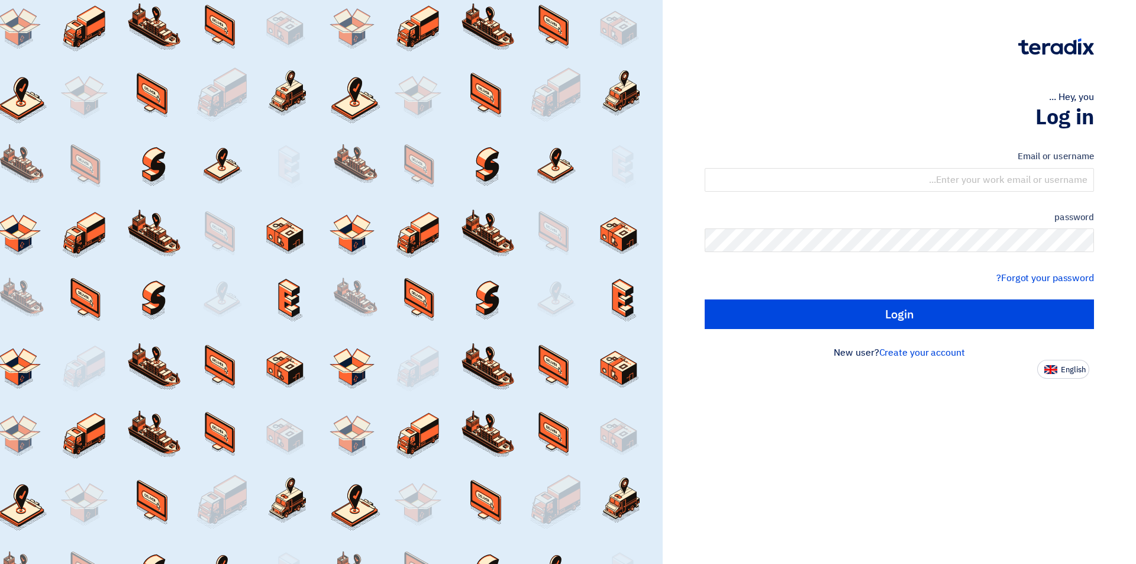
drag, startPoint x: 0, startPoint y: 0, endPoint x: 1075, endPoint y: 22, distance: 1075.1
click at [1075, 22] on div "Hey, you ... Log in Email or username password Forgot your password? Login New …" at bounding box center [899, 189] width 456 height 379
click at [1047, 367] on img at bounding box center [1050, 369] width 13 height 9
type input "Sign in"
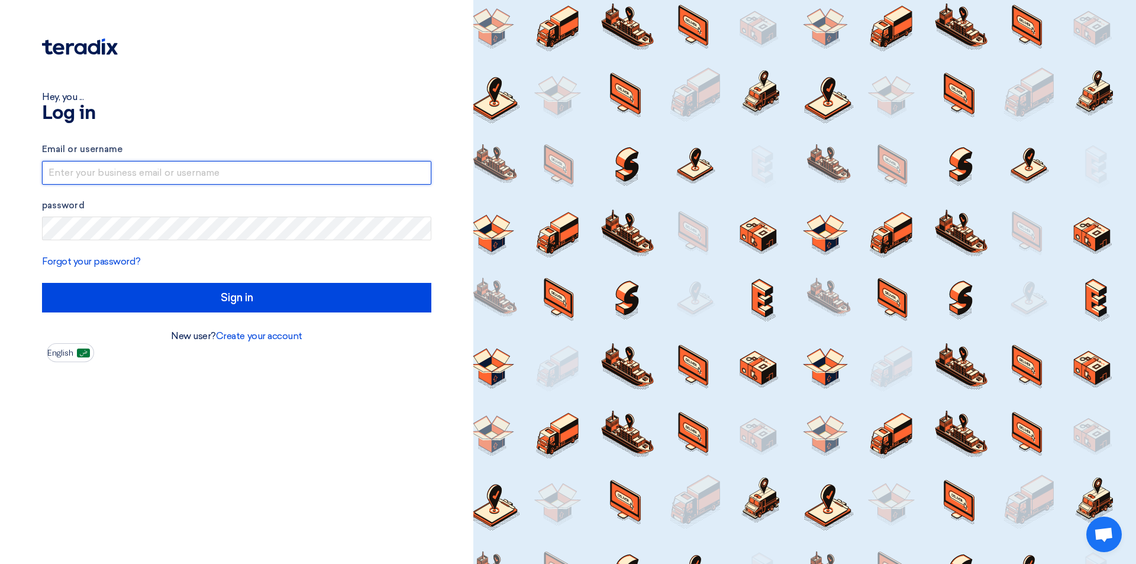
click at [301, 177] on input "text" at bounding box center [236, 173] width 389 height 24
type input "[EMAIL_ADDRESS][DOMAIN_NAME]"
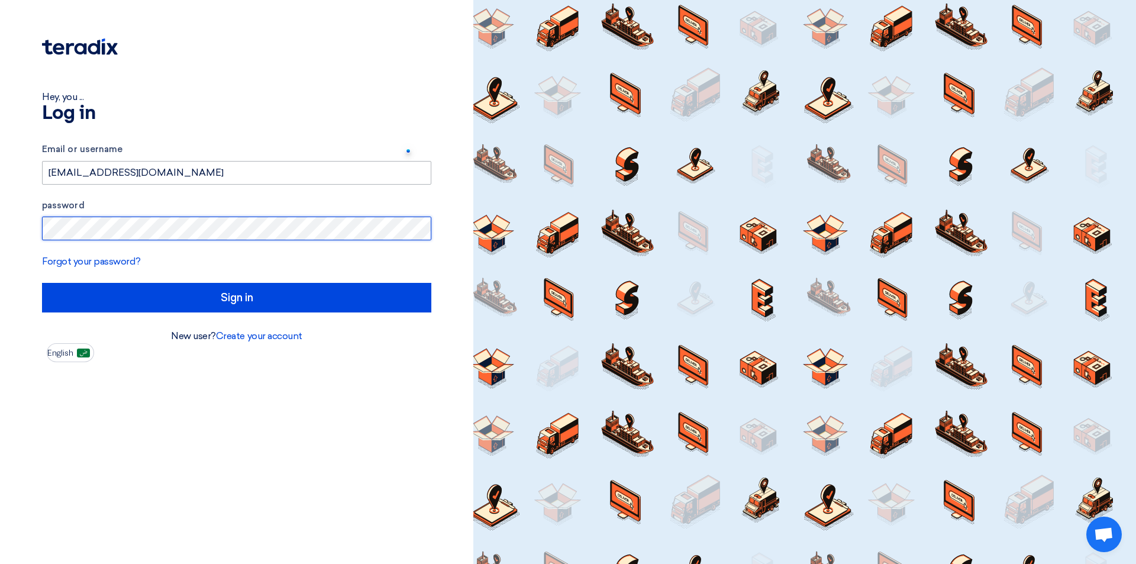
click at [42, 283] on input "Sign in" at bounding box center [236, 298] width 389 height 30
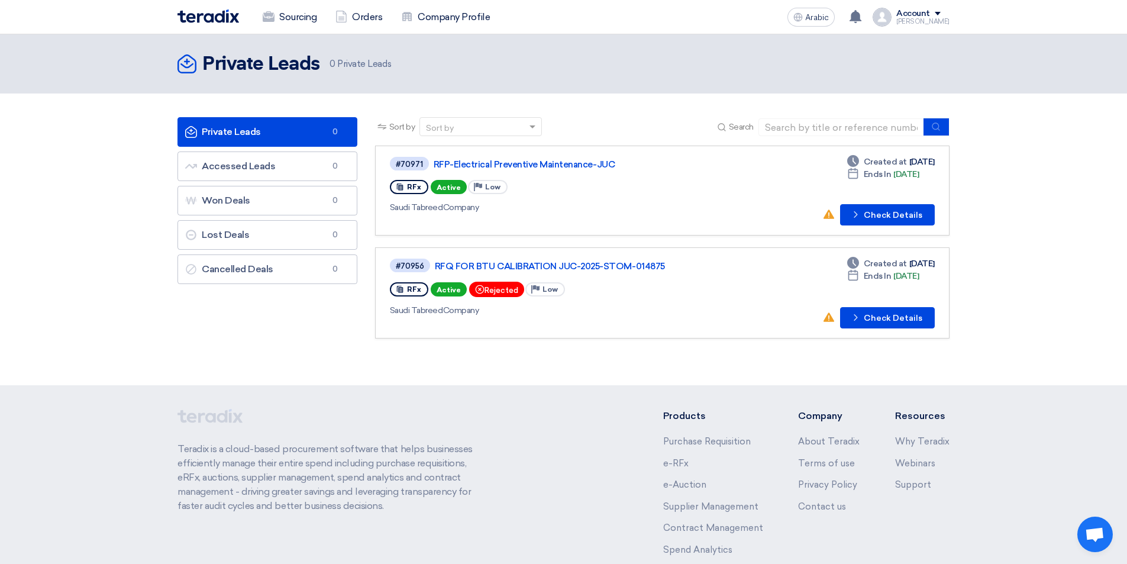
click at [303, 127] on link "Private Leads Private Leads 0" at bounding box center [267, 132] width 180 height 30
click at [289, 159] on link "Accessed Leads Accessed Leads 0" at bounding box center [267, 166] width 180 height 30
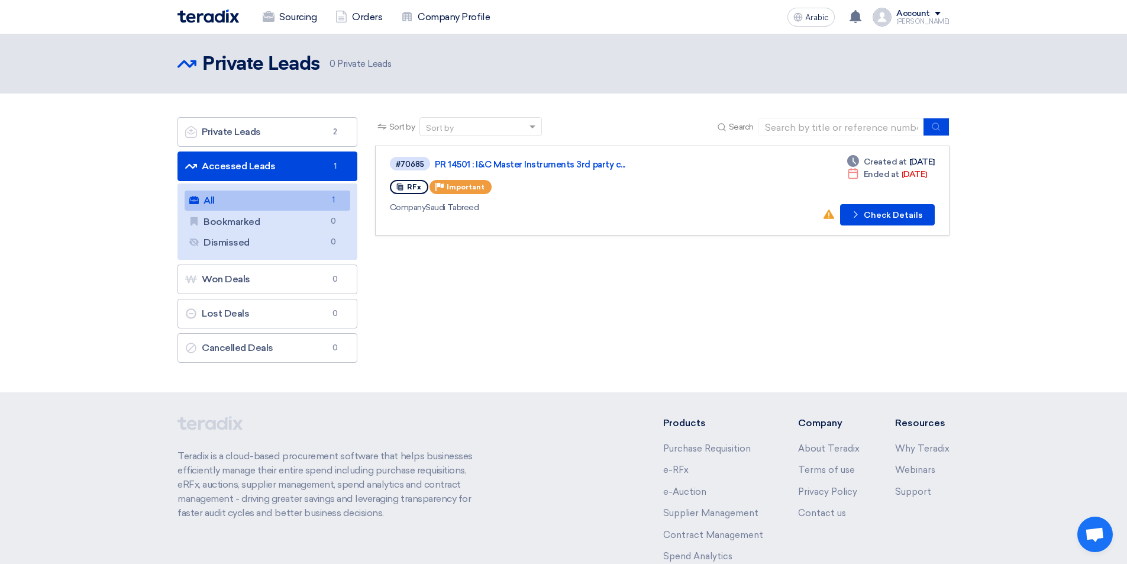
click at [290, 199] on link "All All 1" at bounding box center [268, 200] width 166 height 20
click at [894, 217] on font "Check Details" at bounding box center [893, 215] width 59 height 10
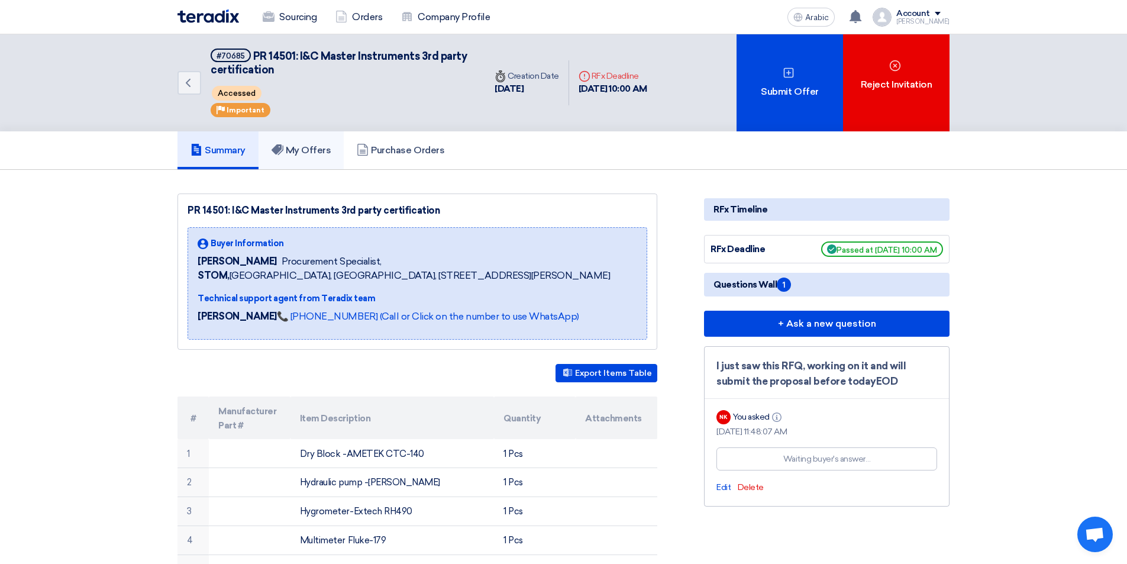
click at [315, 153] on font "My Offers" at bounding box center [309, 149] width 46 height 11
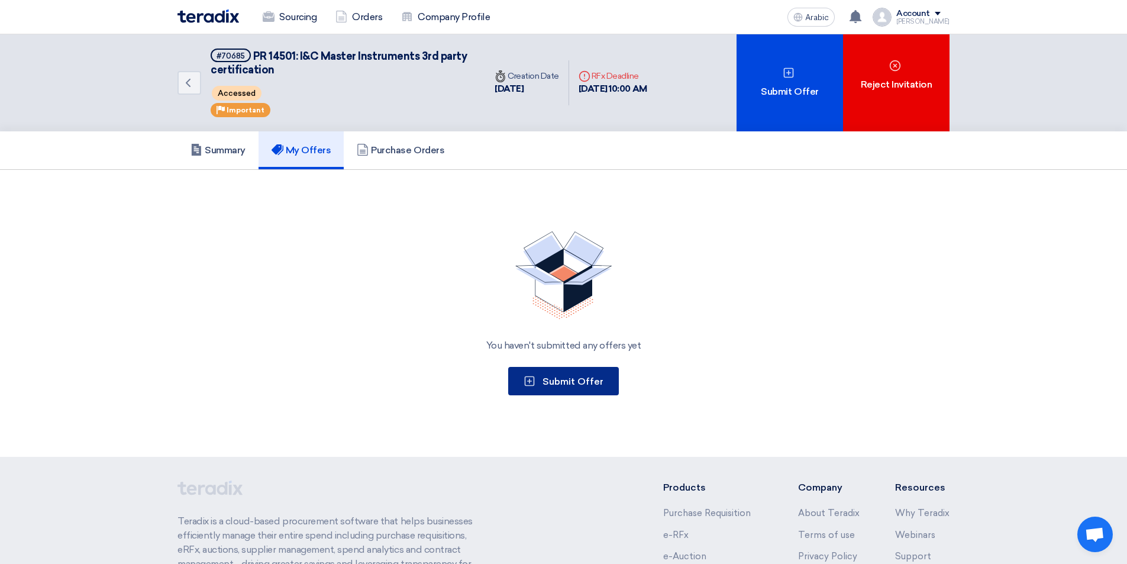
click at [582, 383] on font "Submit Offer" at bounding box center [572, 381] width 61 height 11
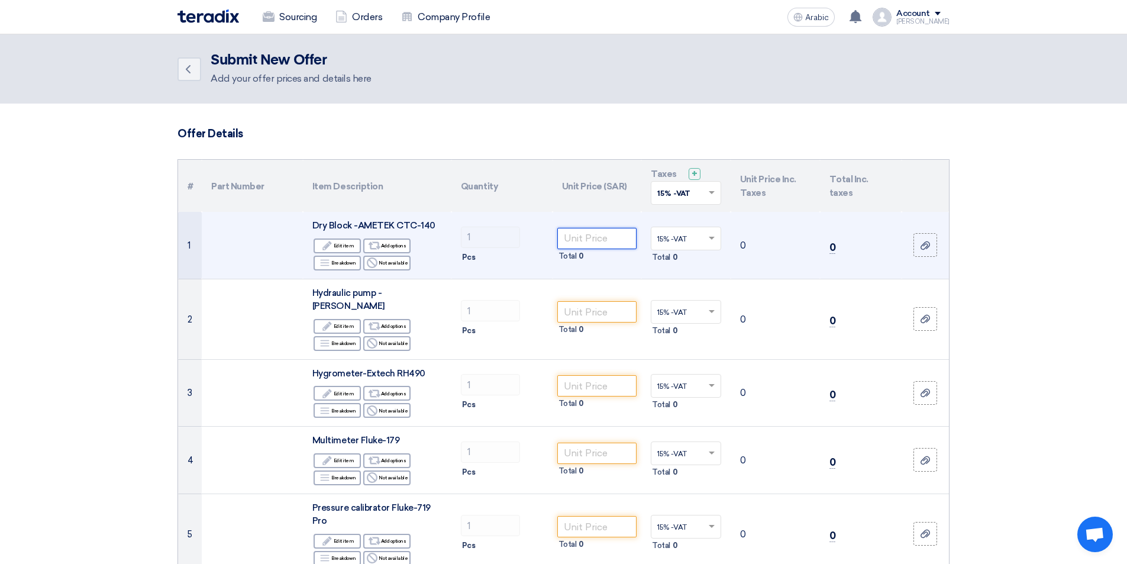
click at [596, 238] on input "number" at bounding box center [597, 238] width 80 height 21
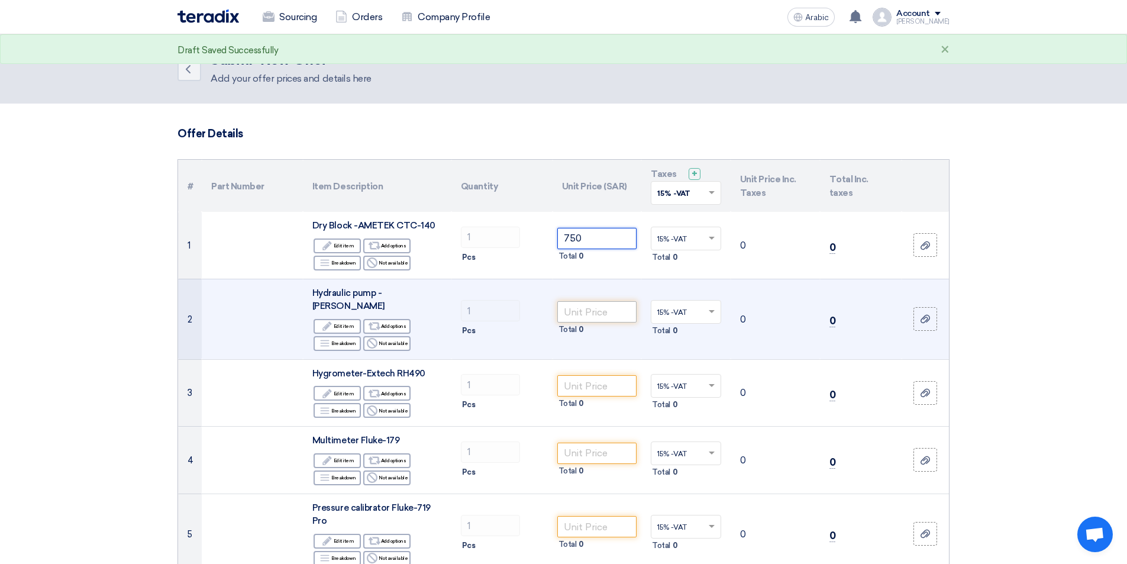
type input "750"
click at [599, 309] on input "number" at bounding box center [597, 311] width 80 height 21
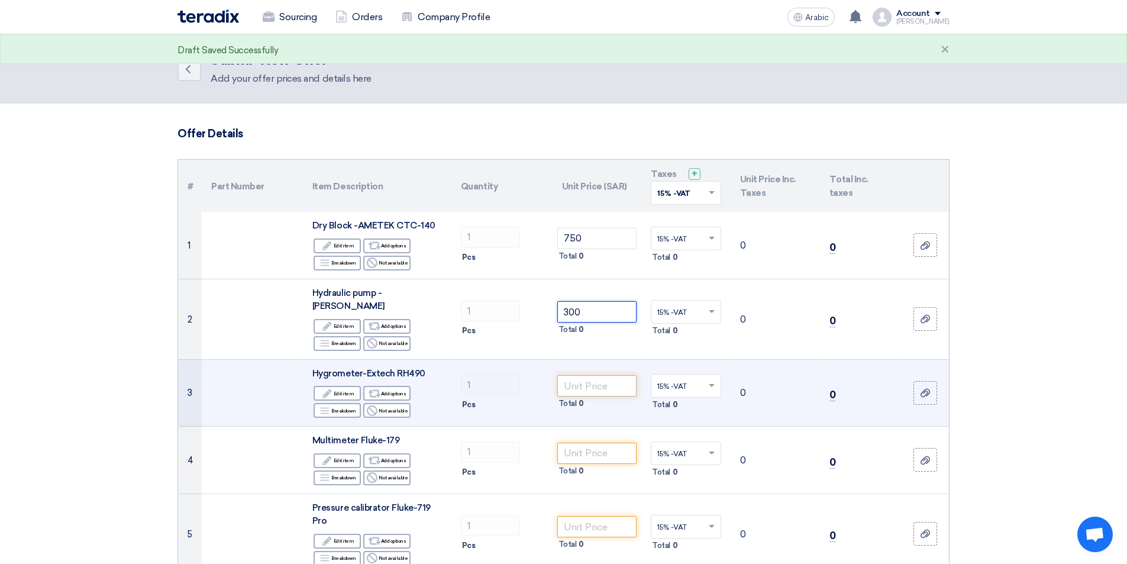
type input "300"
click at [613, 377] on input "number" at bounding box center [597, 385] width 80 height 21
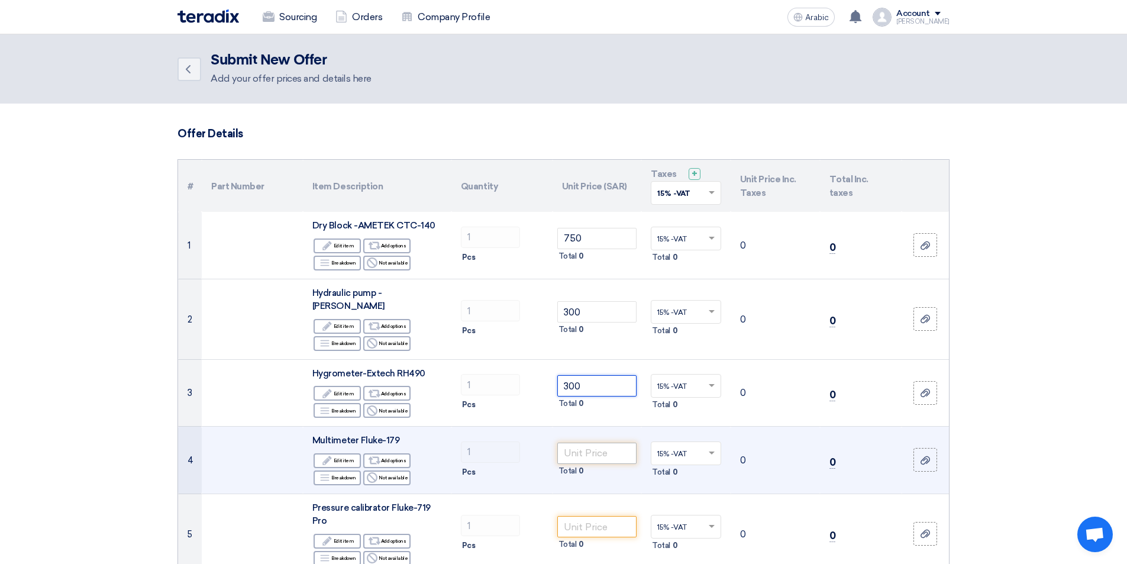
type input "300"
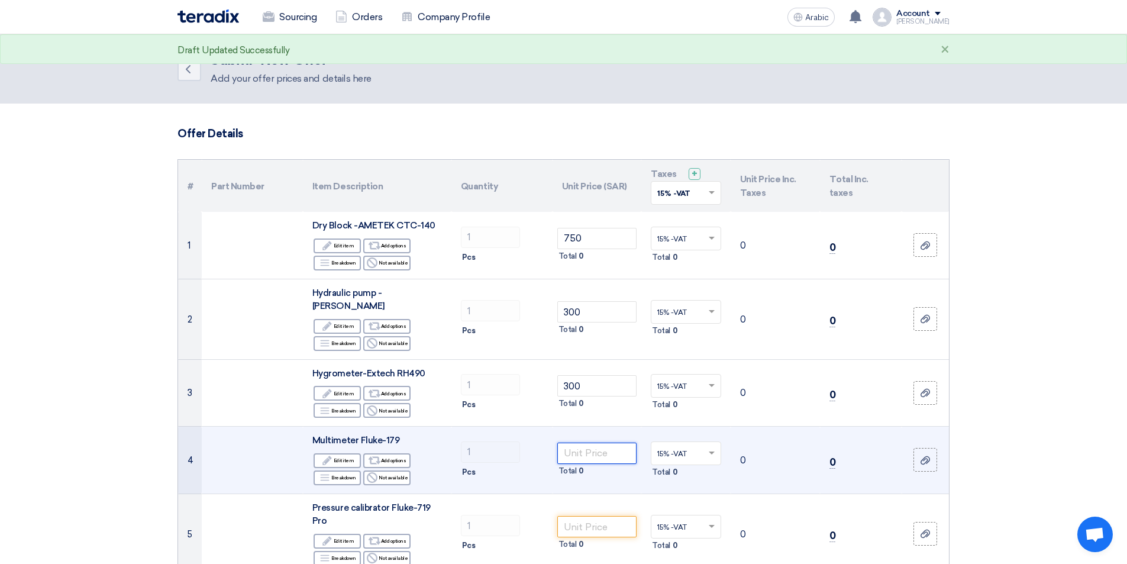
click at [613, 443] on input "number" at bounding box center [597, 453] width 80 height 21
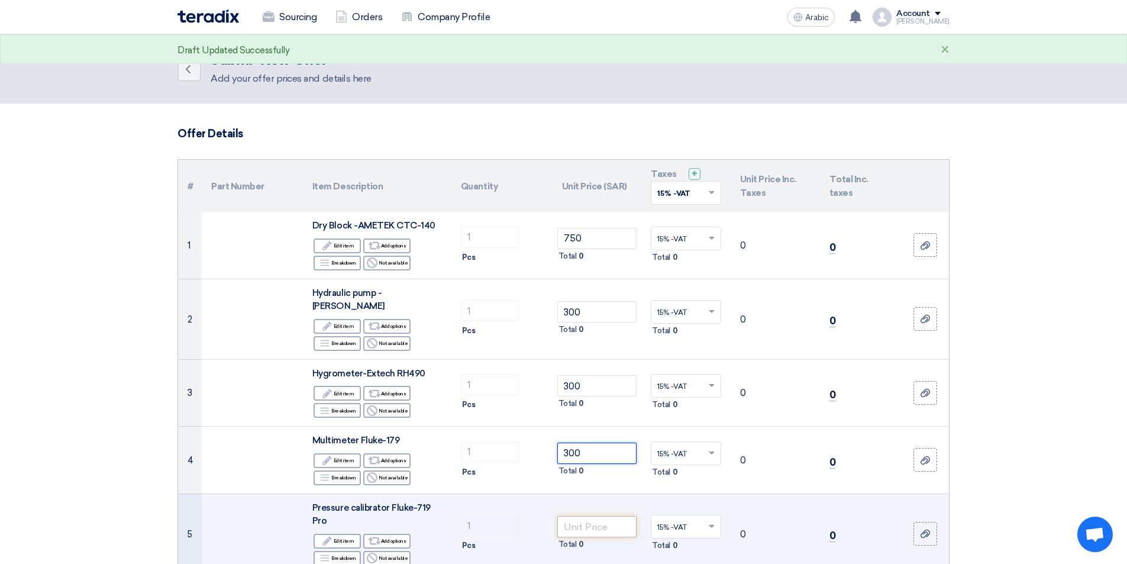
type input "300"
click at [616, 516] on input "number" at bounding box center [597, 526] width 80 height 21
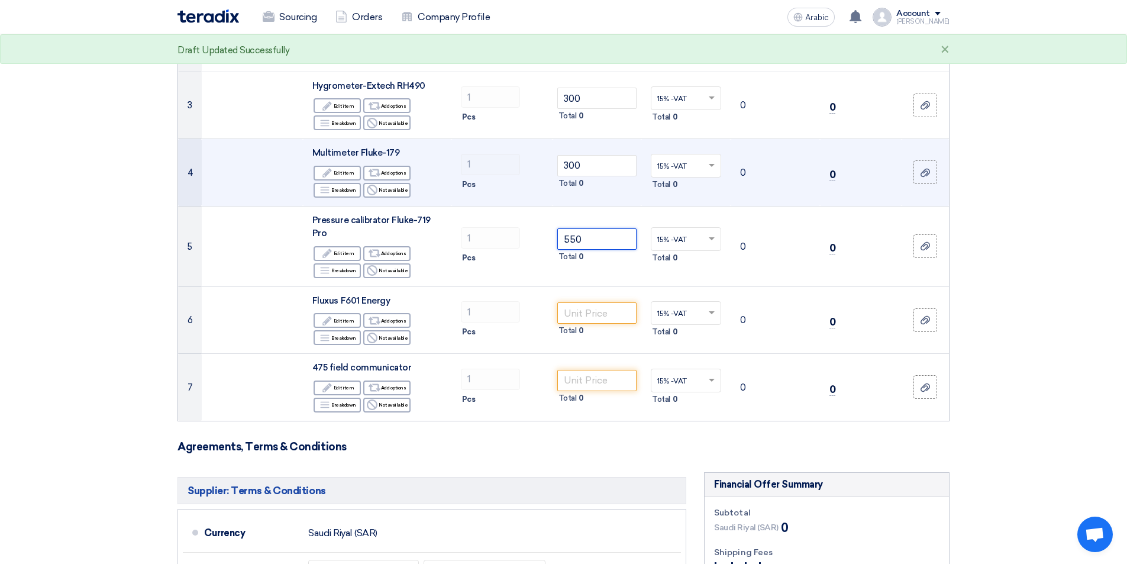
scroll to position [296, 0]
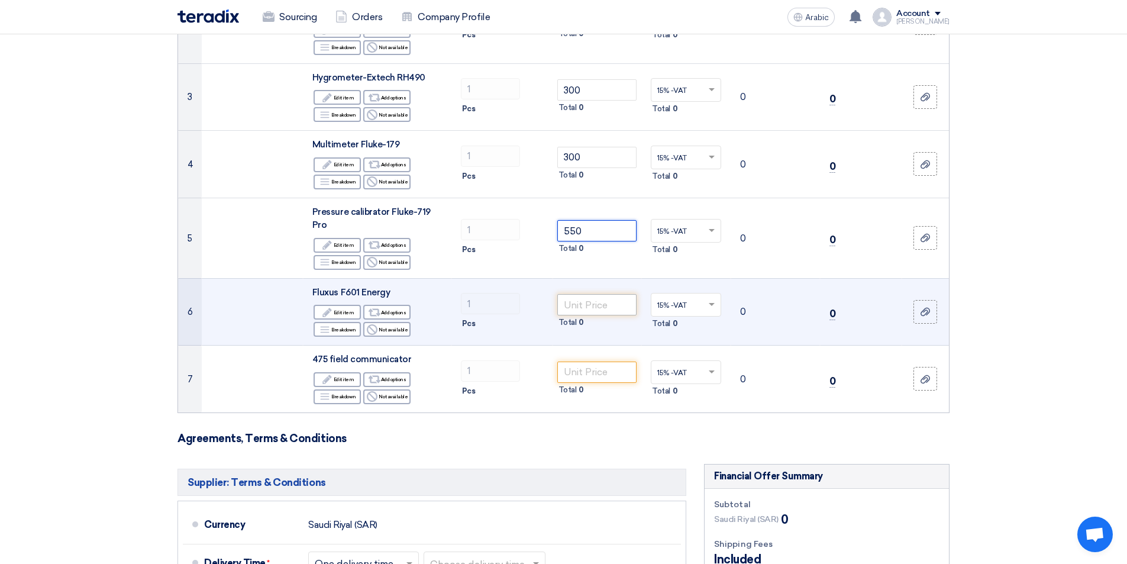
type input "550"
click at [619, 294] on input "number" at bounding box center [597, 304] width 80 height 21
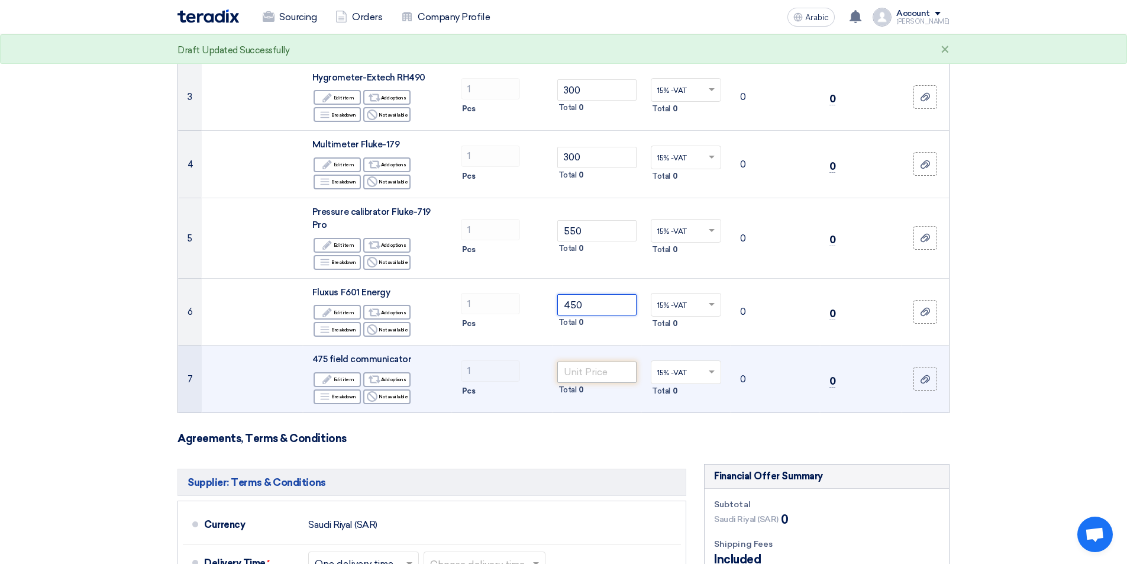
type input "450"
click at [599, 361] on input "number" at bounding box center [597, 371] width 80 height 21
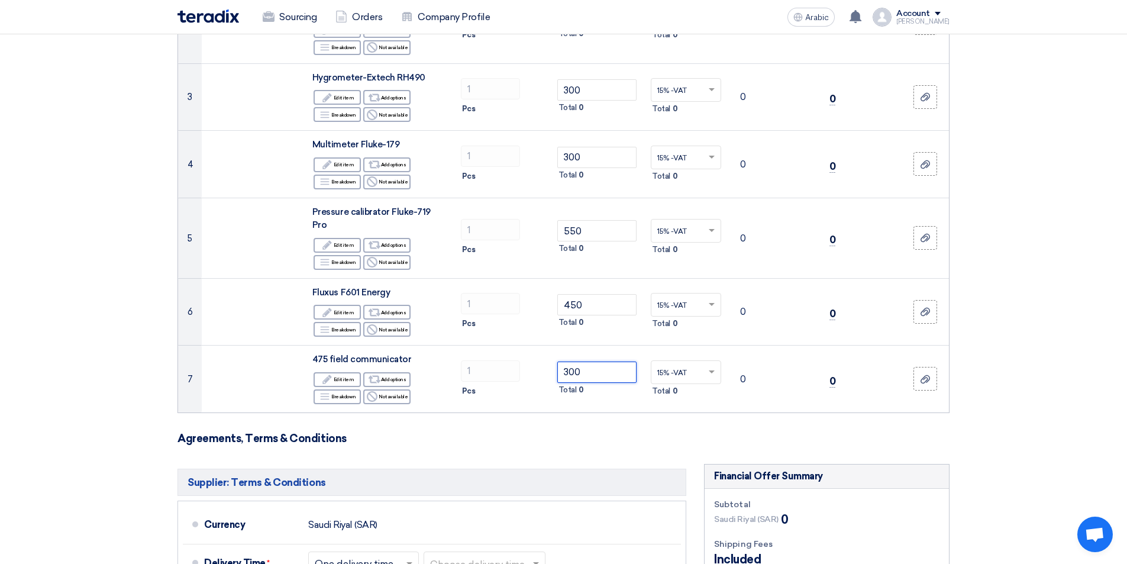
type input "300"
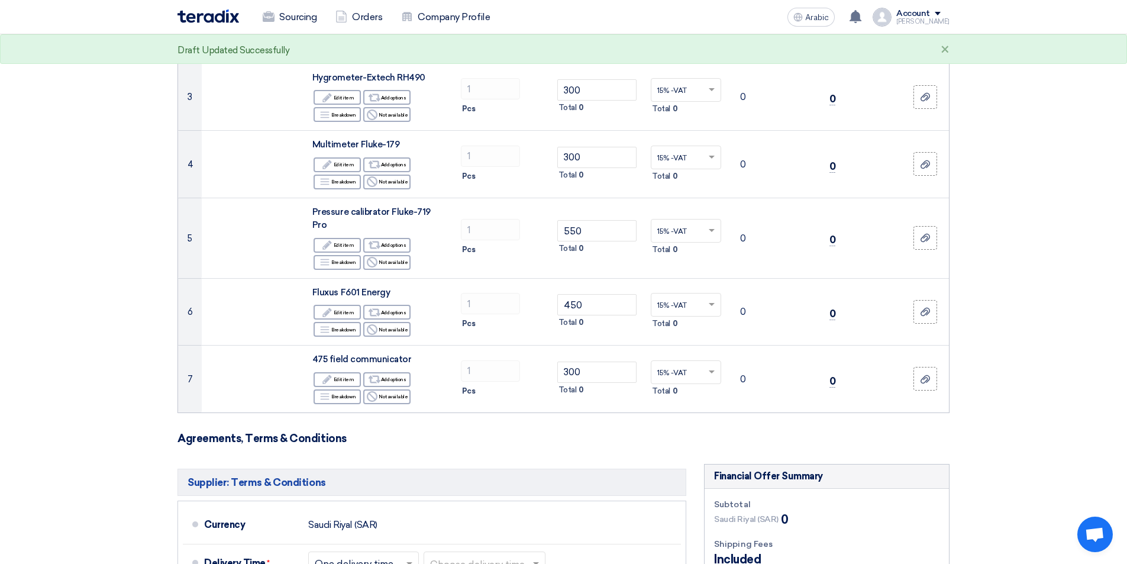
click at [1026, 388] on section "Offer Details # Part Number Item Description Quantity Unit Price (SAR) Taxes + …" at bounding box center [563, 360] width 1127 height 1104
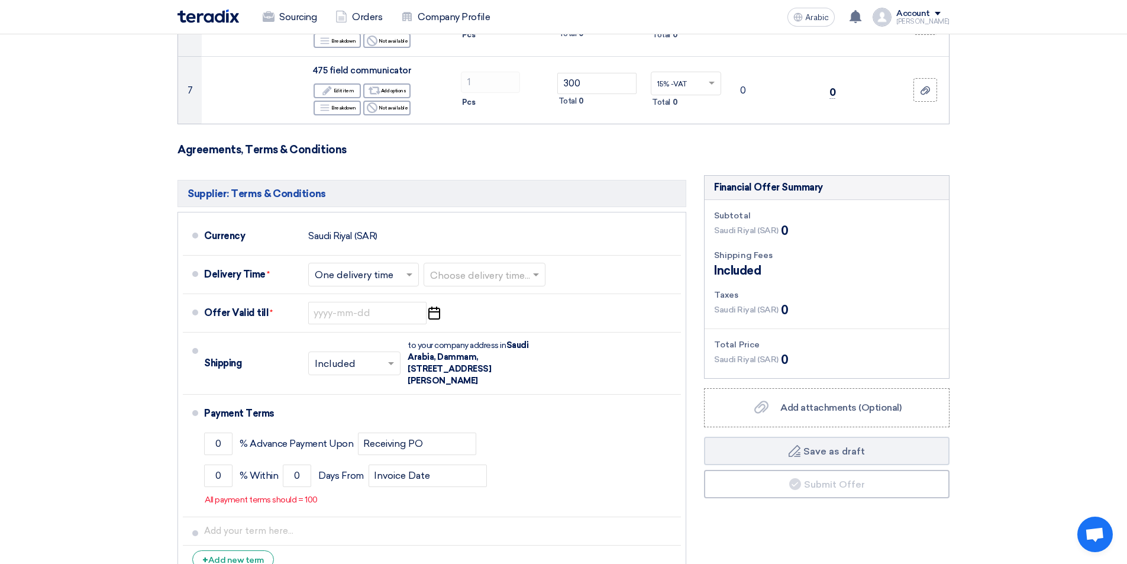
scroll to position [592, 0]
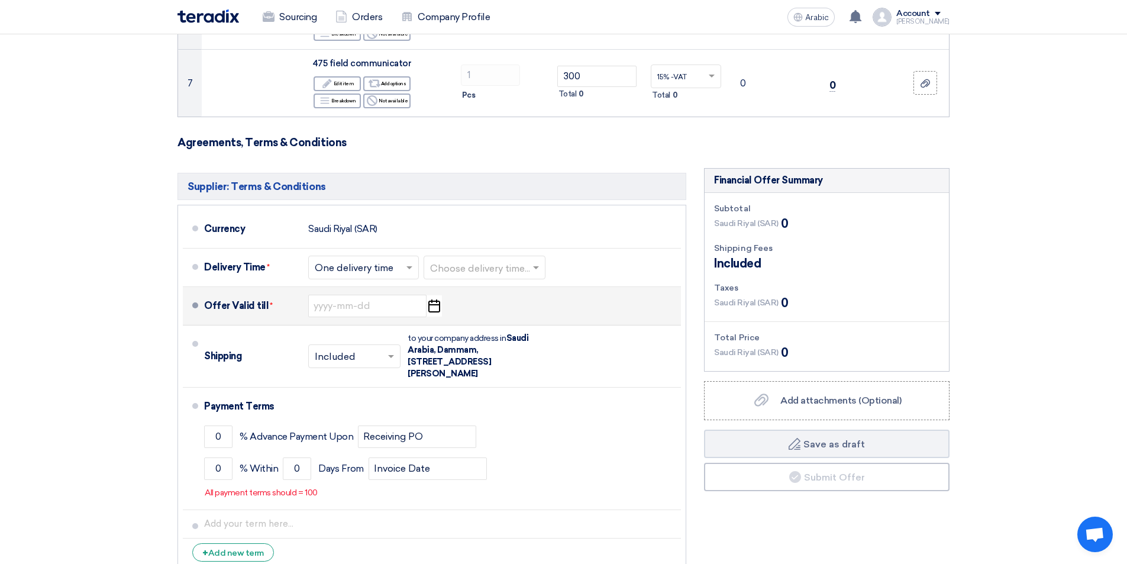
click at [435, 295] on icon "Pick a date" at bounding box center [434, 305] width 16 height 21
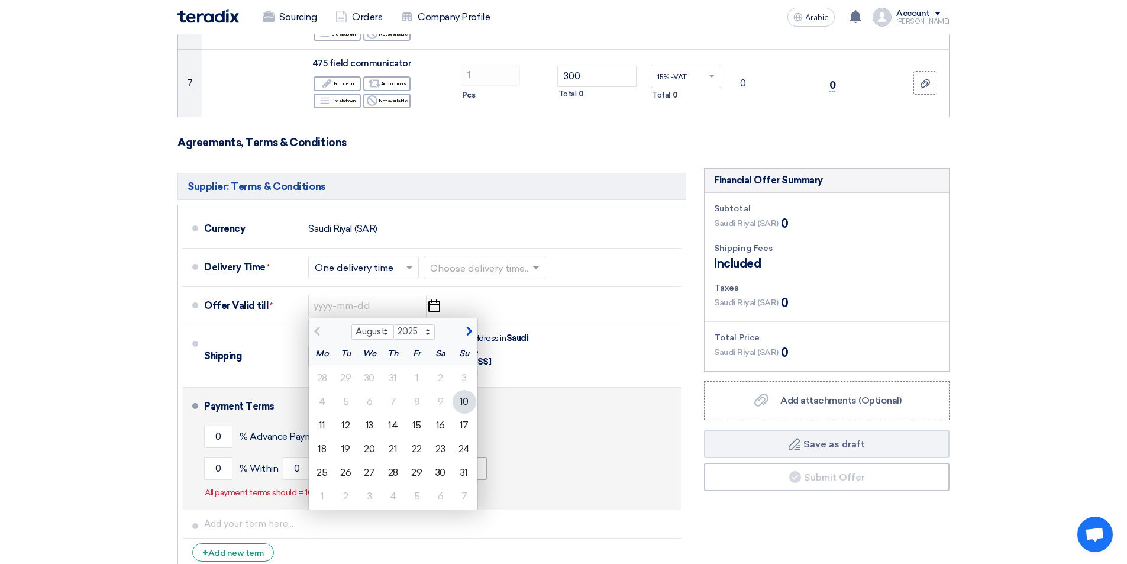
click at [460, 461] on div "31" at bounding box center [465, 473] width 24 height 24
type input "[DATE]"
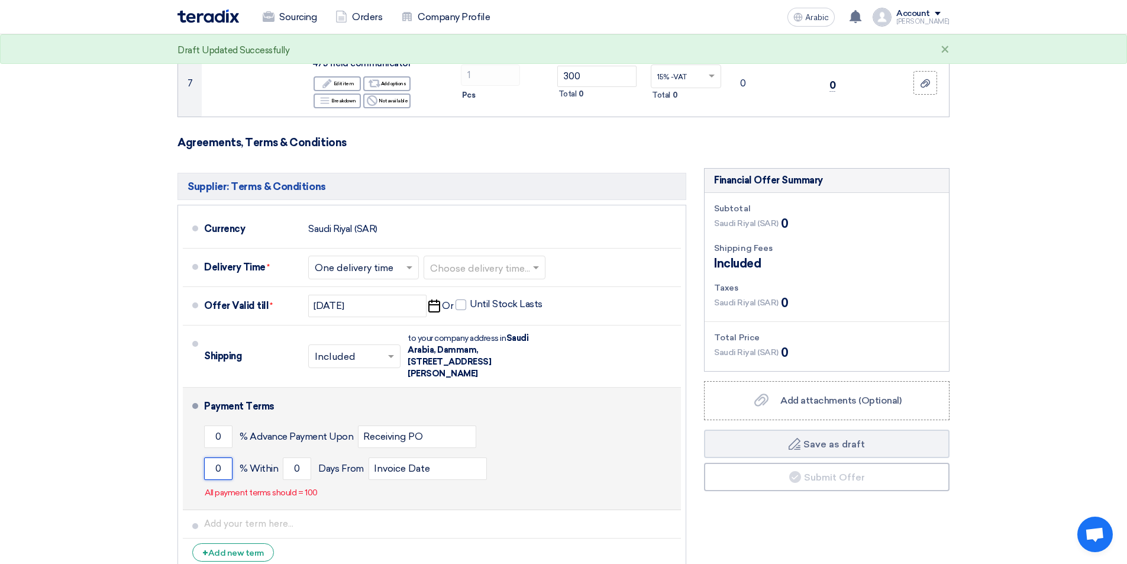
click at [211, 457] on input "0" at bounding box center [218, 468] width 28 height 22
type input "100"
click at [295, 457] on input "0" at bounding box center [297, 468] width 28 height 22
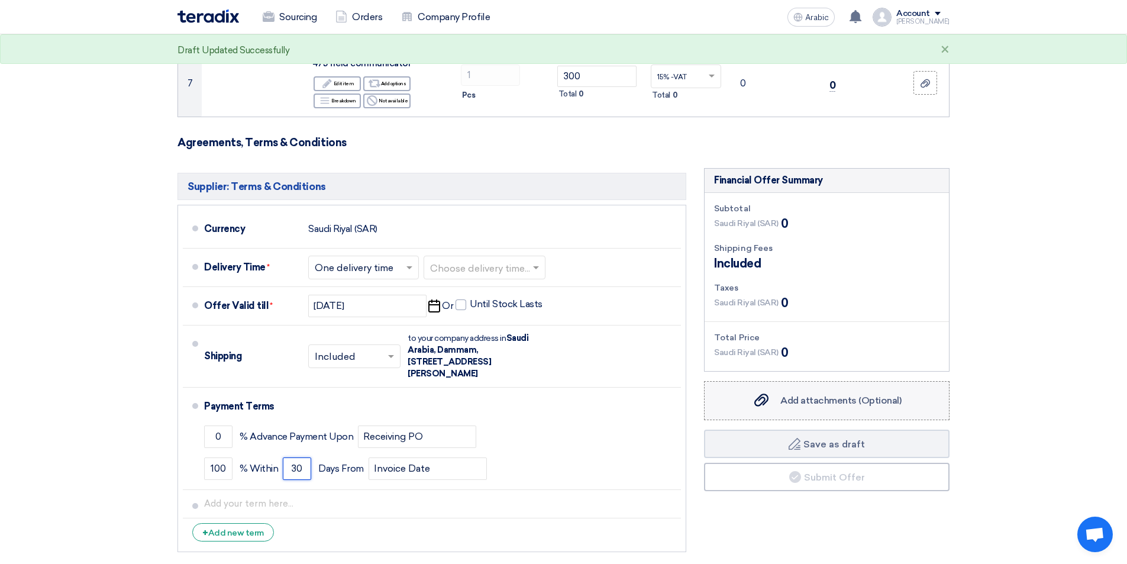
type input "30"
click at [861, 395] on font "Add attachments (Optional)" at bounding box center [840, 400] width 121 height 11
click at [0, 0] on input "Add attachments (Optional) Add attachments (Optional)" at bounding box center [0, 0] width 0 height 0
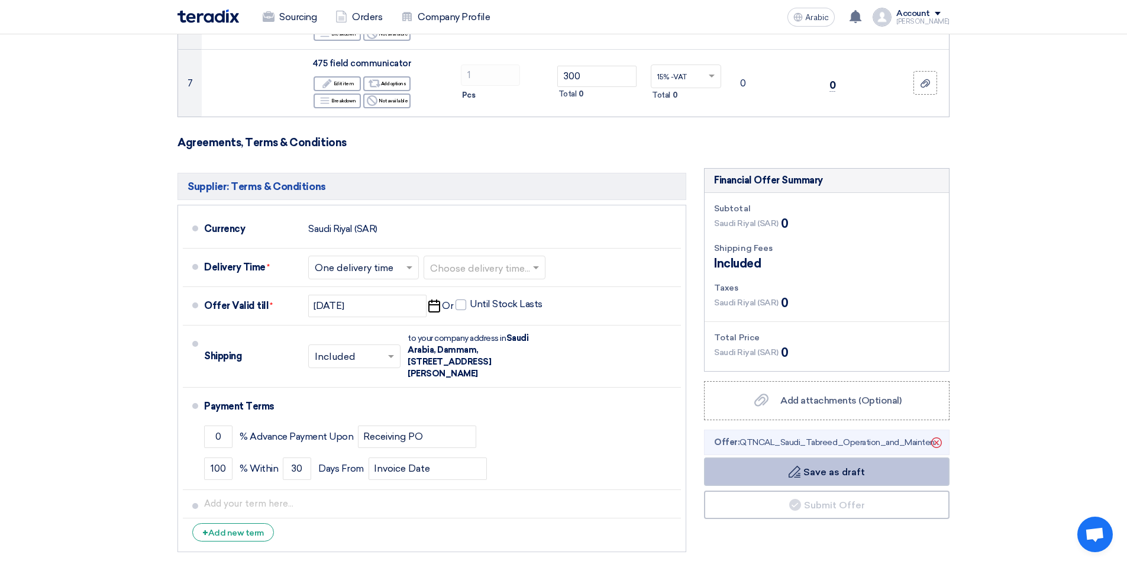
click at [860, 466] on font "Save as draft" at bounding box center [834, 471] width 62 height 11
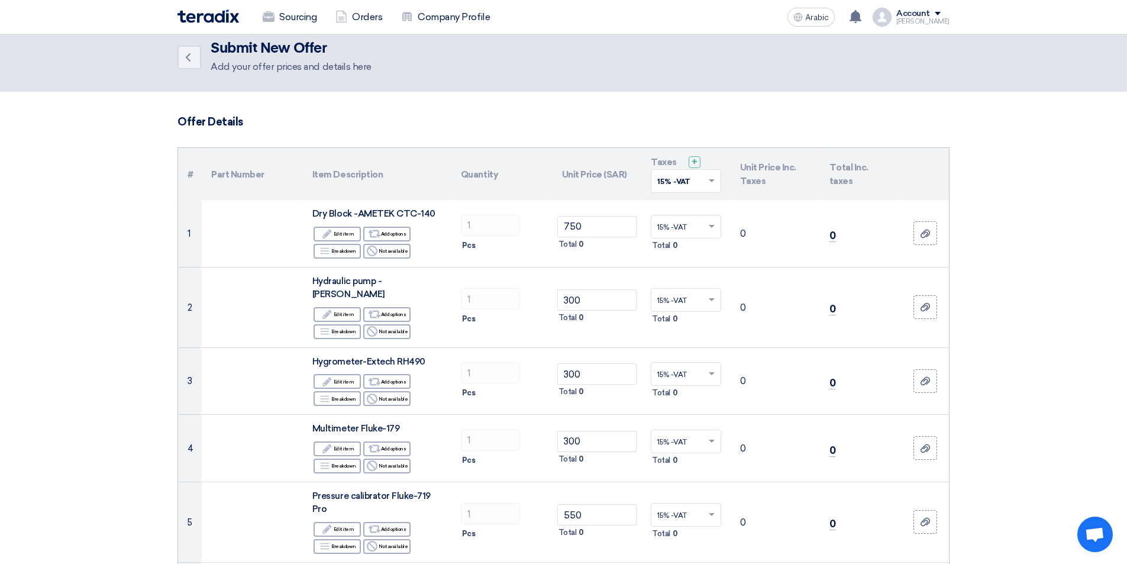
scroll to position [0, 0]
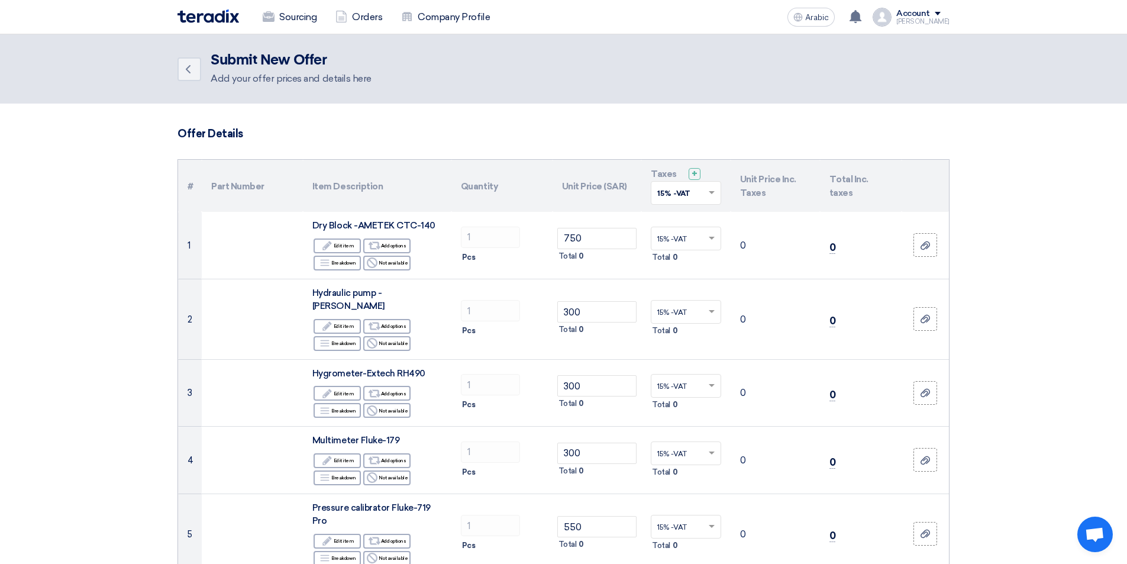
click at [1091, 538] on span "Open chat" at bounding box center [1095, 535] width 20 height 17
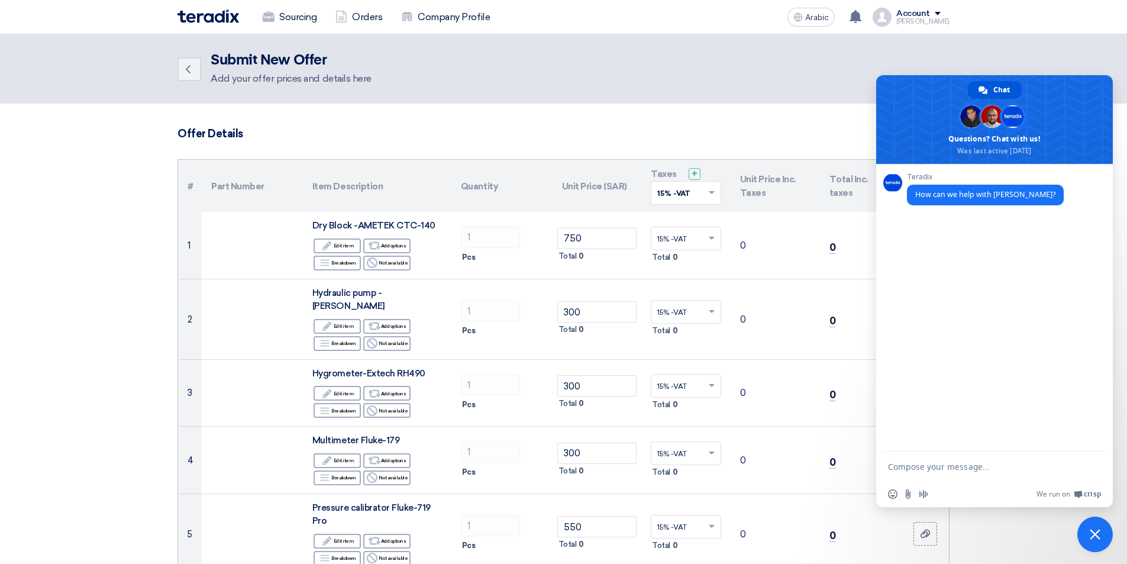
click at [976, 470] on textarea "Compose your message..." at bounding box center [982, 466] width 189 height 30
type textarea "hi"
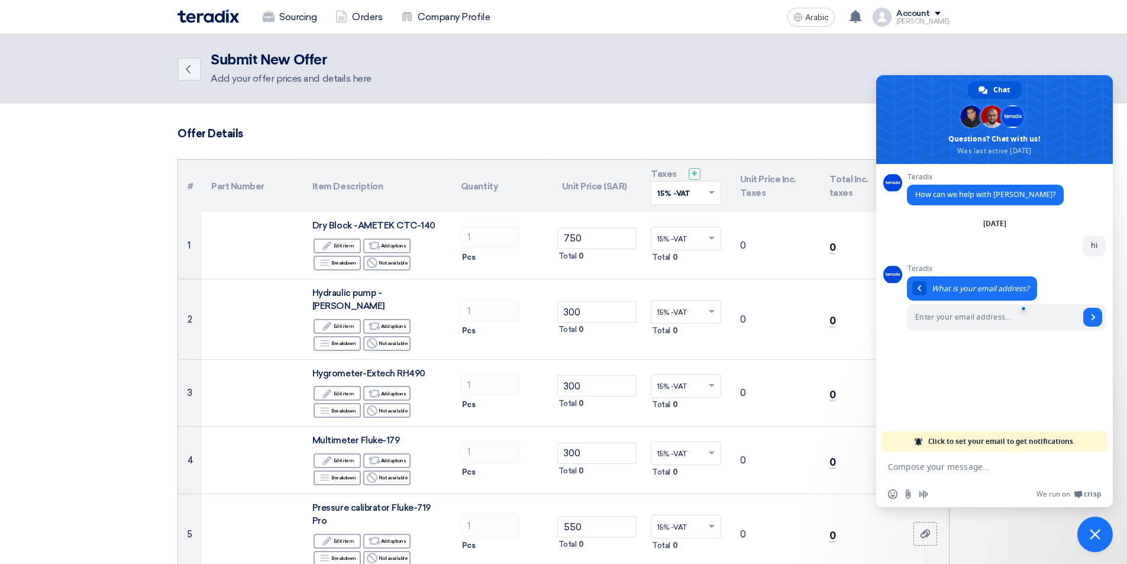
click at [947, 474] on textarea "Compose your message..." at bounding box center [982, 466] width 189 height 30
type textarea "[EMAIL_ADDRESS][DOMAIN_NAME]"
click at [192, 73] on icon "Back" at bounding box center [188, 69] width 14 height 14
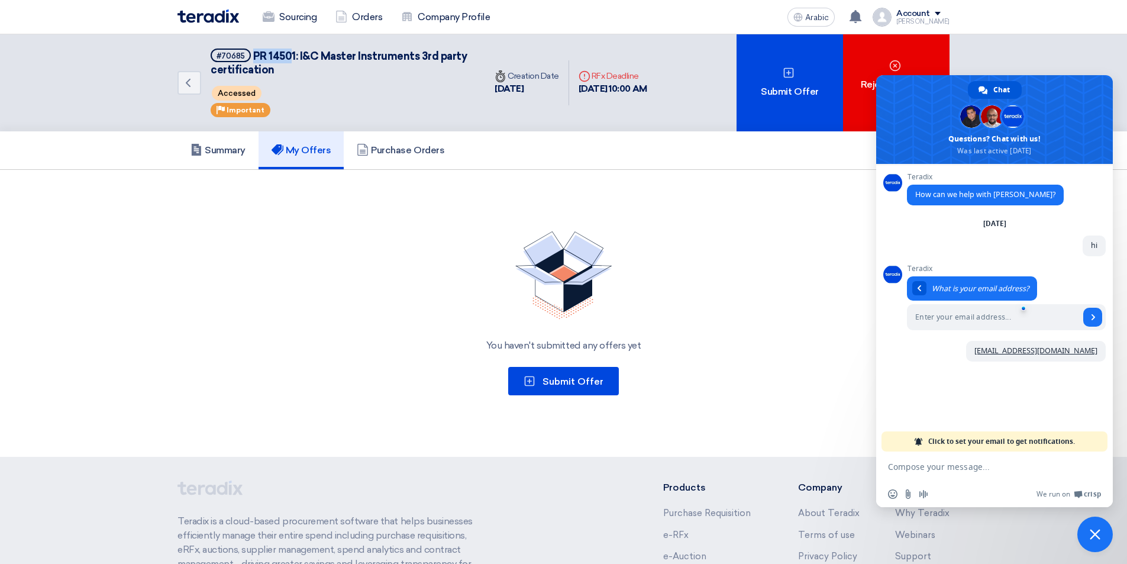
drag, startPoint x: 292, startPoint y: 54, endPoint x: 254, endPoint y: 53, distance: 37.9
click at [254, 53] on font "PR 14501: I&C Master Instruments 3rd party certification" at bounding box center [339, 63] width 256 height 27
drag, startPoint x: 269, startPoint y: 54, endPoint x: 590, endPoint y: 169, distance: 341.1
click at [591, 169] on div "Summary My Offers Purchase Orders" at bounding box center [563, 150] width 772 height 38
drag, startPoint x: 295, startPoint y: 54, endPoint x: 256, endPoint y: 57, distance: 39.7
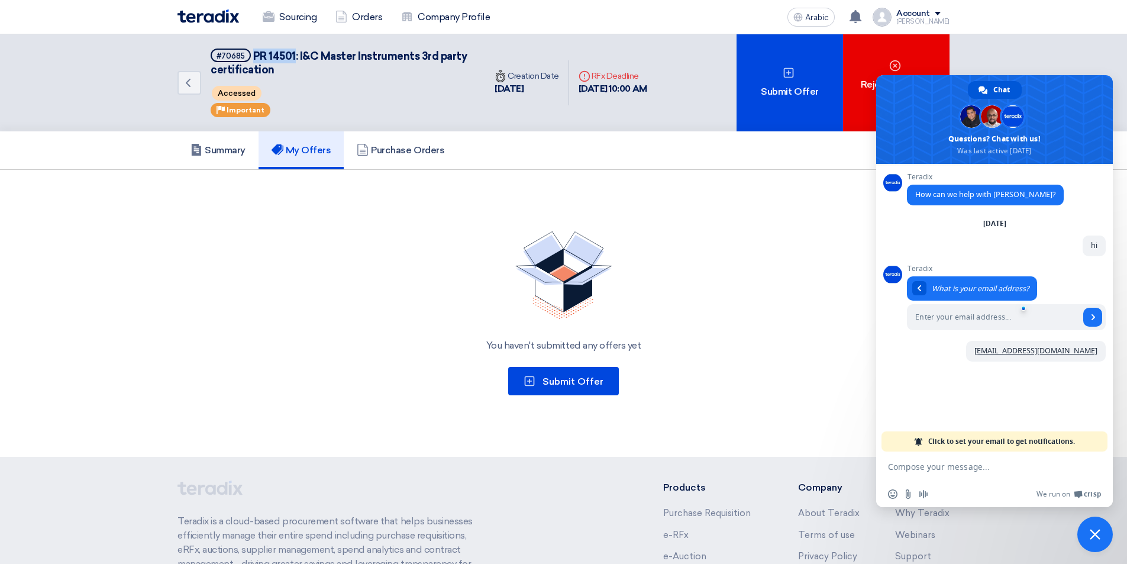
click at [253, 55] on font "PR 14501: I&C Master Instruments 3rd party certification" at bounding box center [339, 63] width 256 height 27
copy font "PR 14501"
click at [949, 467] on textarea "Compose your message..." at bounding box center [982, 466] width 189 height 30
paste textarea "PR 14501"
type textarea "PR 14501"
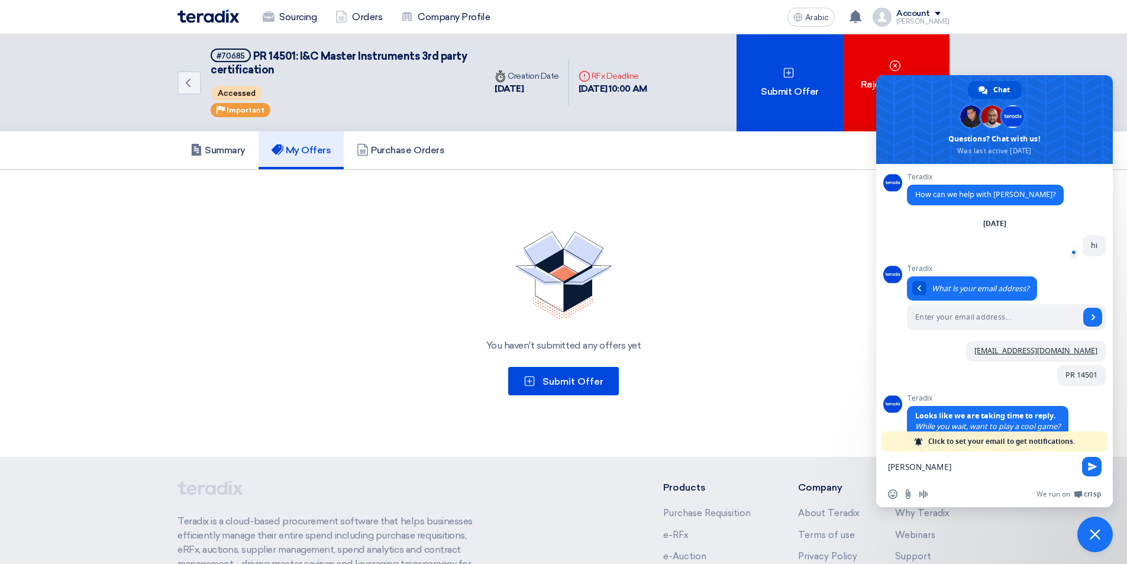
scroll to position [44, 0]
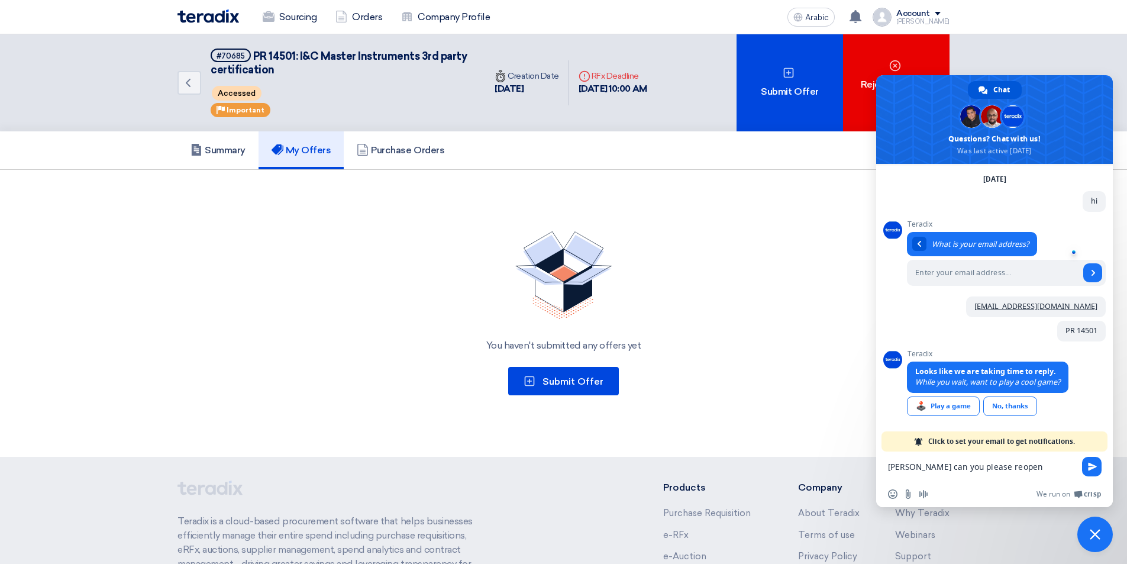
paste textarea "PR 14501"
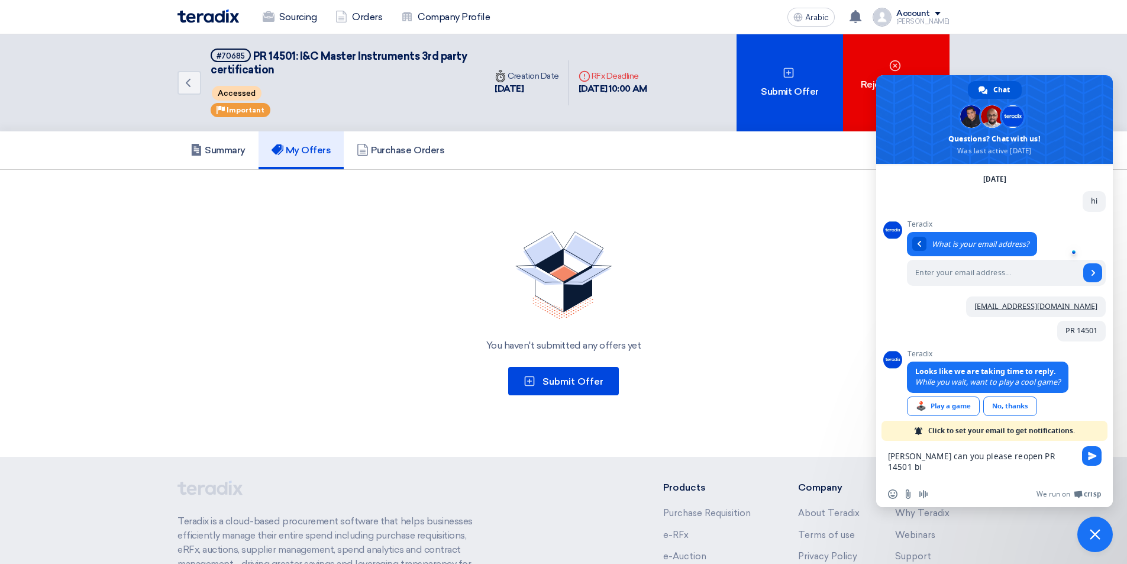
type textarea "[PERSON_NAME] can you please reopen PR 14501 bid"
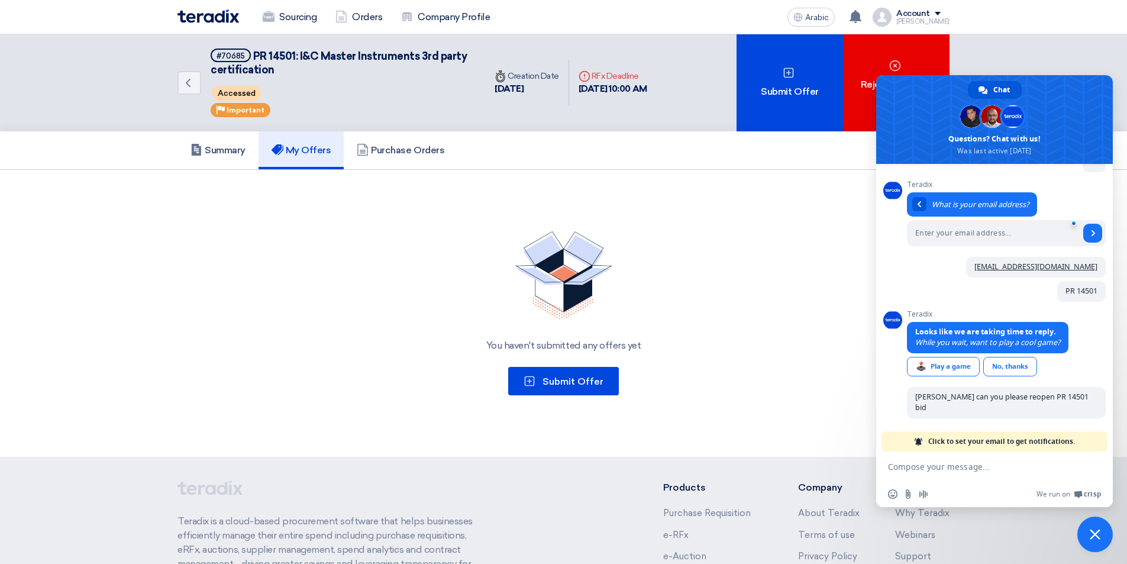
scroll to position [73, 0]
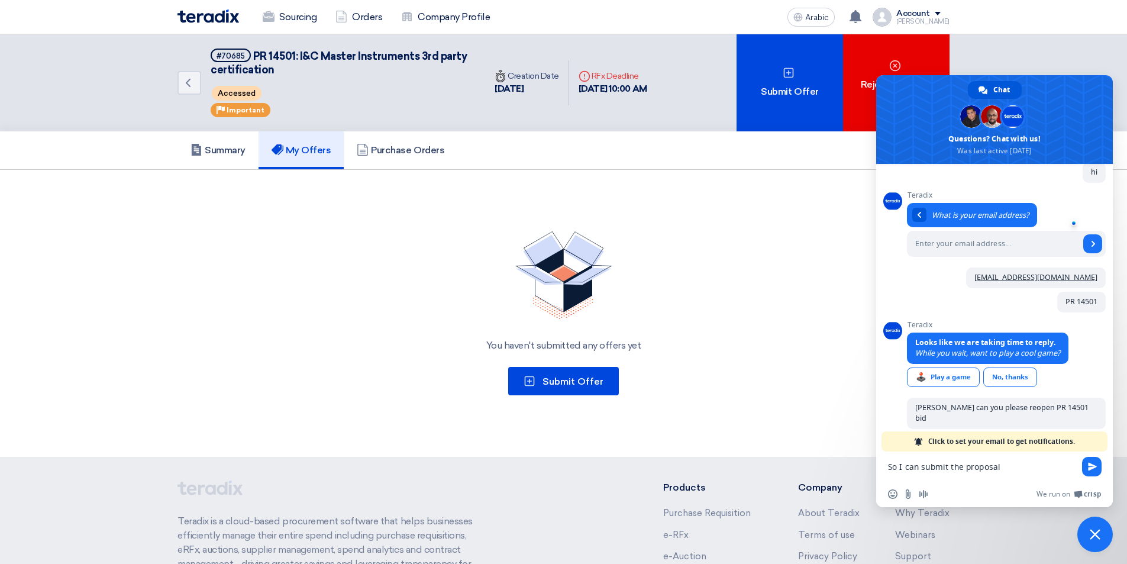
type textarea "So I can submit the proposal,"
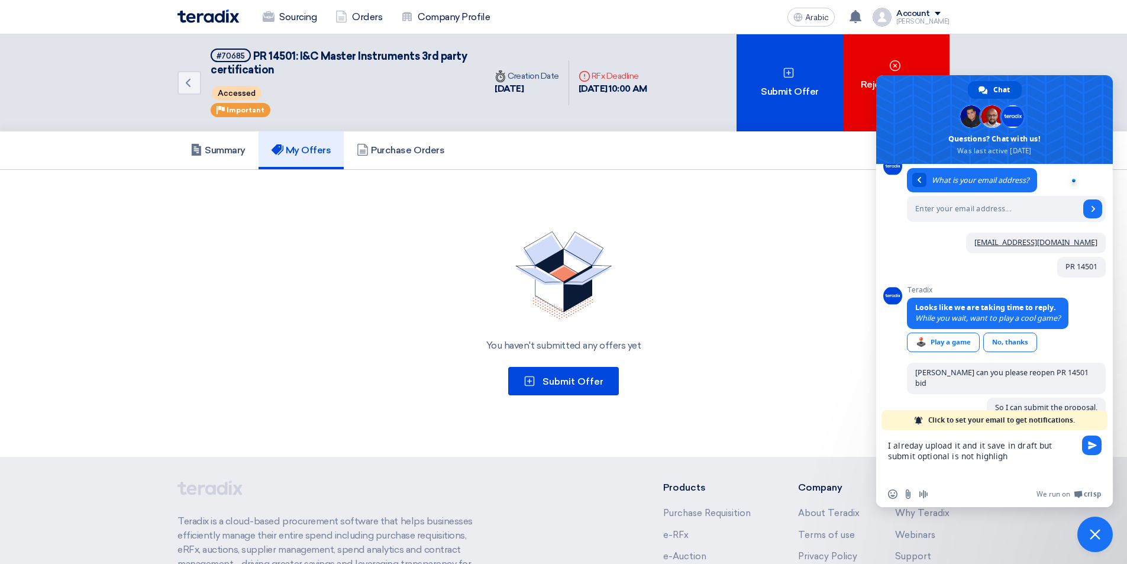
scroll to position [116, 0]
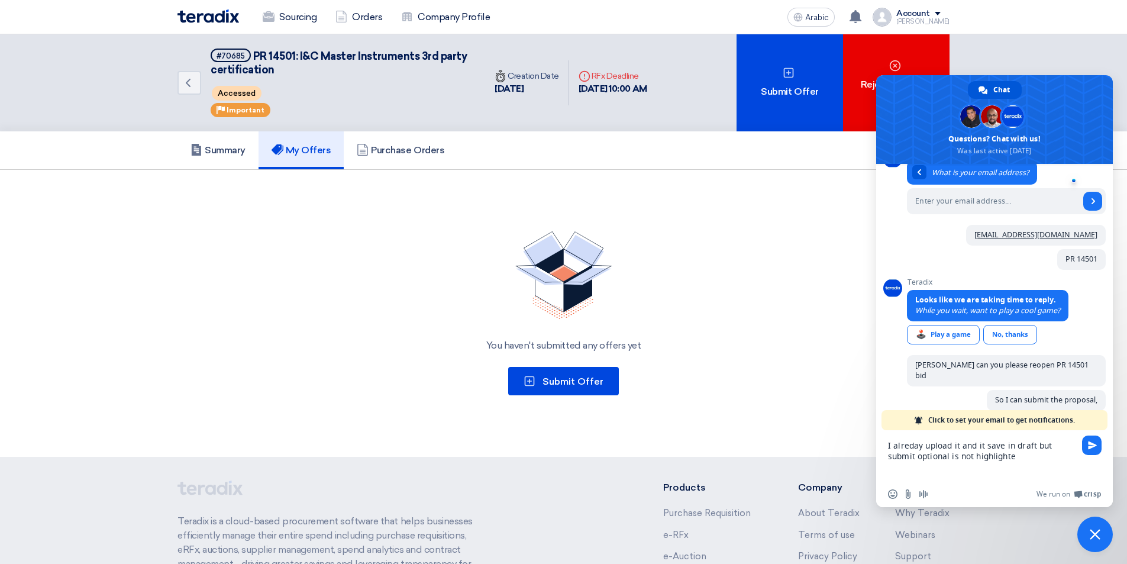
type textarea "I alreday upload it and it save in draft but submit optional is not highlighted"
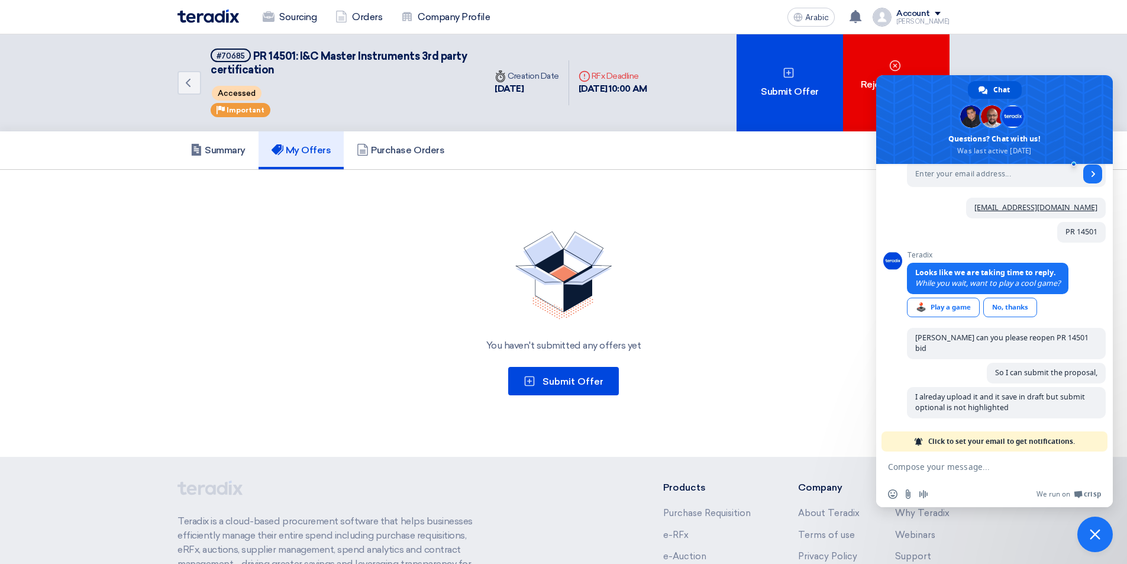
scroll to position [133, 0]
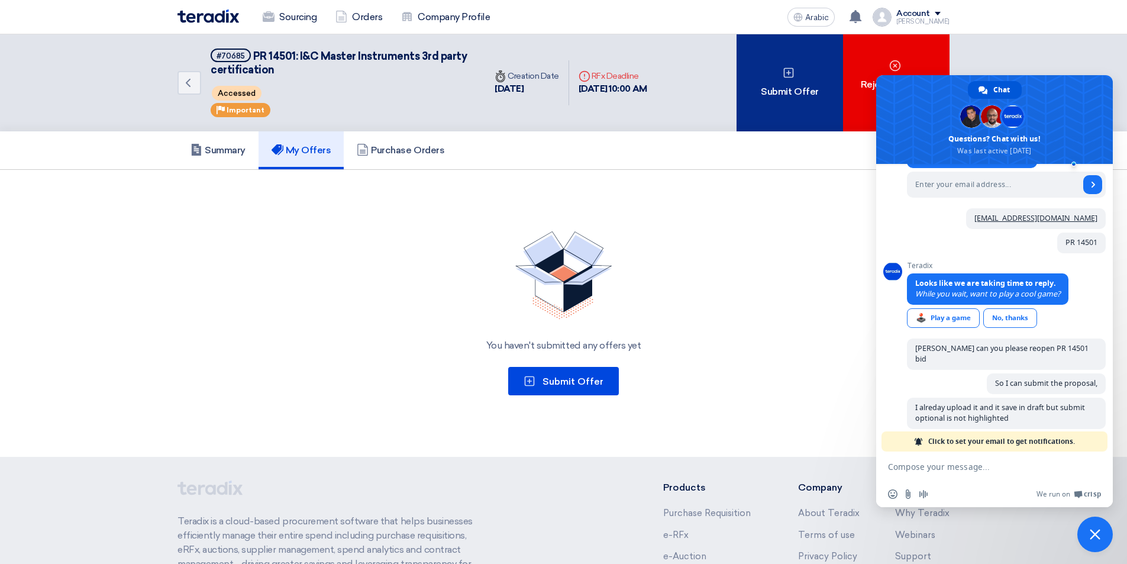
click at [783, 68] on icon at bounding box center [789, 73] width 12 height 12
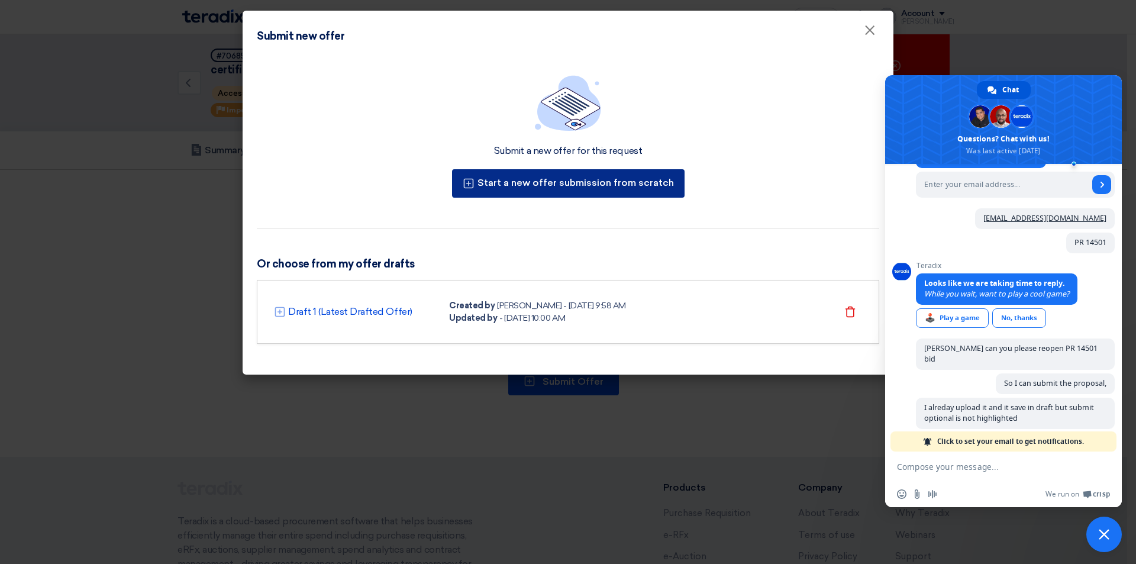
click at [613, 188] on button "Start a new offer submission from scratch" at bounding box center [568, 183] width 232 height 28
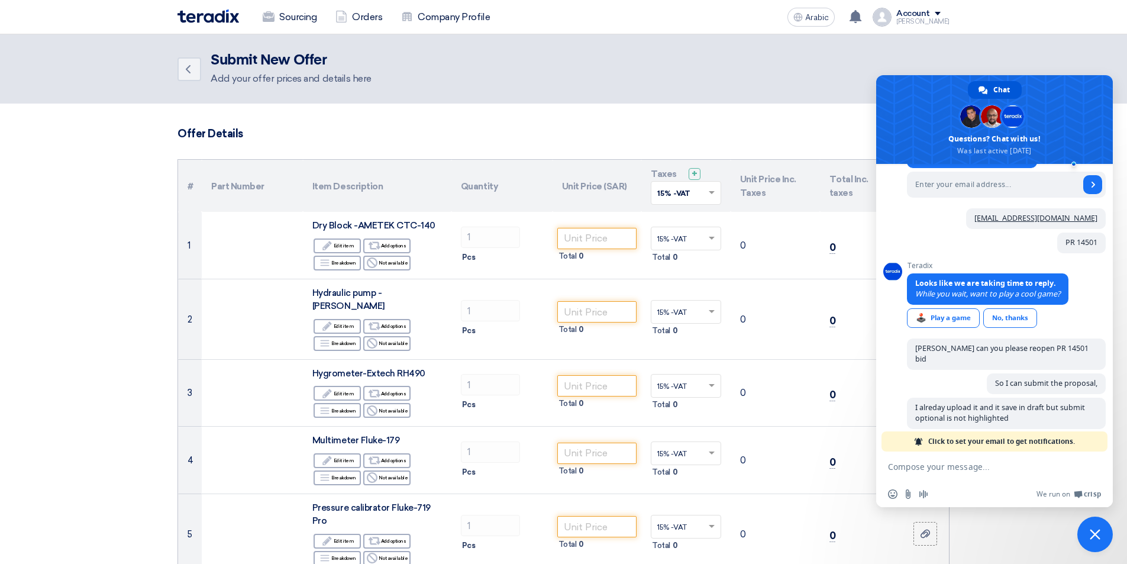
click at [1040, 59] on header "Back Submit New Offer Add your offer prices and details here" at bounding box center [563, 68] width 1127 height 69
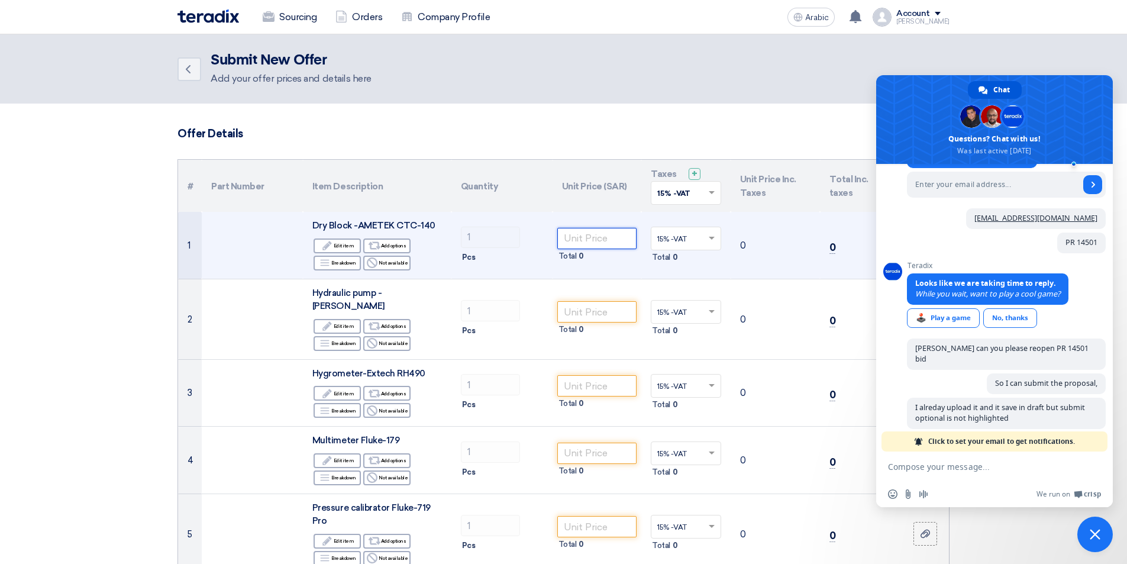
click at [599, 238] on input "number" at bounding box center [597, 238] width 80 height 21
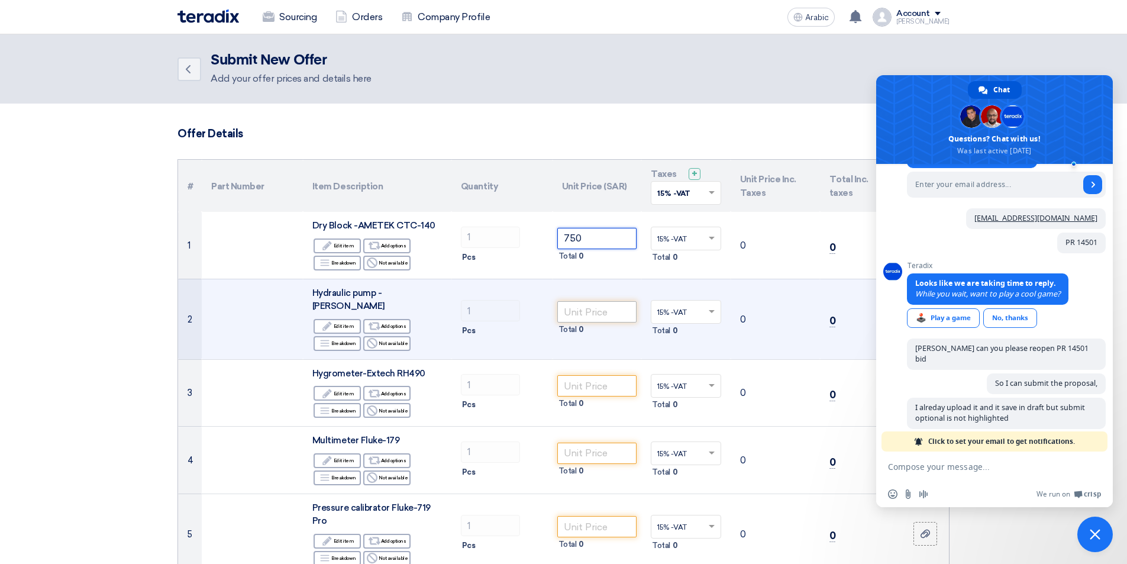
type input "750"
click at [609, 305] on input "number" at bounding box center [597, 311] width 80 height 21
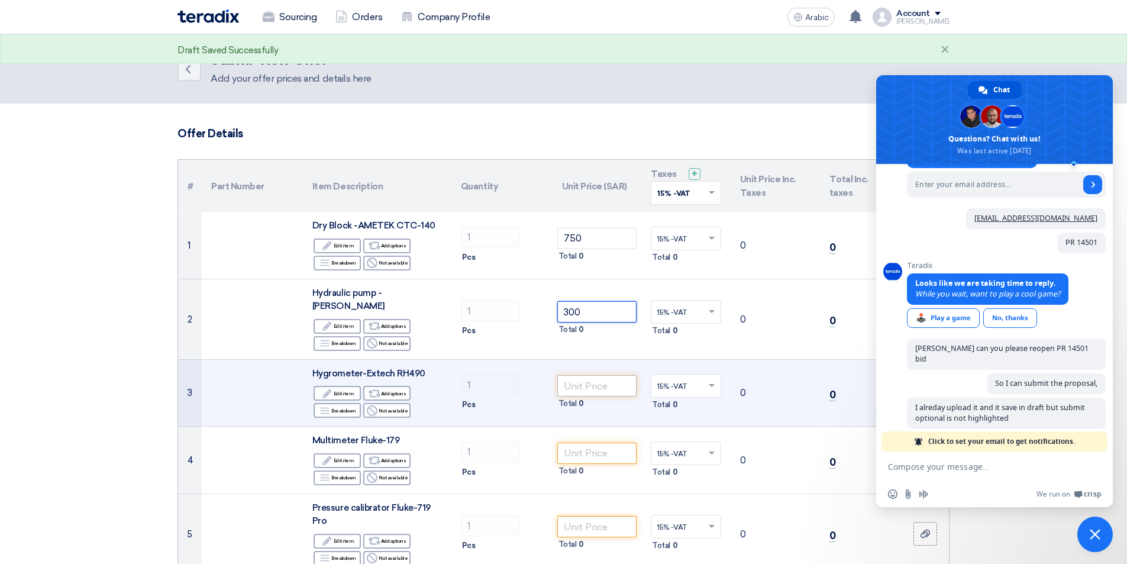
type input "300"
click at [594, 375] on input "number" at bounding box center [597, 385] width 80 height 21
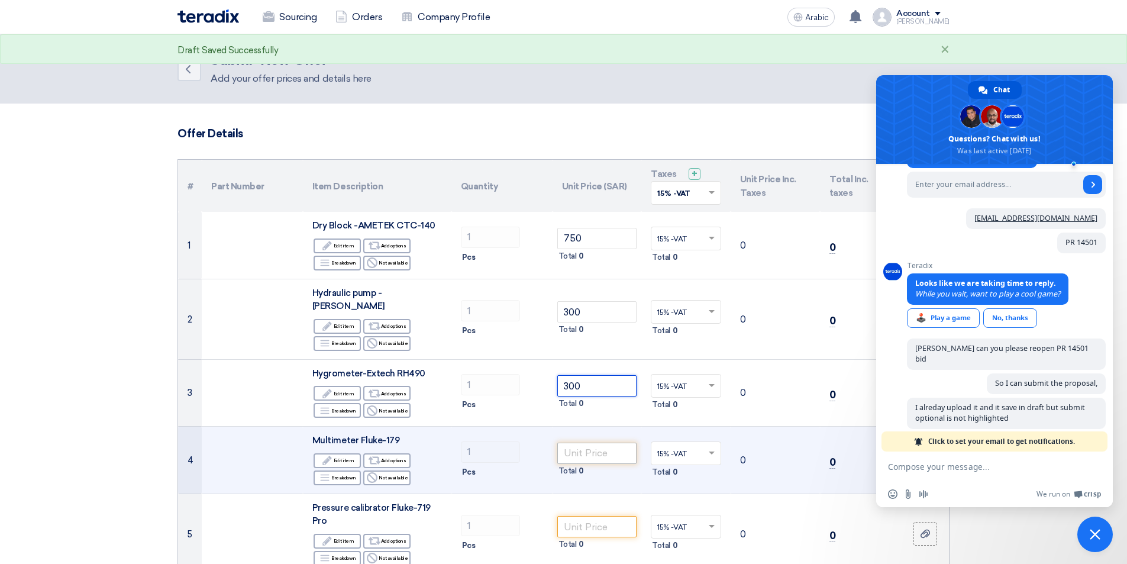
type input "300"
click at [626, 443] on input "number" at bounding box center [597, 453] width 80 height 21
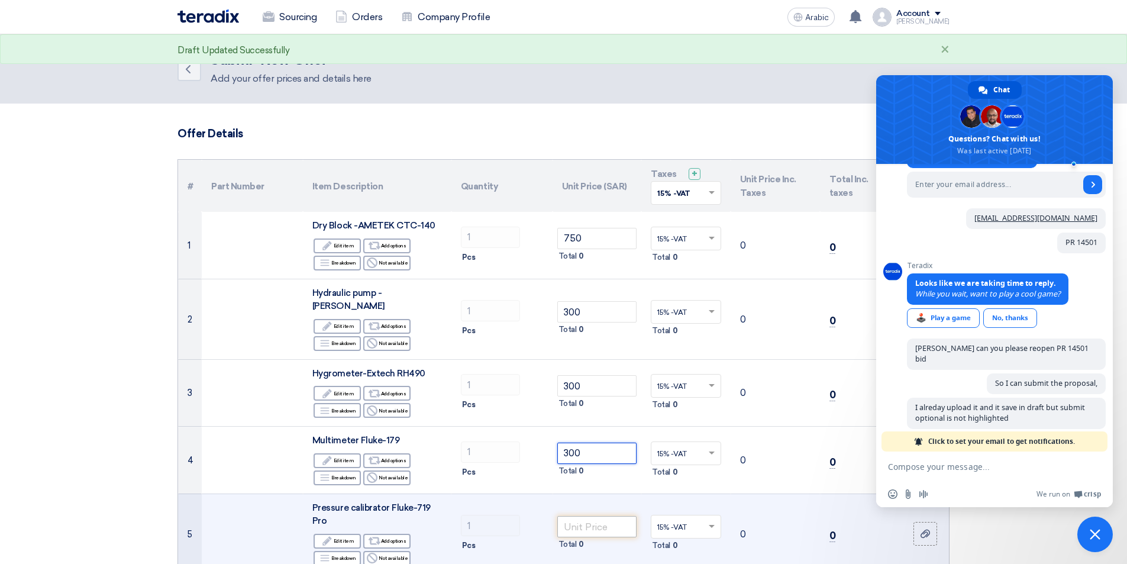
type input "300"
click at [613, 516] on input "number" at bounding box center [597, 526] width 80 height 21
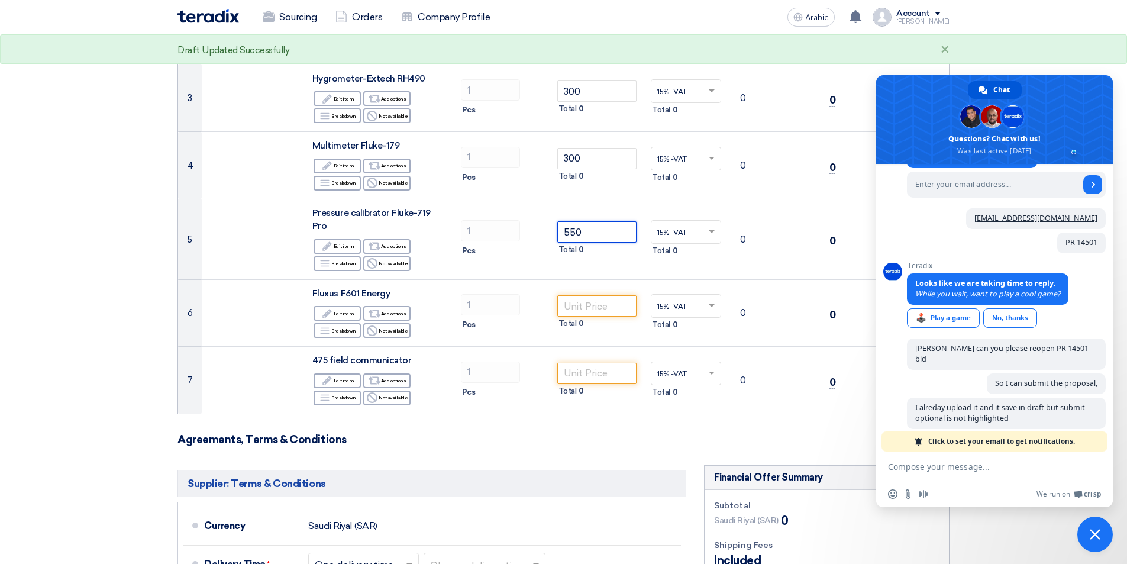
scroll to position [296, 0]
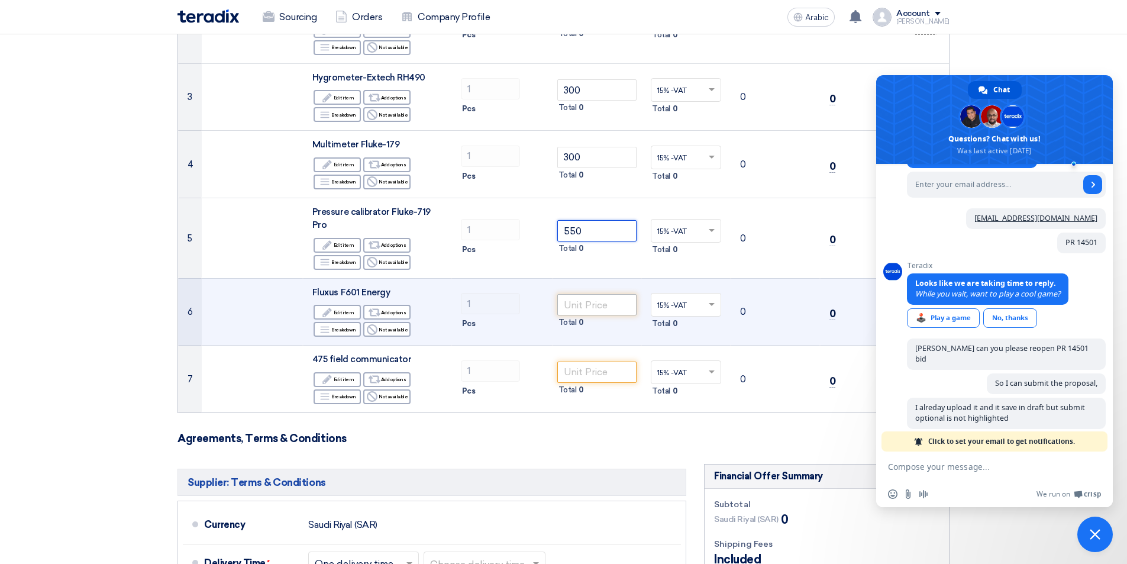
type input "550"
click at [618, 294] on input "number" at bounding box center [597, 304] width 80 height 21
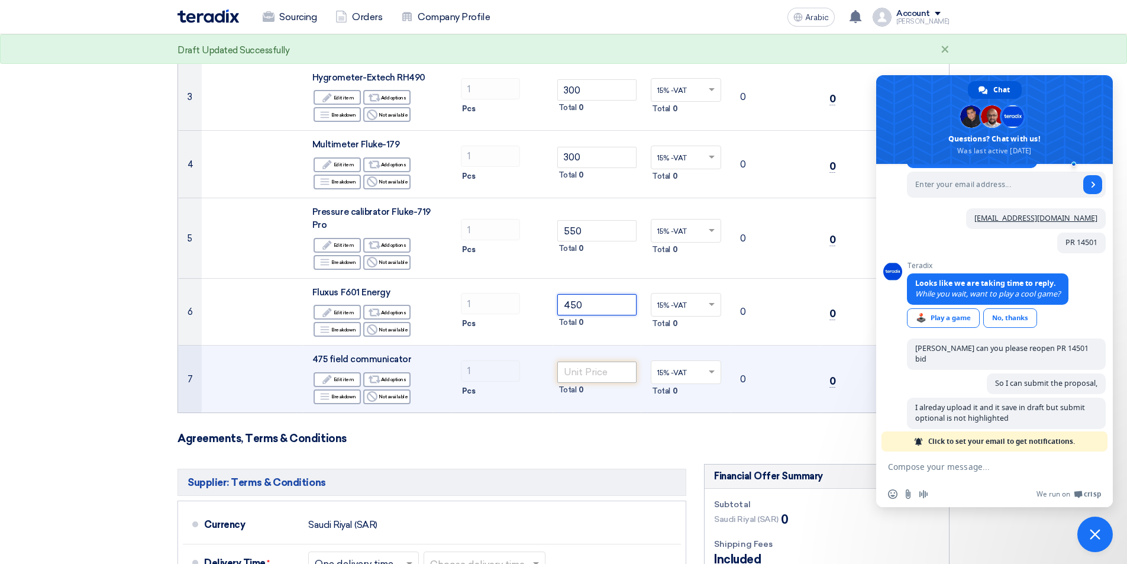
type input "450"
click at [606, 361] on input "number" at bounding box center [597, 371] width 80 height 21
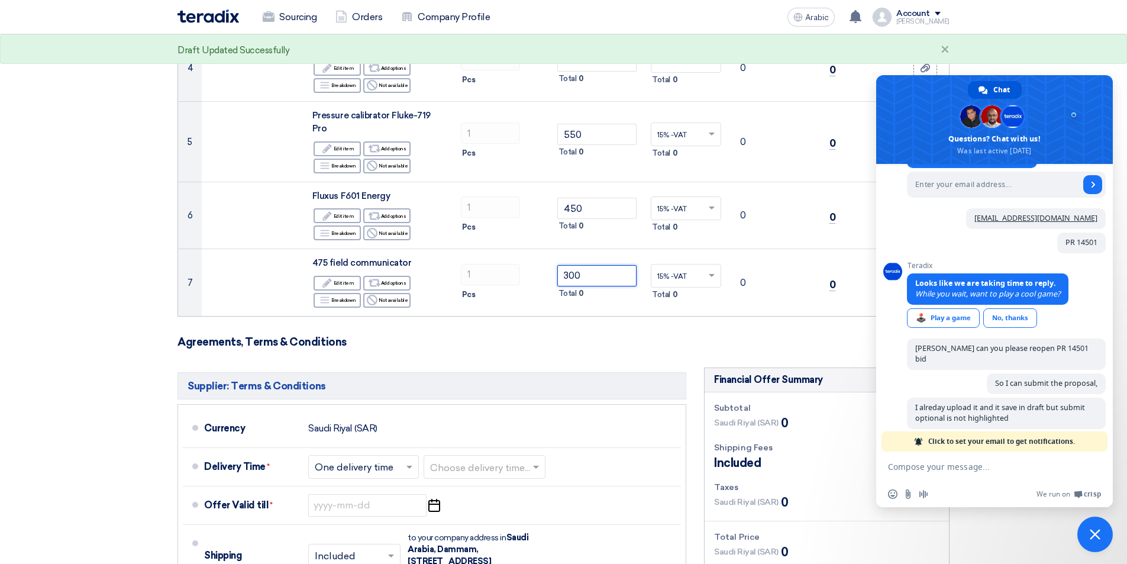
scroll to position [473, 0]
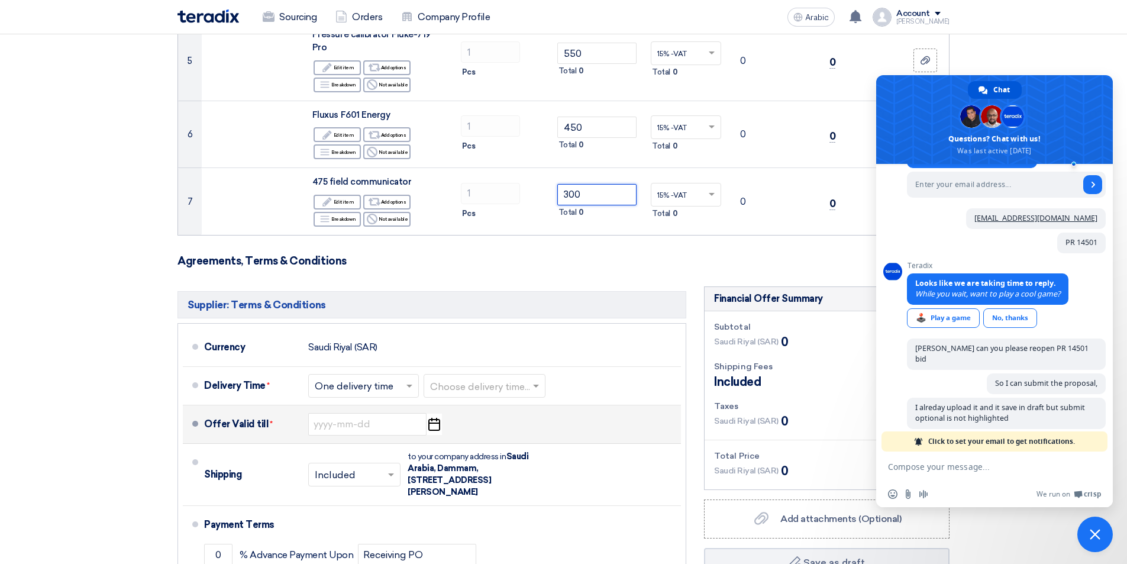
type input "300"
click at [435, 414] on icon "Pick a date" at bounding box center [434, 424] width 16 height 21
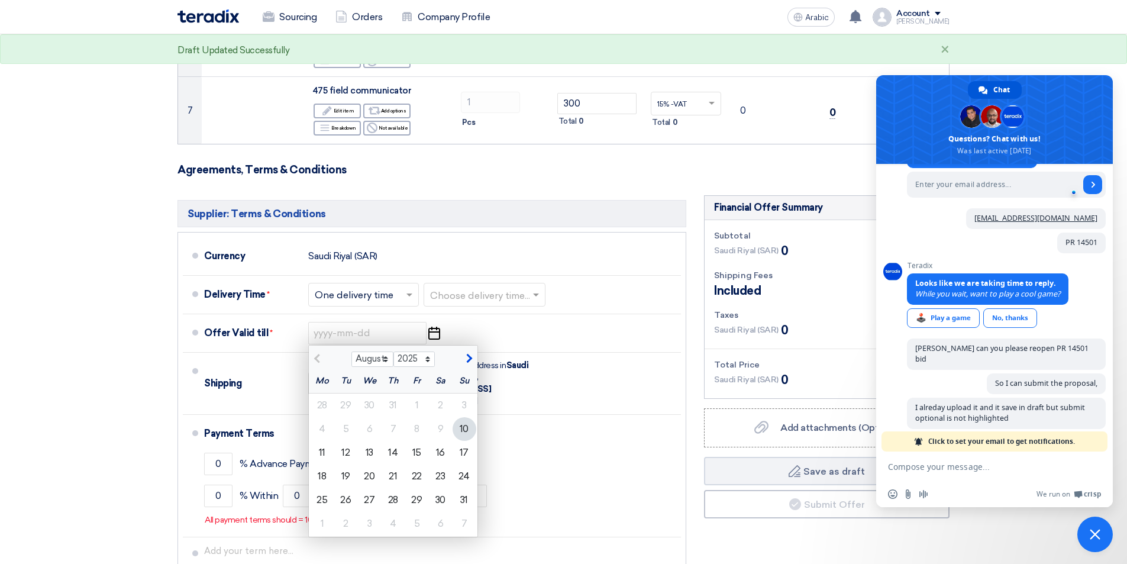
scroll to position [651, 0]
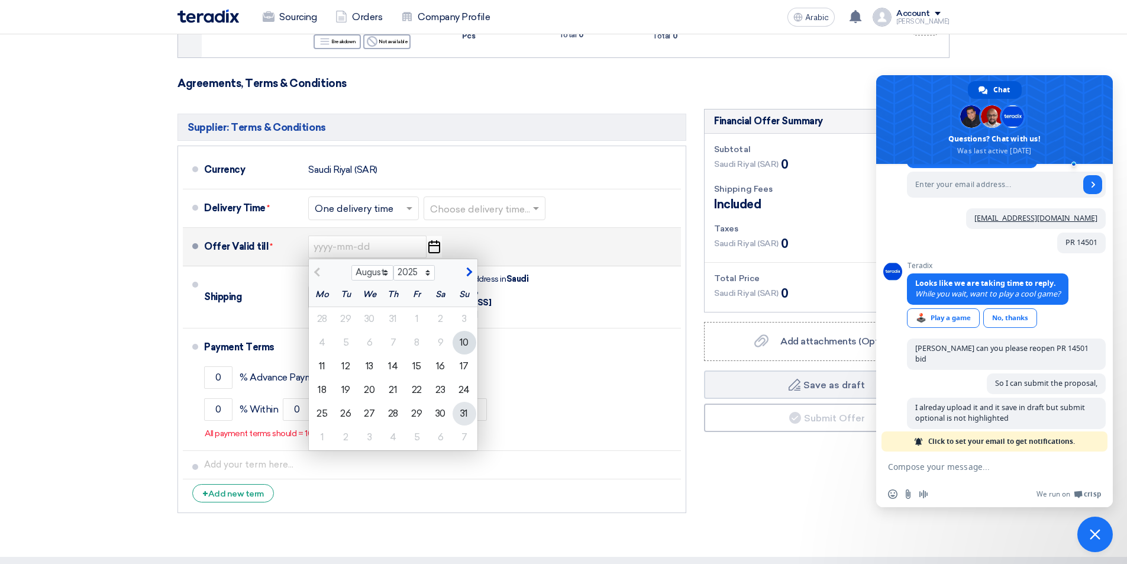
click at [469, 402] on div "31" at bounding box center [465, 414] width 24 height 24
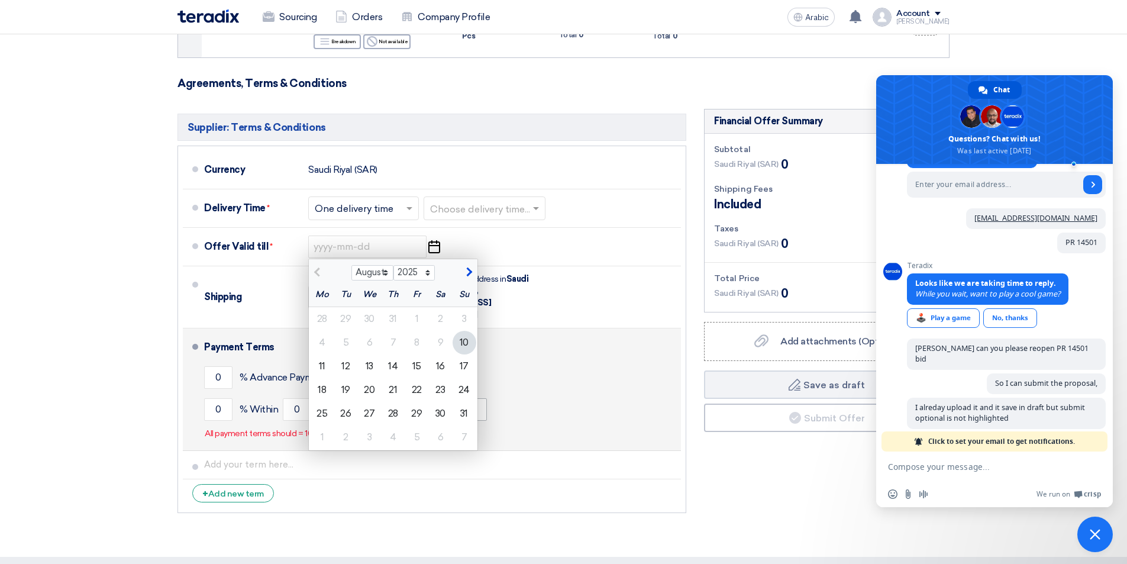
type input "[DATE]"
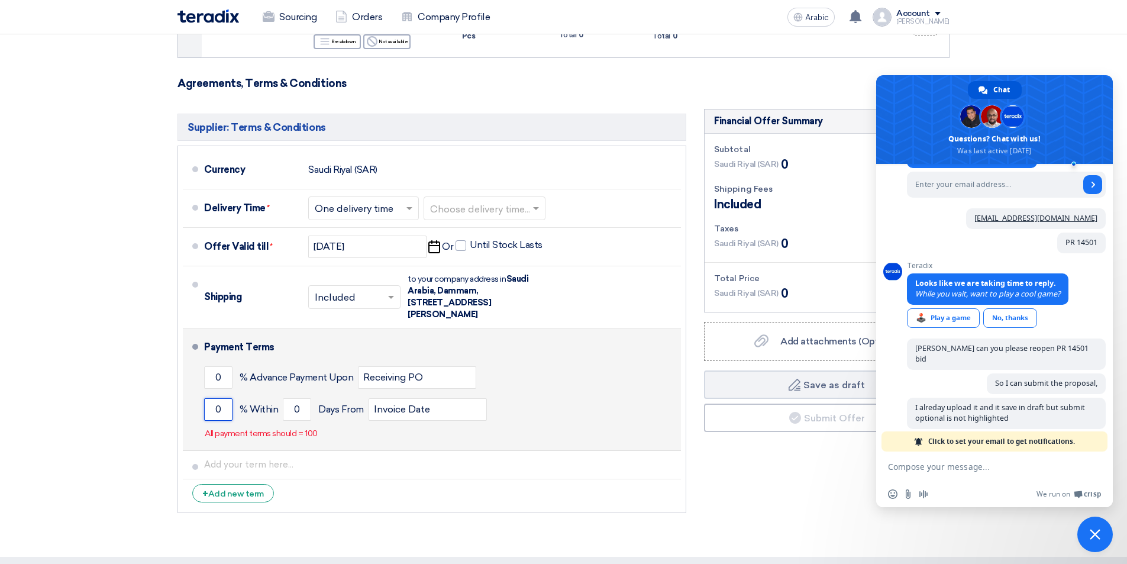
click at [218, 398] on input "0" at bounding box center [218, 409] width 28 height 22
type input "100"
click at [302, 398] on input "0" at bounding box center [297, 409] width 28 height 22
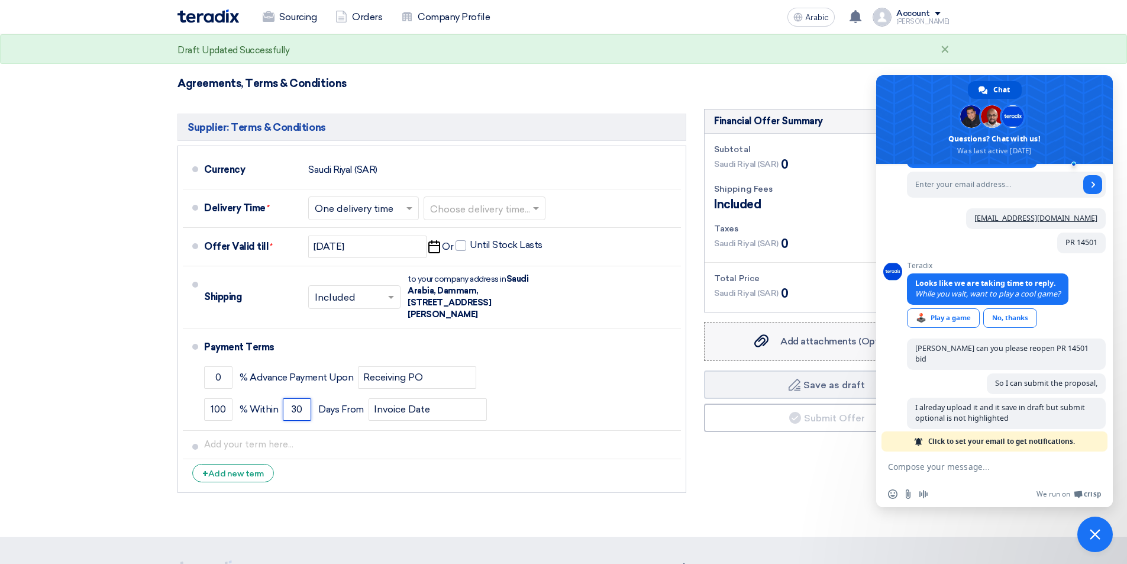
type input "30"
click at [792, 335] on font "Add attachments (Optional)" at bounding box center [840, 340] width 121 height 11
click at [0, 0] on input "Add attachments (Optional) Add attachments (Optional)" at bounding box center [0, 0] width 0 height 0
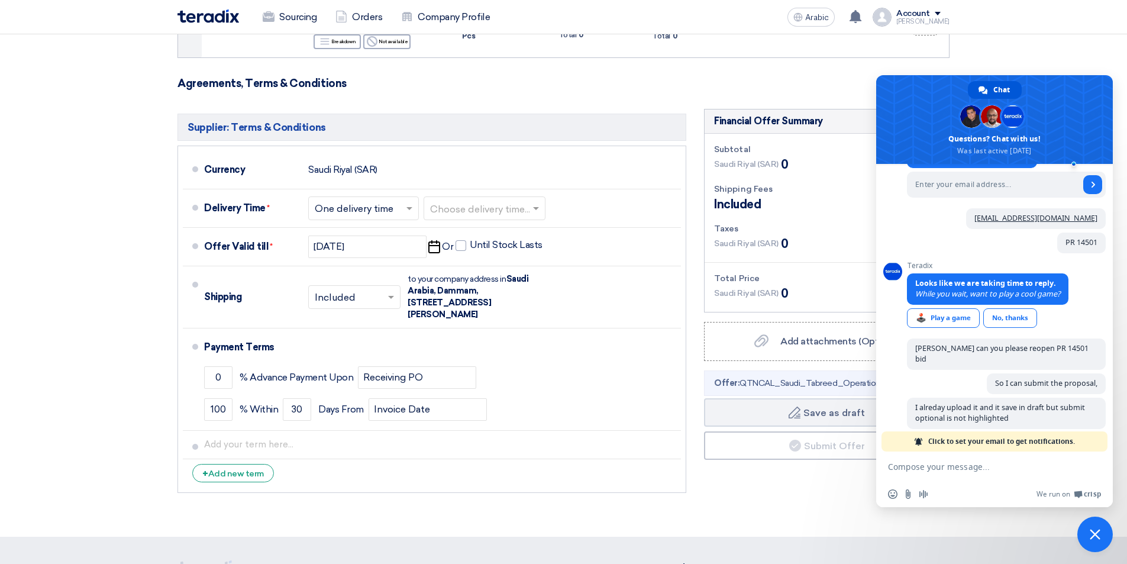
click at [800, 406] on icon "Draft" at bounding box center [795, 412] width 12 height 12
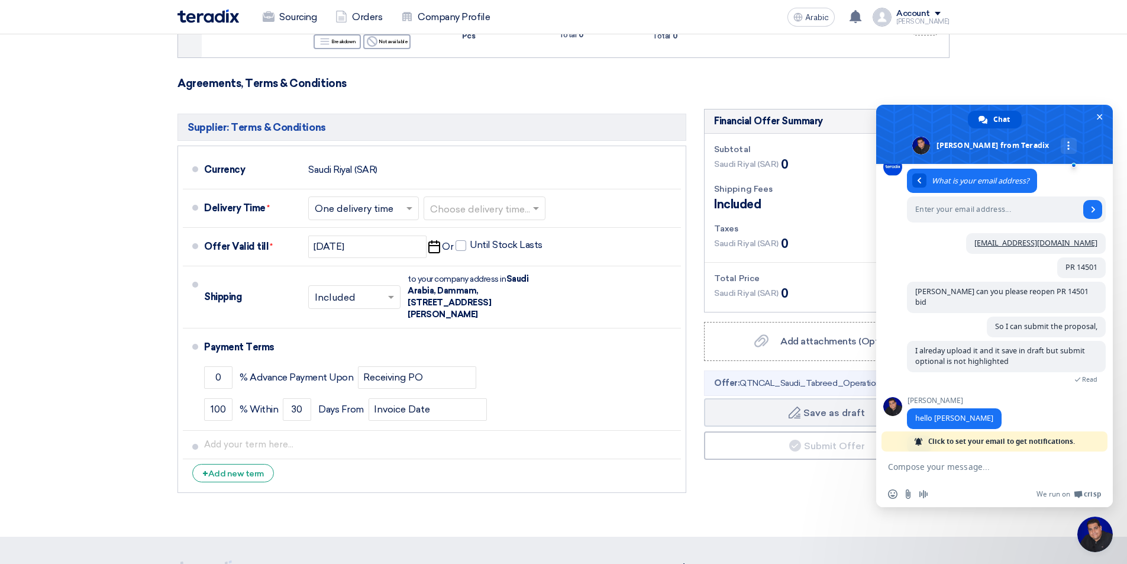
scroll to position [131, 0]
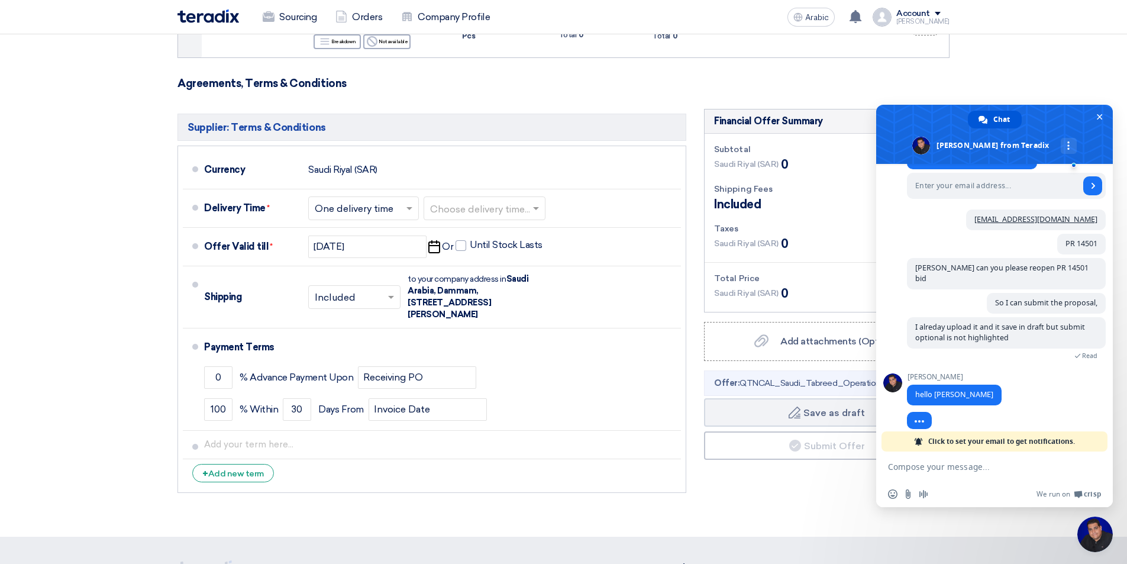
click at [1001, 461] on textarea "Compose your message..." at bounding box center [982, 466] width 189 height 30
type textarea "Hi"
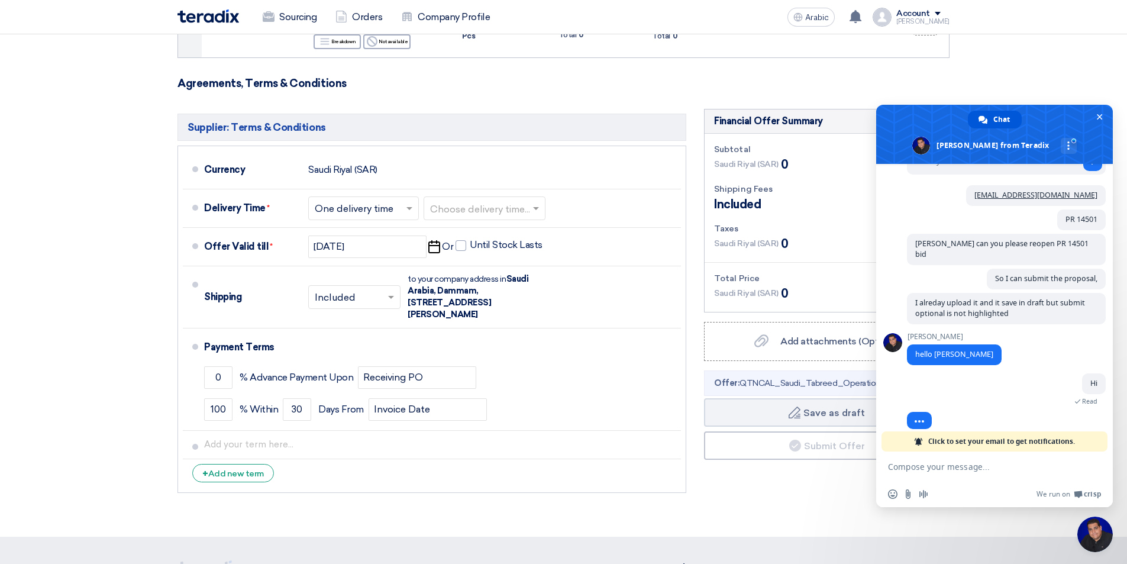
scroll to position [183, 0]
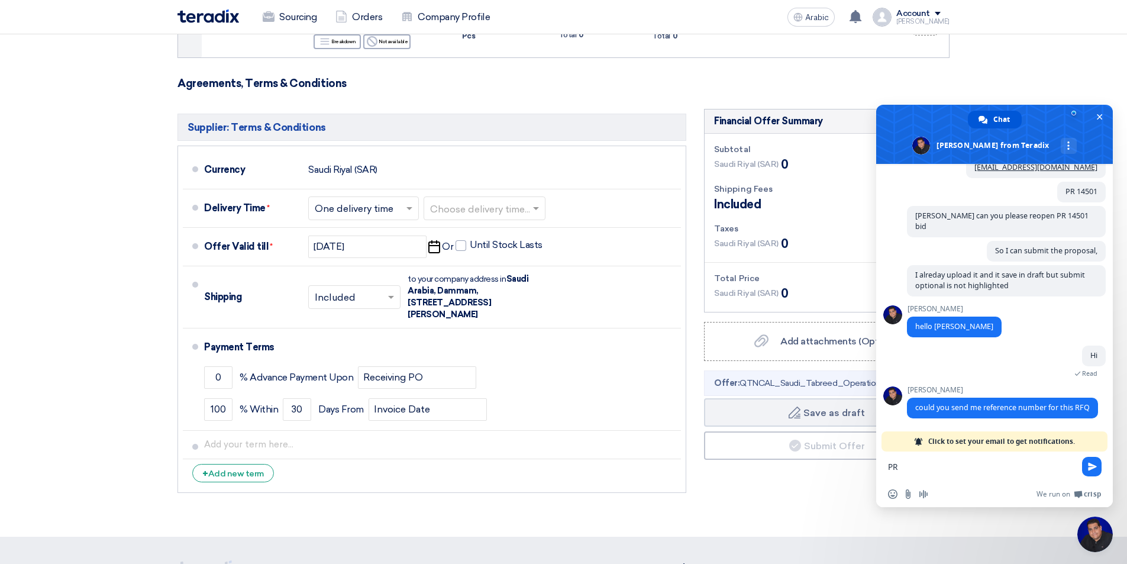
type textarea "P"
paste textarea "PR 14501"
type textarea "PR 14501"
click at [1093, 464] on span "Send" at bounding box center [1092, 466] width 9 height 9
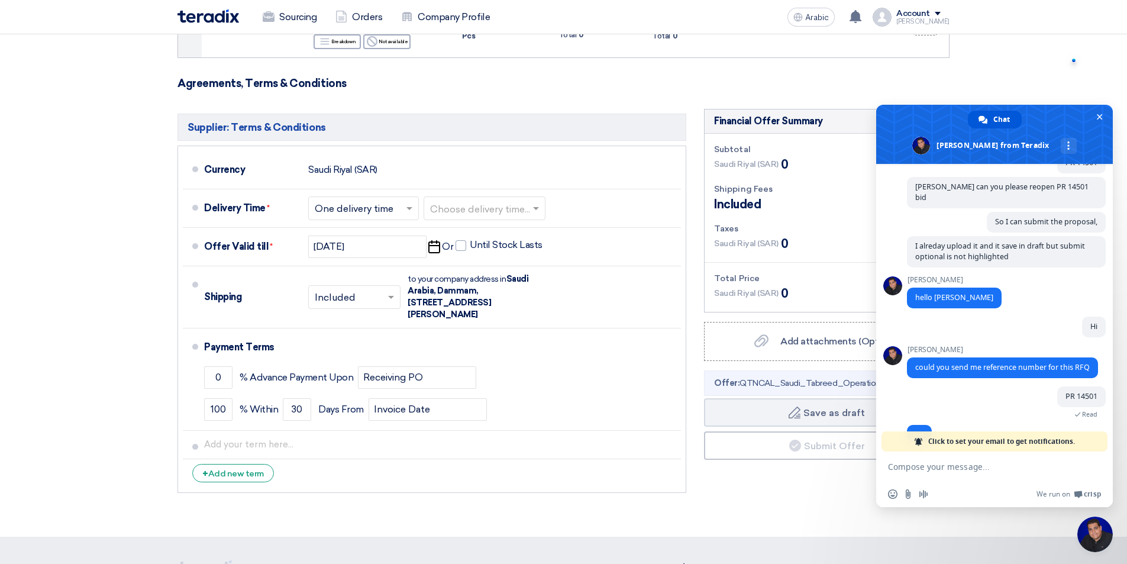
scroll to position [236, 0]
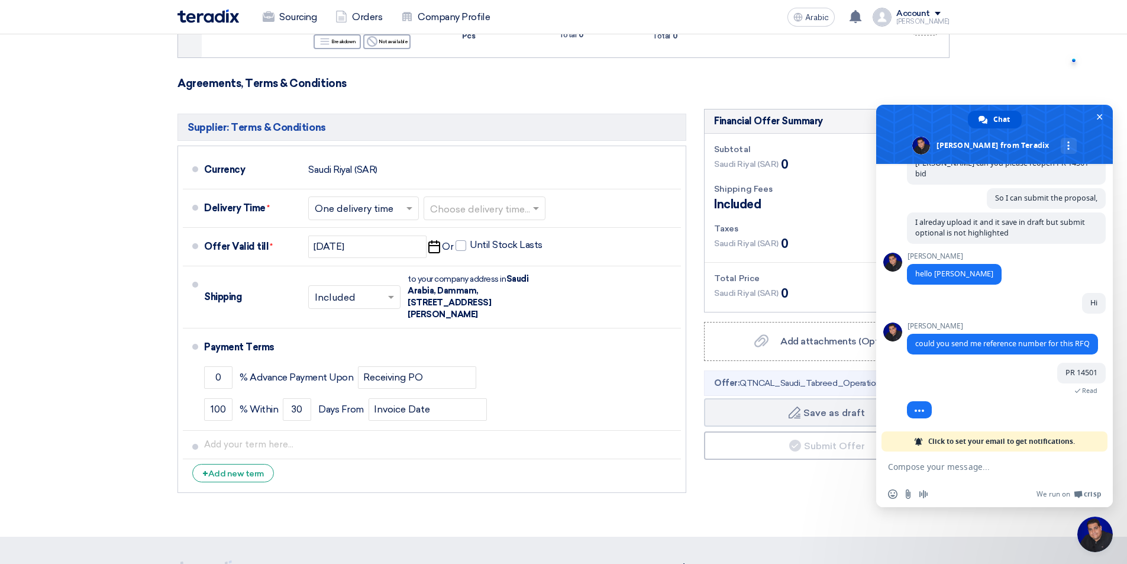
click at [1098, 532] on span "Close chat" at bounding box center [1094, 533] width 35 height 35
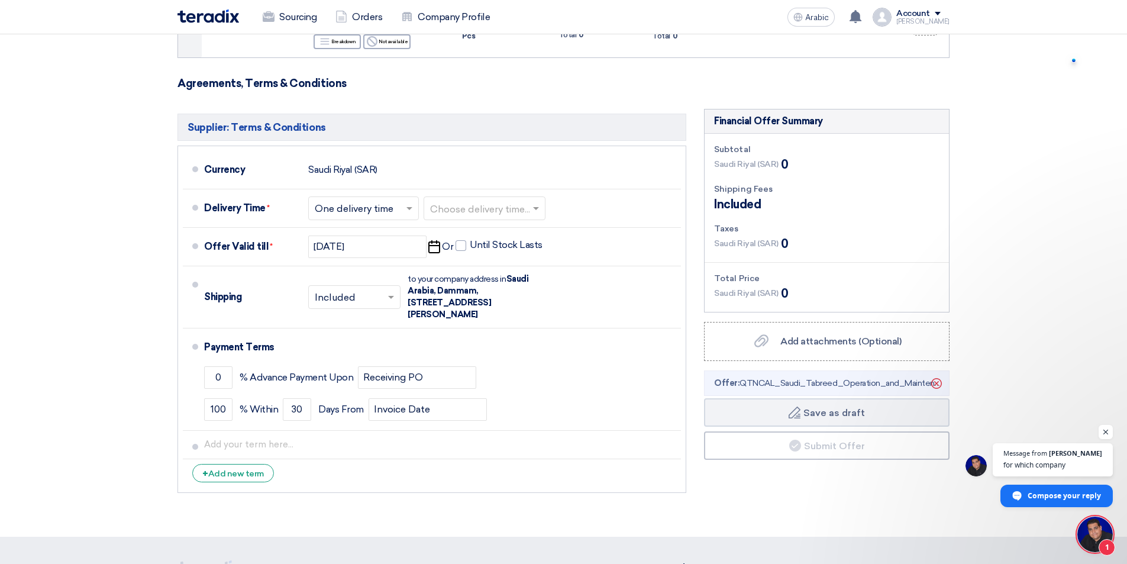
click at [1098, 532] on span "Open chat" at bounding box center [1094, 533] width 35 height 35
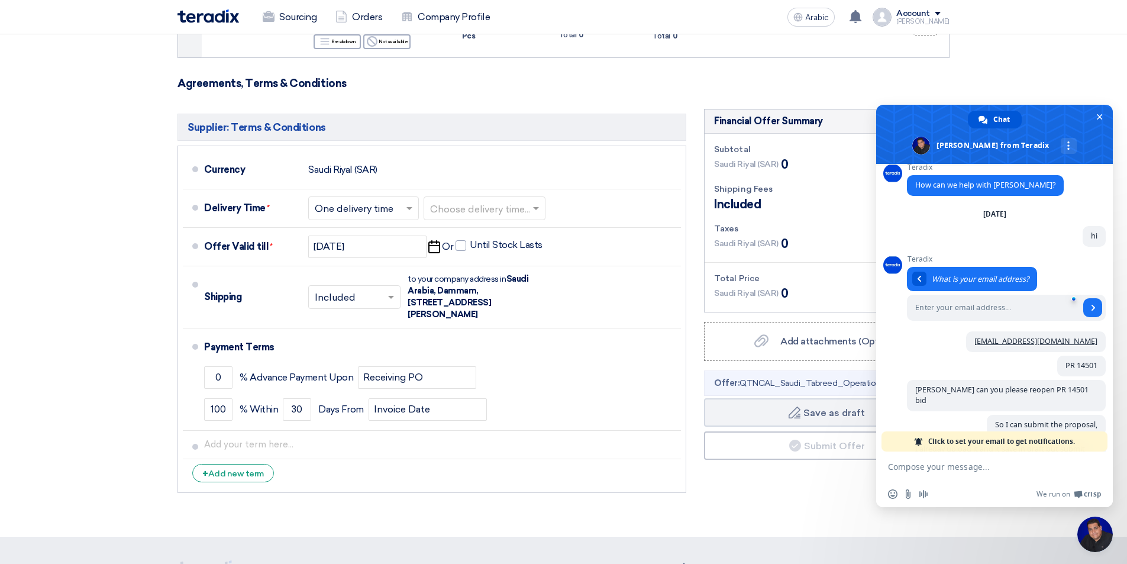
scroll to position [253, 0]
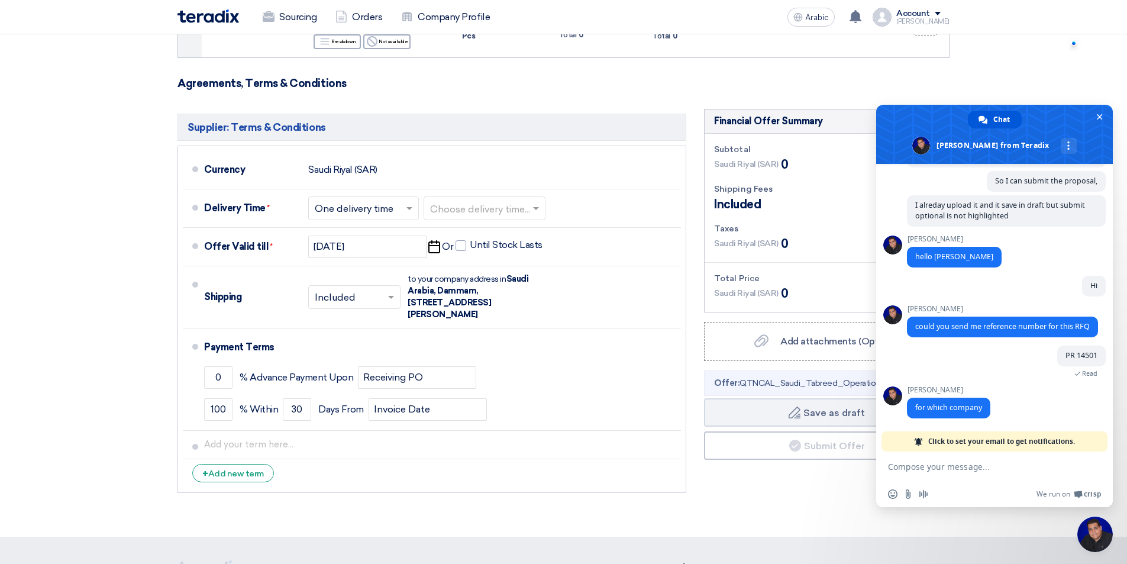
click at [967, 472] on textarea "Compose your message..." at bounding box center [982, 466] width 189 height 30
type textarea "RICI Co. Ltd."
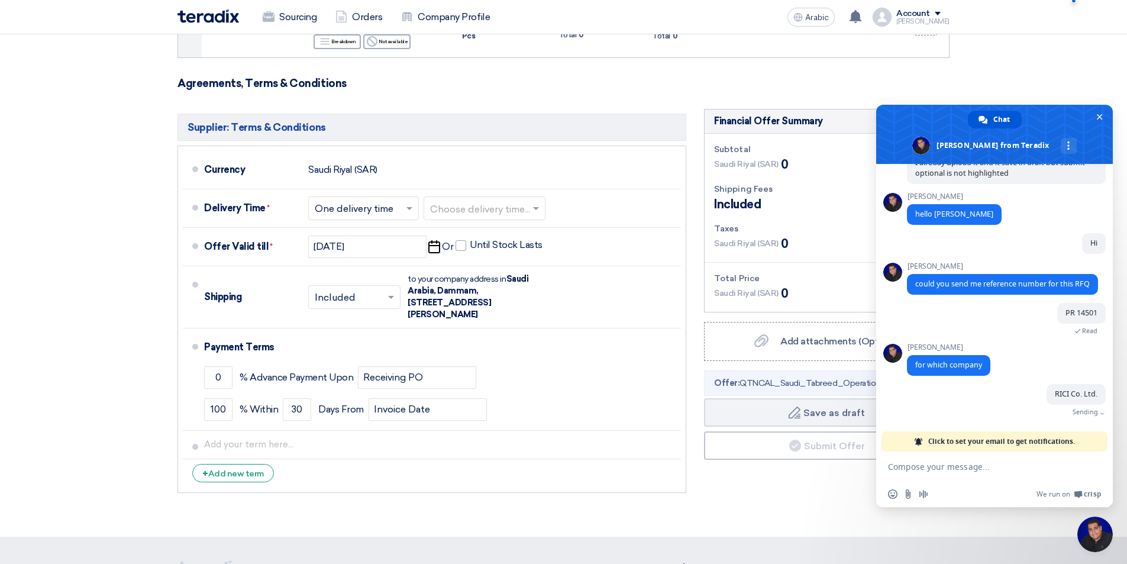
scroll to position [282, 0]
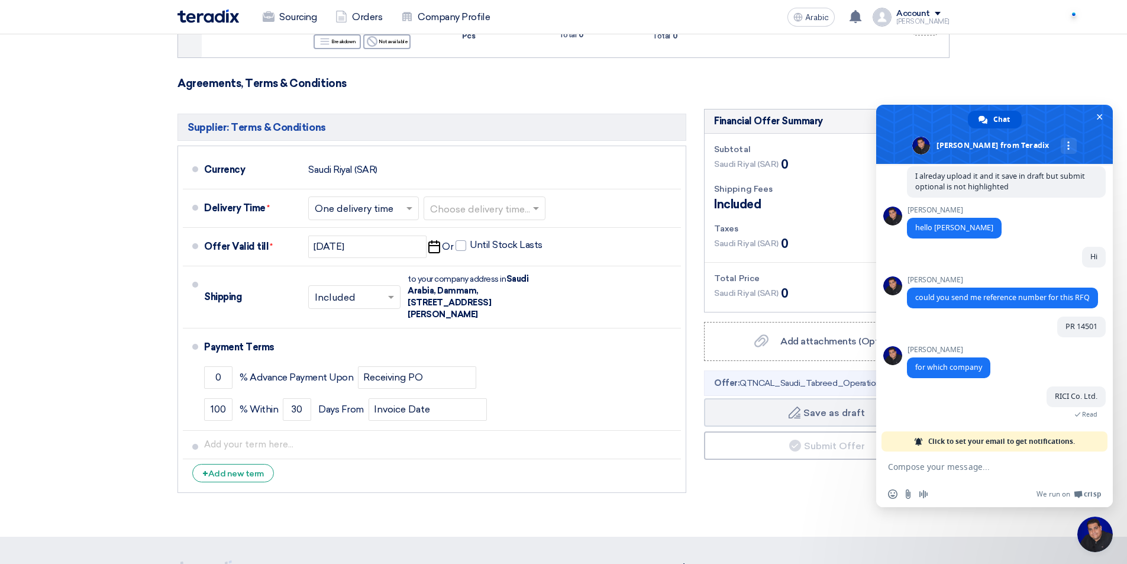
click at [1094, 540] on span "Close chat" at bounding box center [1094, 533] width 35 height 35
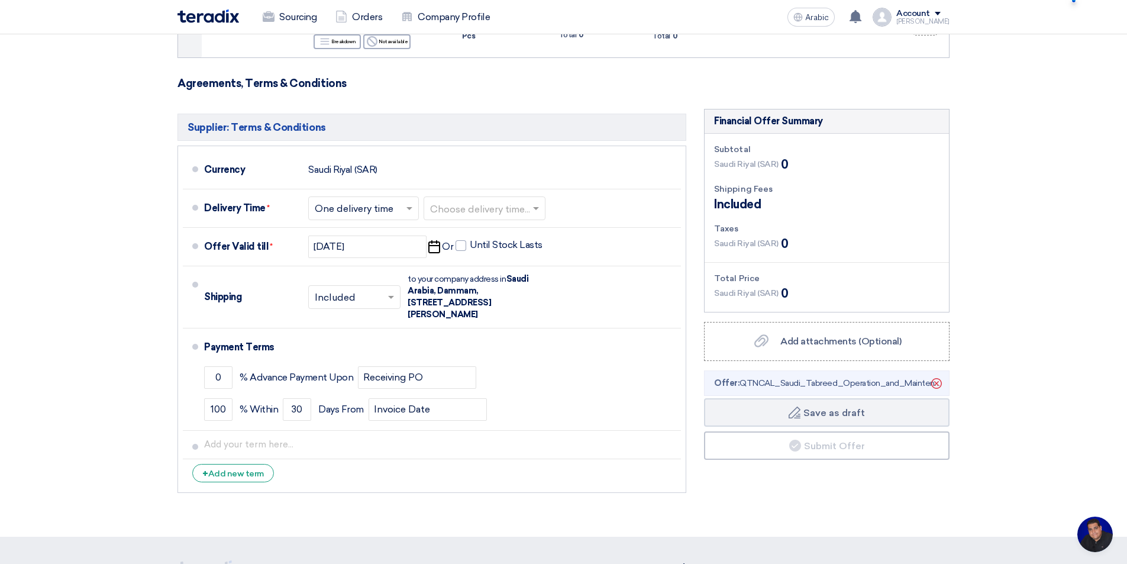
click at [1094, 540] on span "Open chat" at bounding box center [1094, 533] width 35 height 35
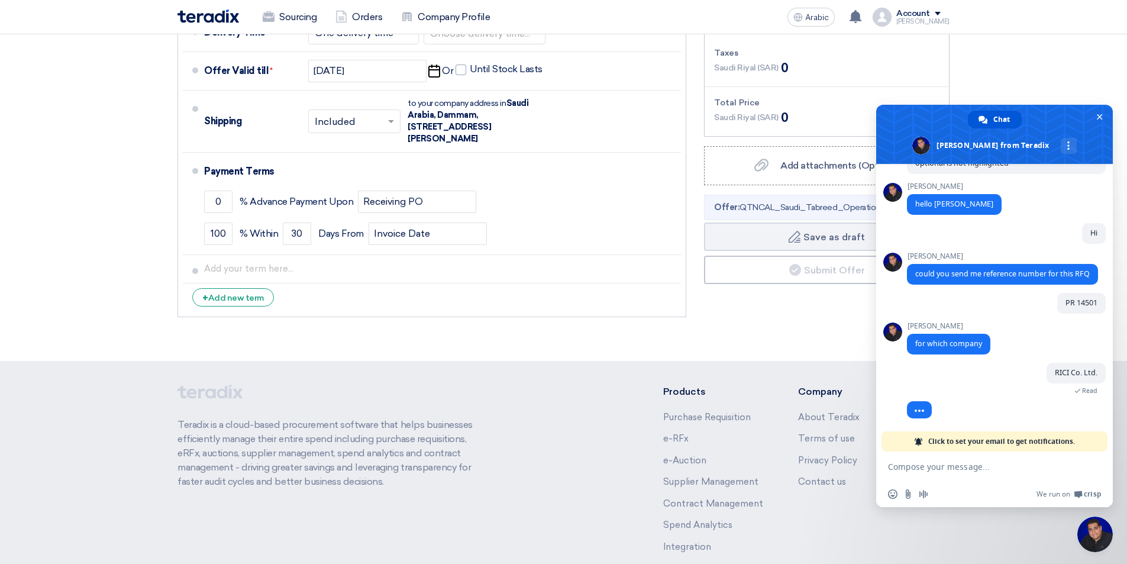
scroll to position [323, 0]
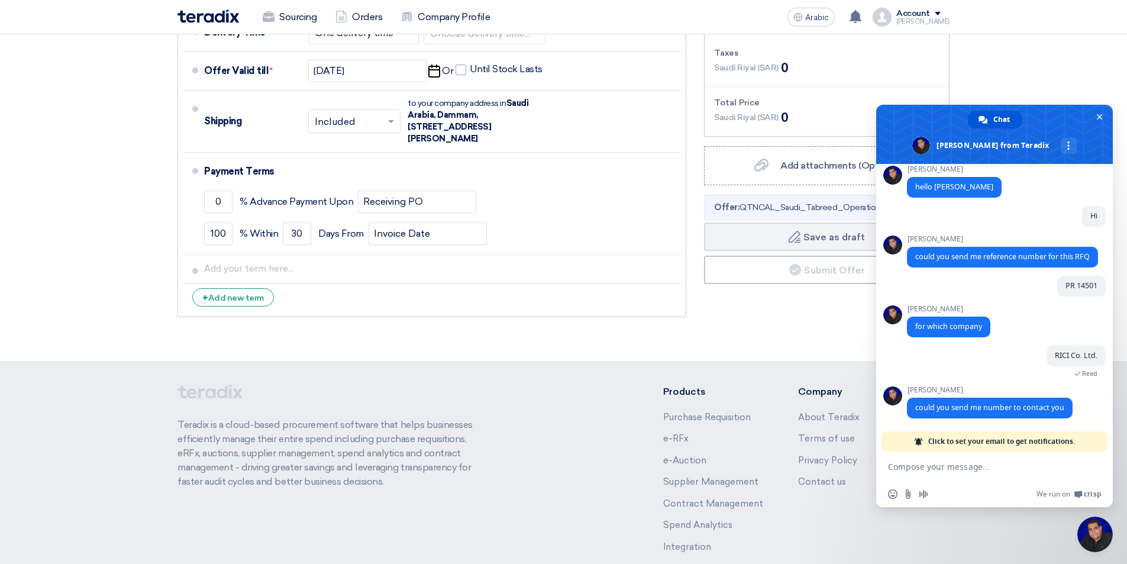
click at [1015, 470] on textarea "Compose your message..." at bounding box center [982, 466] width 189 height 30
type textarea "0501434266"
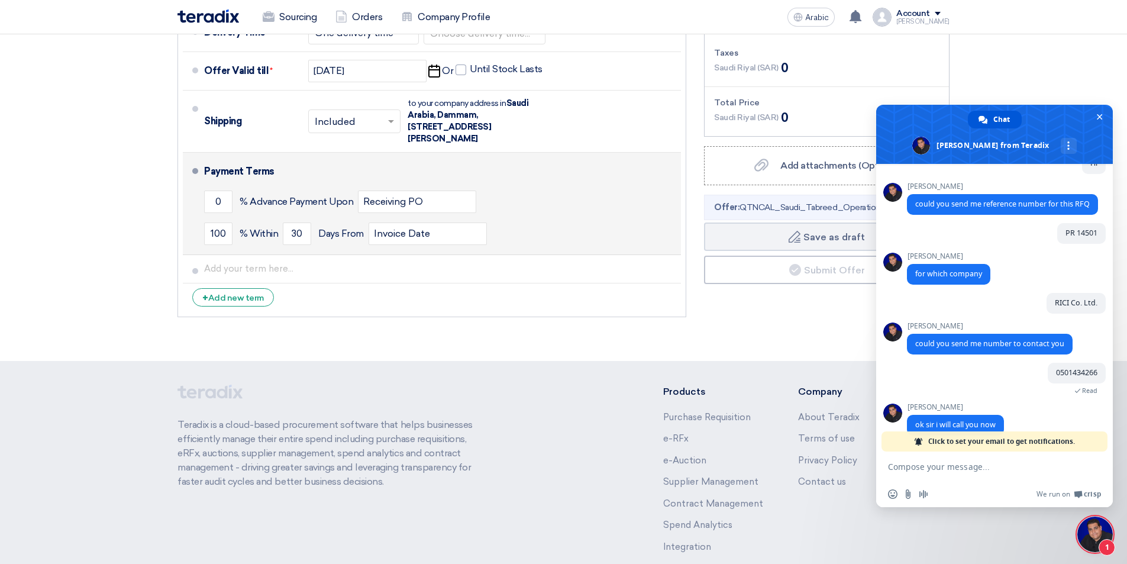
scroll to position [393, 0]
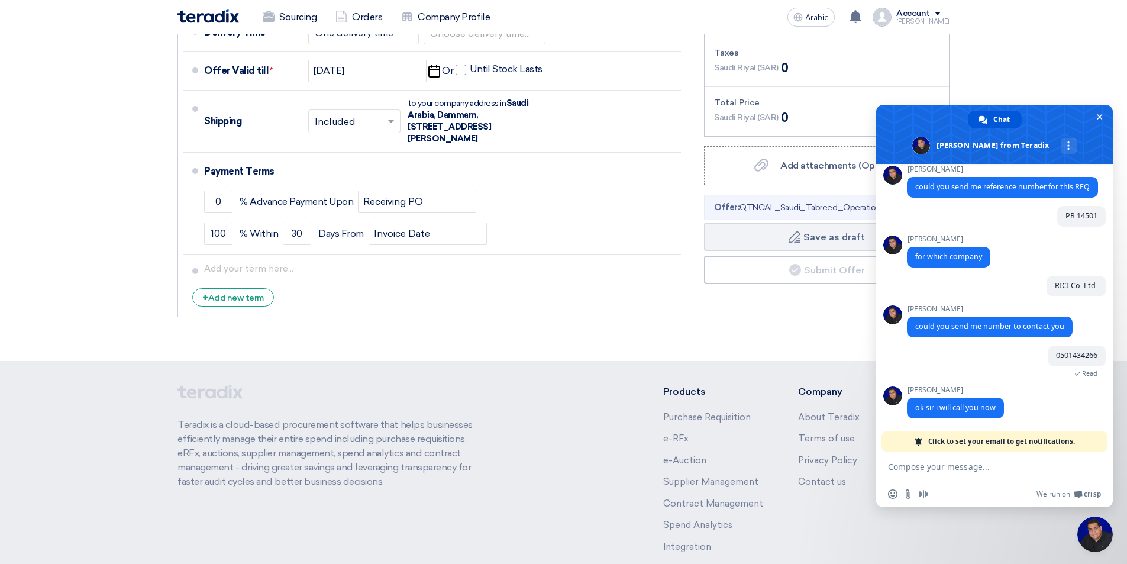
click at [938, 470] on textarea "Compose your message..." at bounding box center [982, 466] width 189 height 30
type textarea "You're from STOM or Teradix"
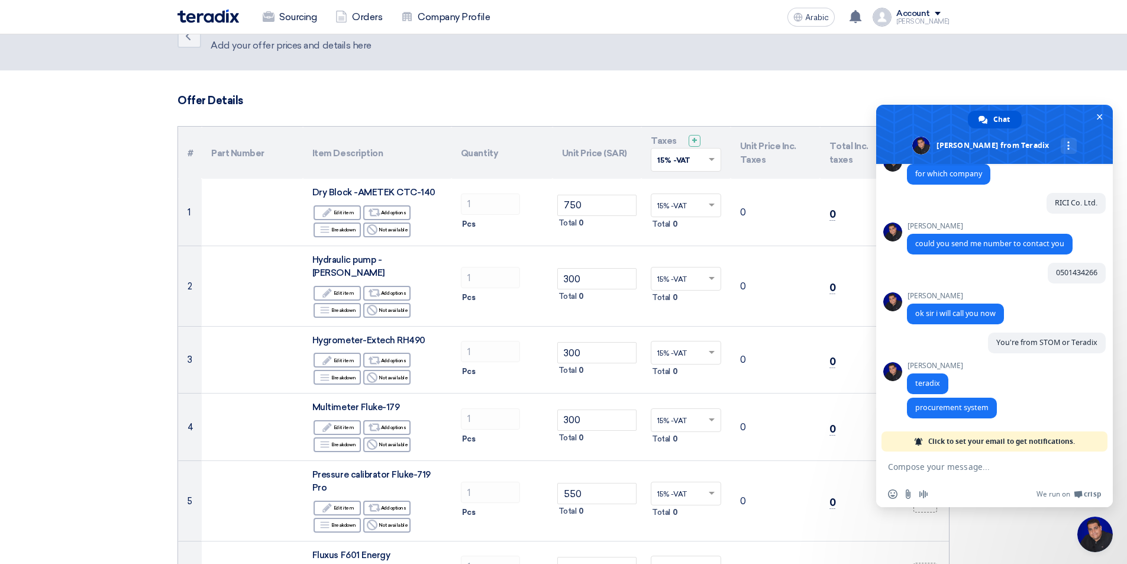
scroll to position [0, 0]
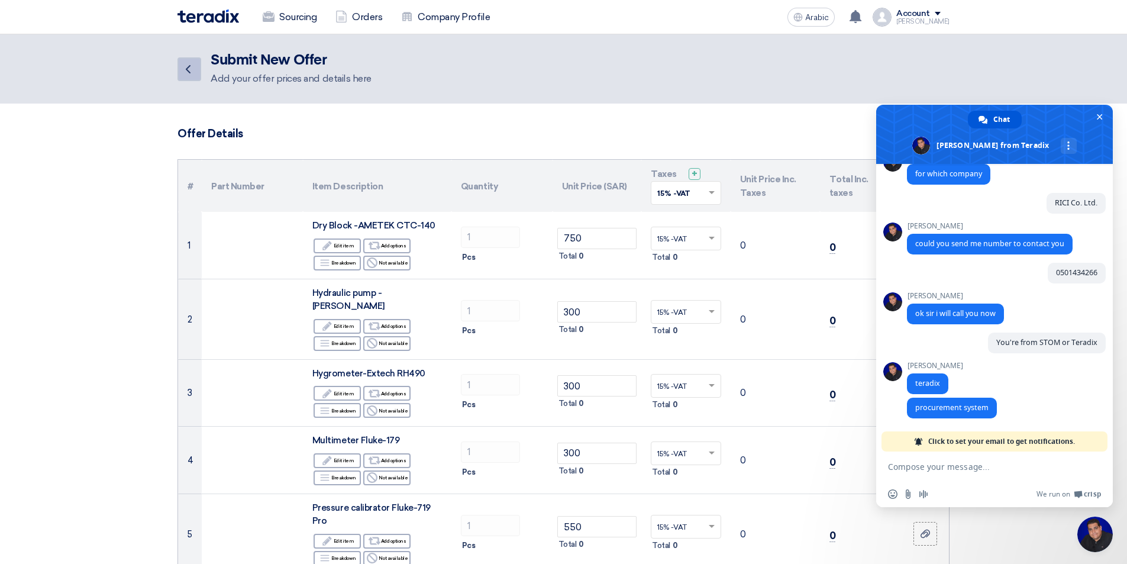
click at [190, 76] on link "Back" at bounding box center [189, 69] width 24 height 24
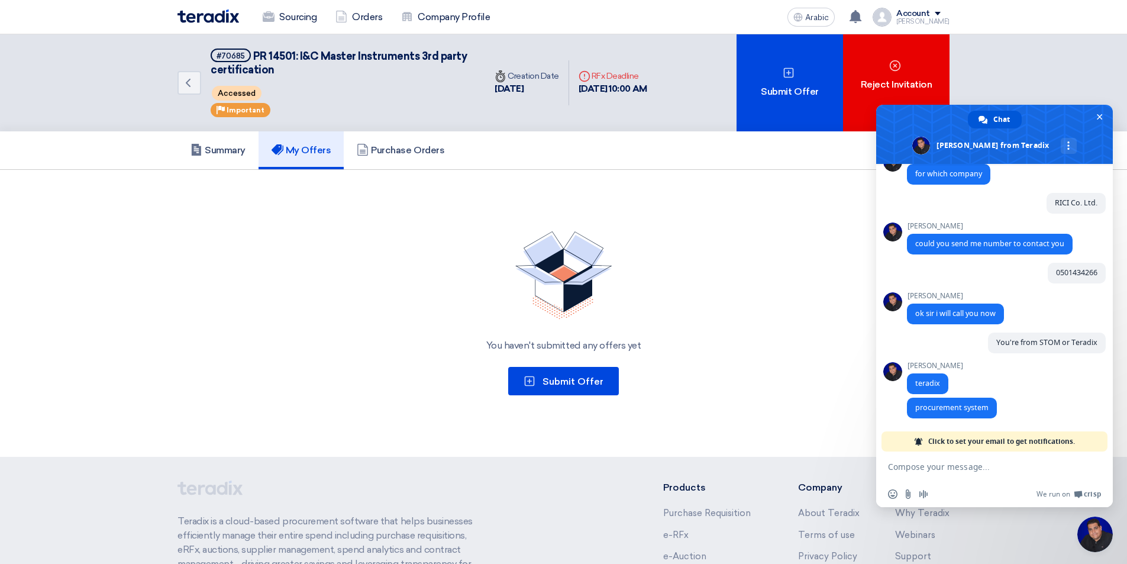
click at [949, 462] on textarea "Compose your message..." at bounding box center [982, 466] width 189 height 30
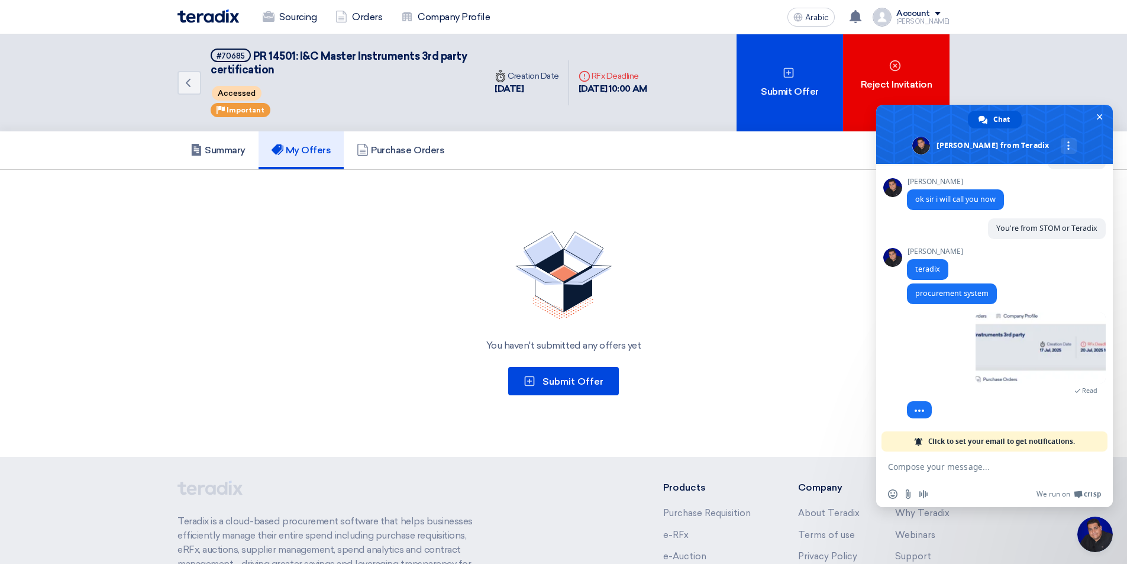
scroll to position [607, 0]
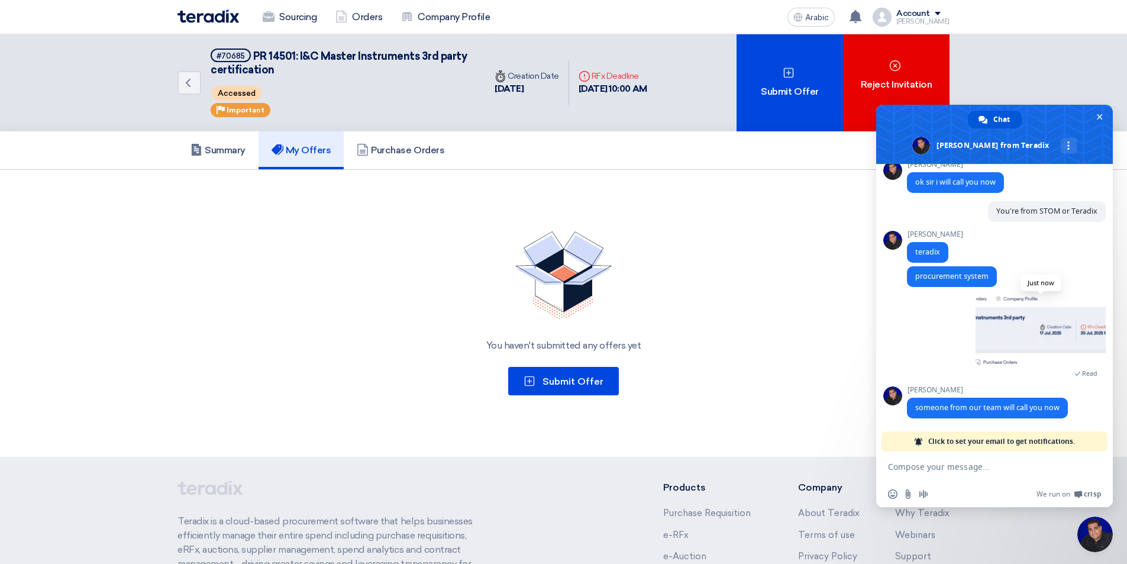
click at [1016, 332] on span at bounding box center [1041, 330] width 130 height 71
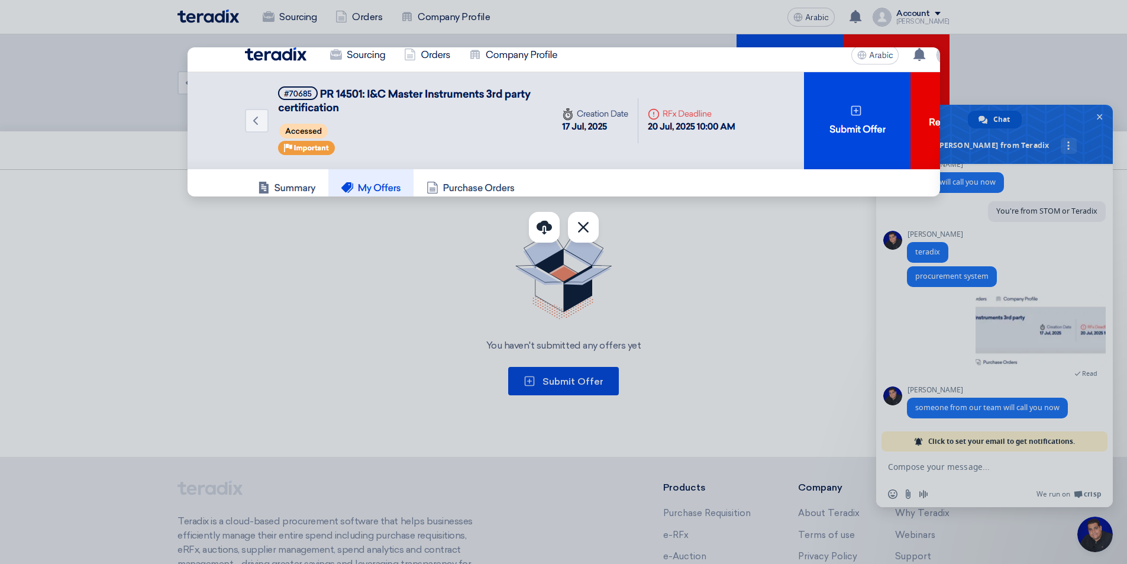
click at [253, 266] on div at bounding box center [563, 282] width 1127 height 564
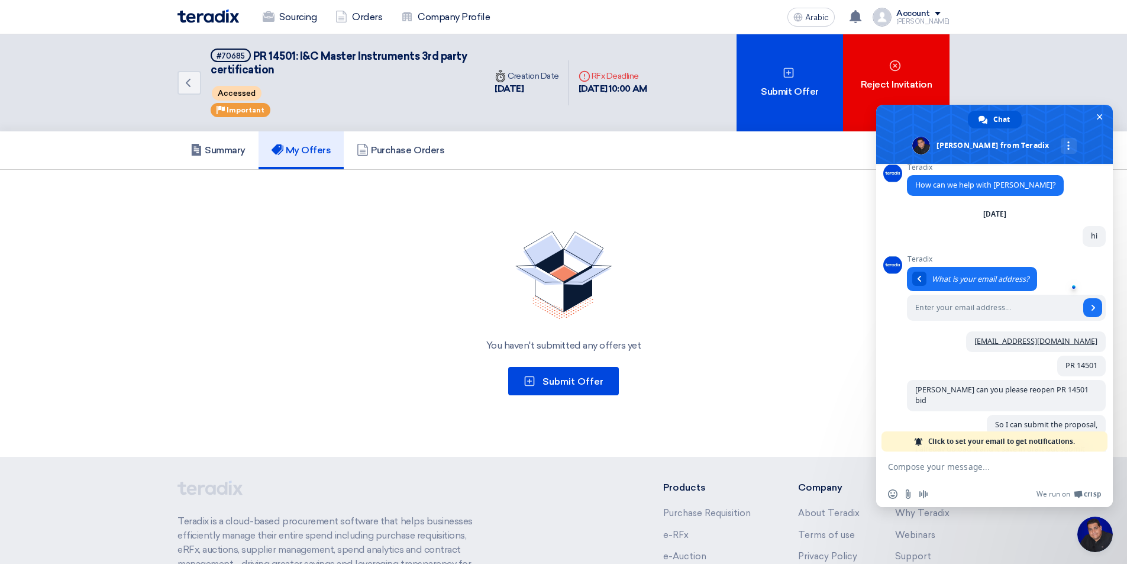
click at [445, 82] on div "#70685 PR 14501: I&C Master Instruments 3rd party certification Accessed Priori…" at bounding box center [341, 83] width 260 height 69
click at [1096, 118] on span "Close chat" at bounding box center [1099, 117] width 12 height 12
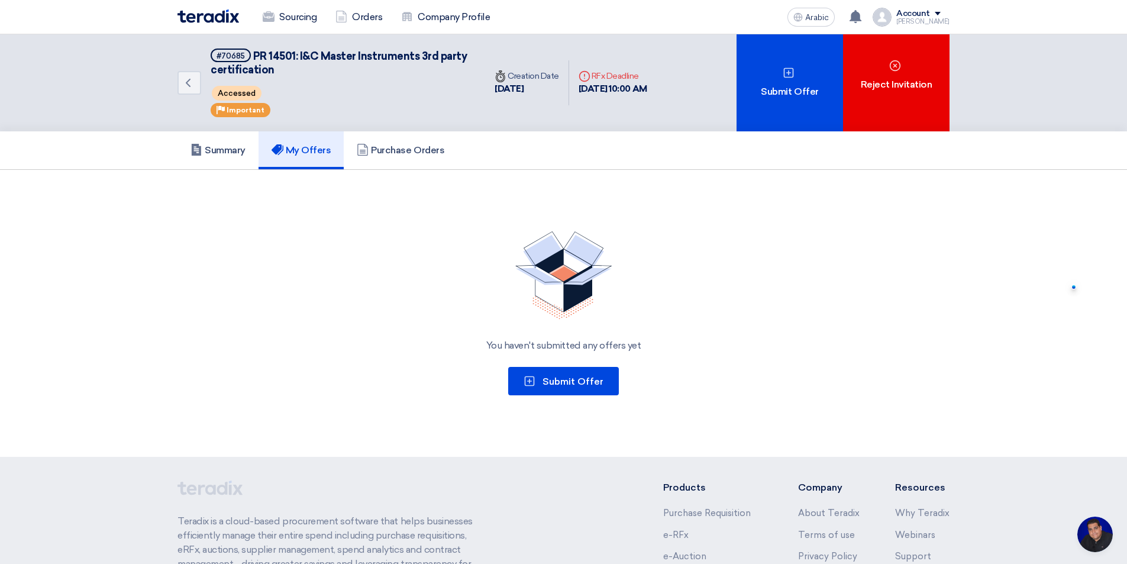
click at [380, 94] on div "Accessed" at bounding box center [341, 93] width 260 height 20
click at [213, 149] on font "Summary" at bounding box center [225, 149] width 41 height 11
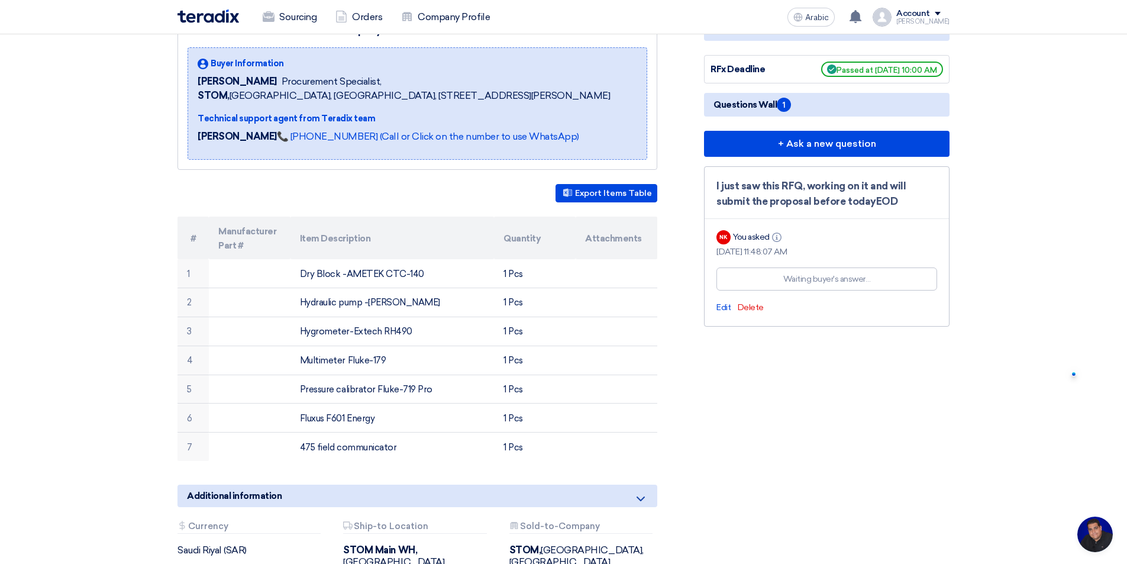
scroll to position [59, 0]
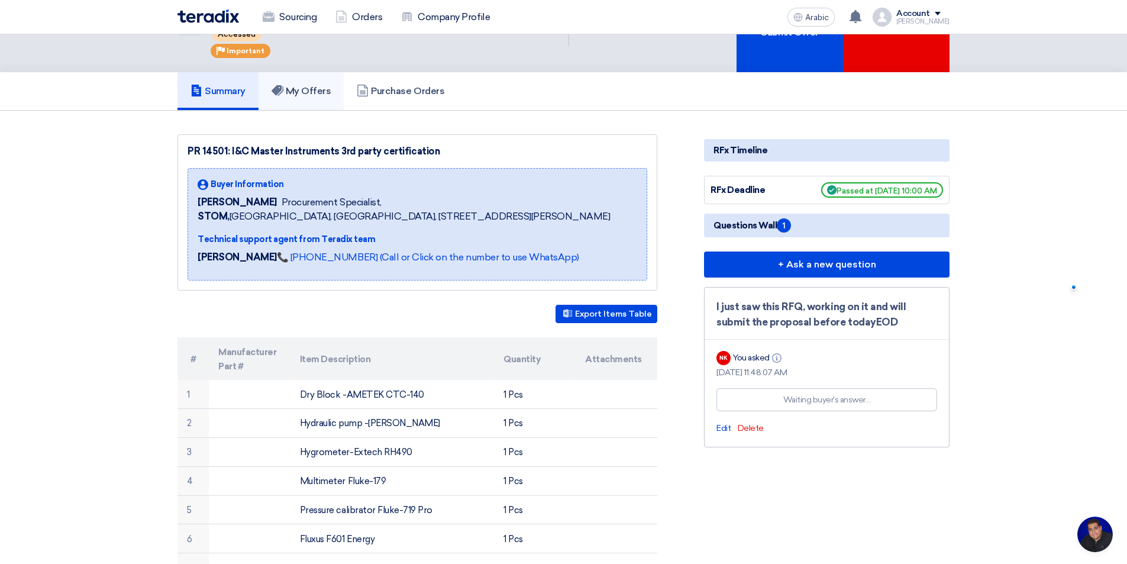
click at [316, 91] on font "My Offers" at bounding box center [309, 90] width 46 height 11
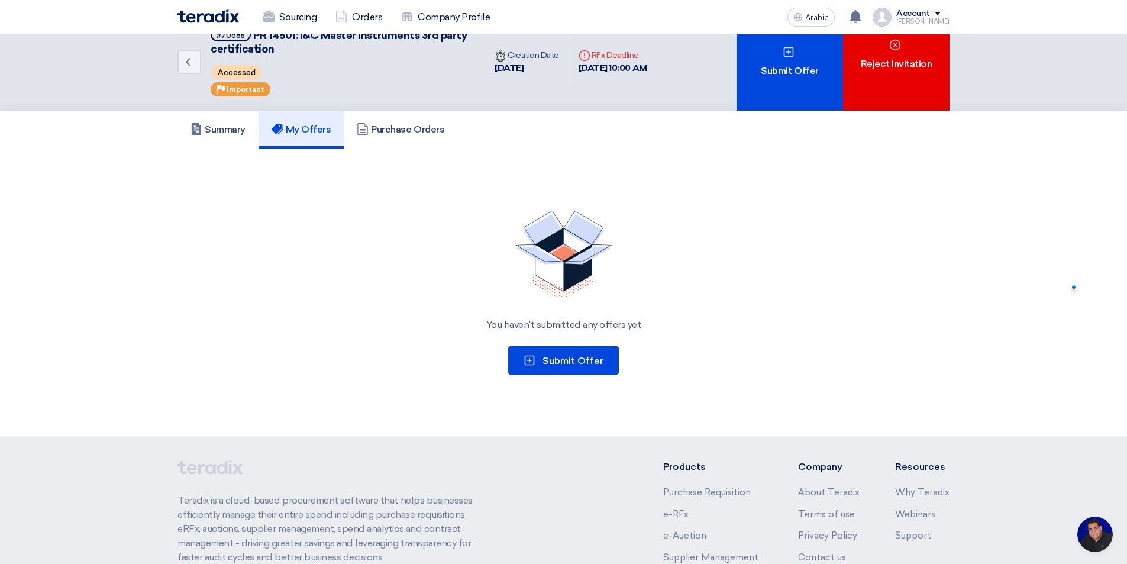
scroll to position [0, 0]
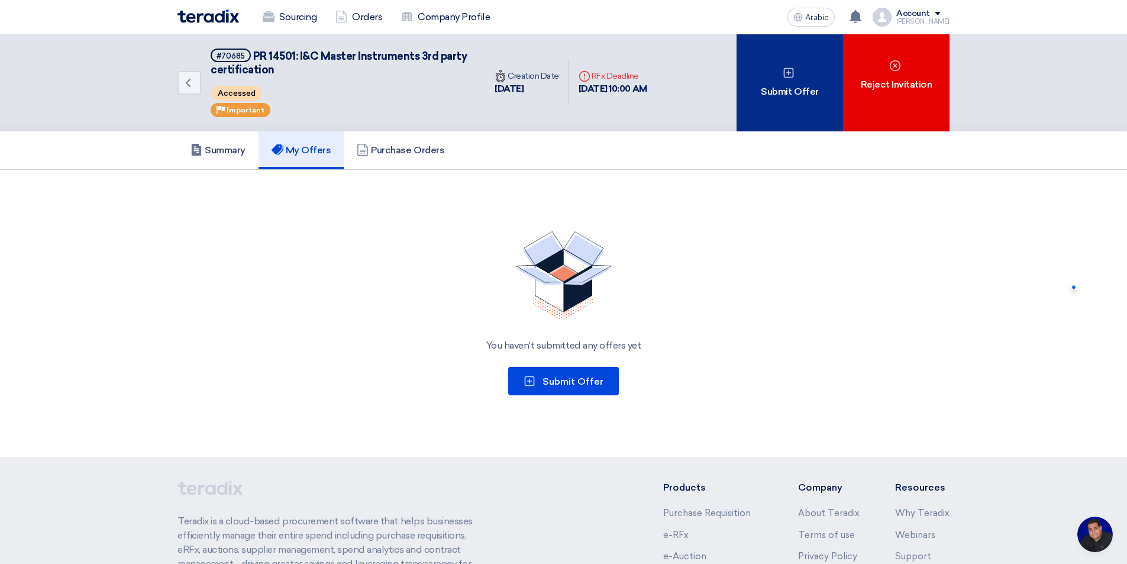
click at [788, 87] on font "Submit Offer" at bounding box center [789, 91] width 57 height 11
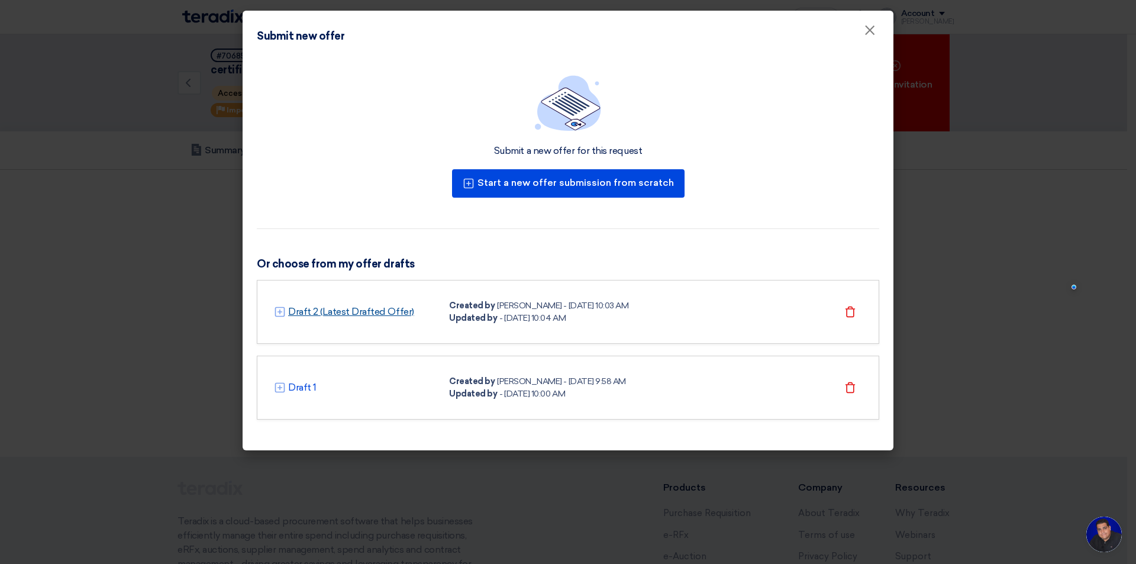
click at [369, 310] on font "Draft 2 (Latest Drafted Offer)" at bounding box center [351, 311] width 126 height 11
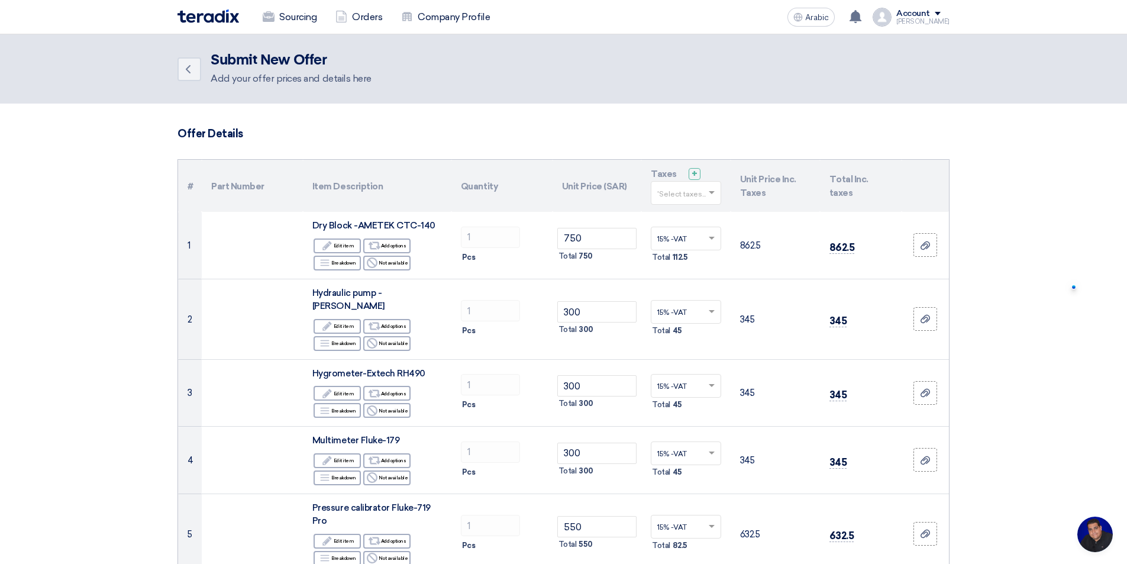
drag, startPoint x: 1128, startPoint y: 202, endPoint x: 1126, endPoint y: 231, distance: 29.6
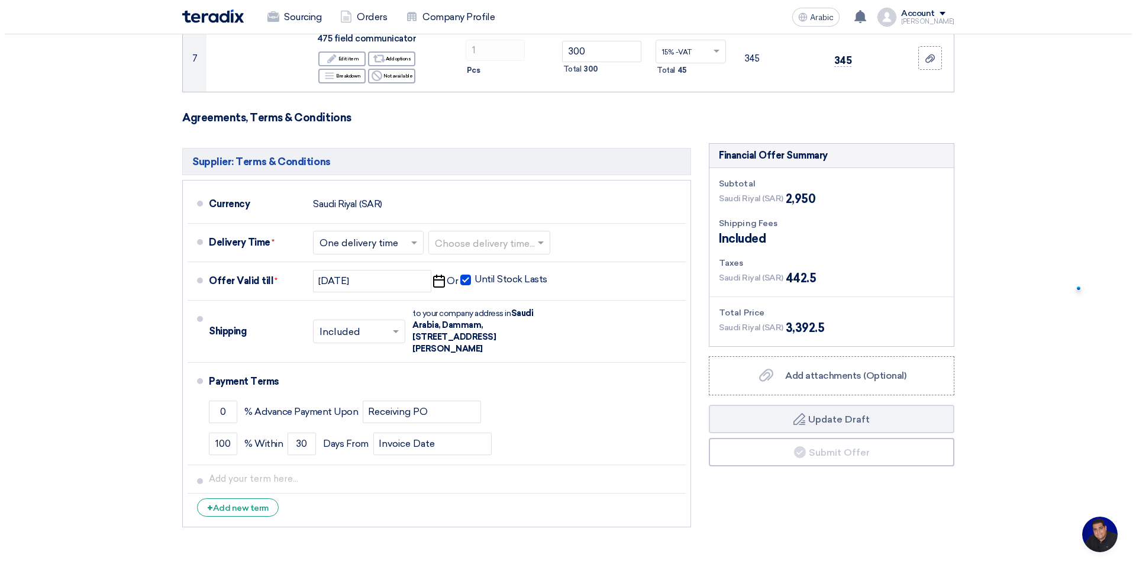
scroll to position [676, 0]
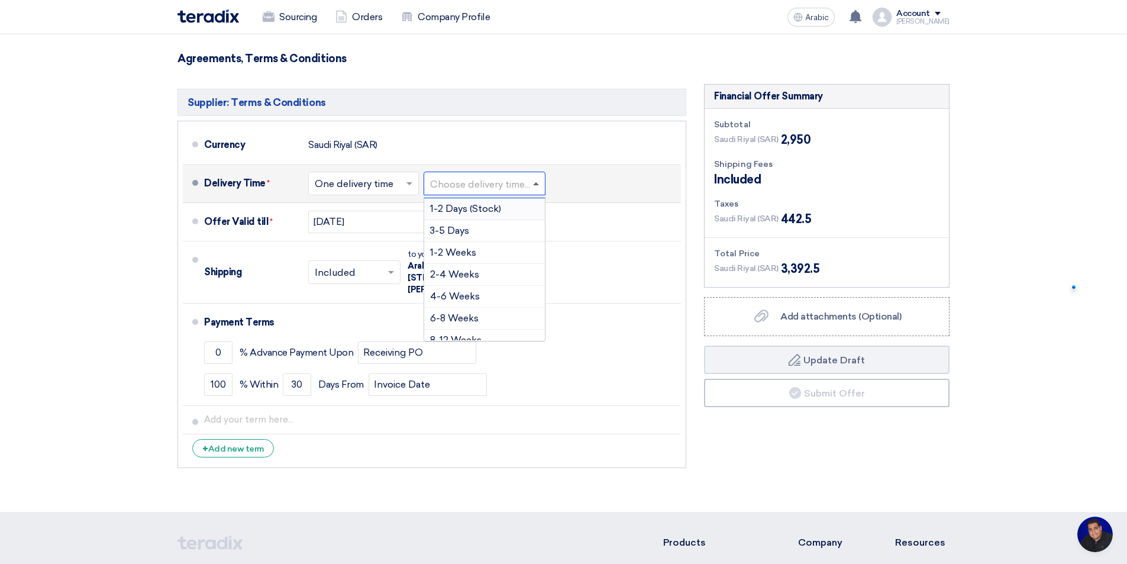
click at [539, 182] on span at bounding box center [536, 183] width 6 height 3
click at [498, 220] on div "3-5 Days" at bounding box center [484, 231] width 121 height 22
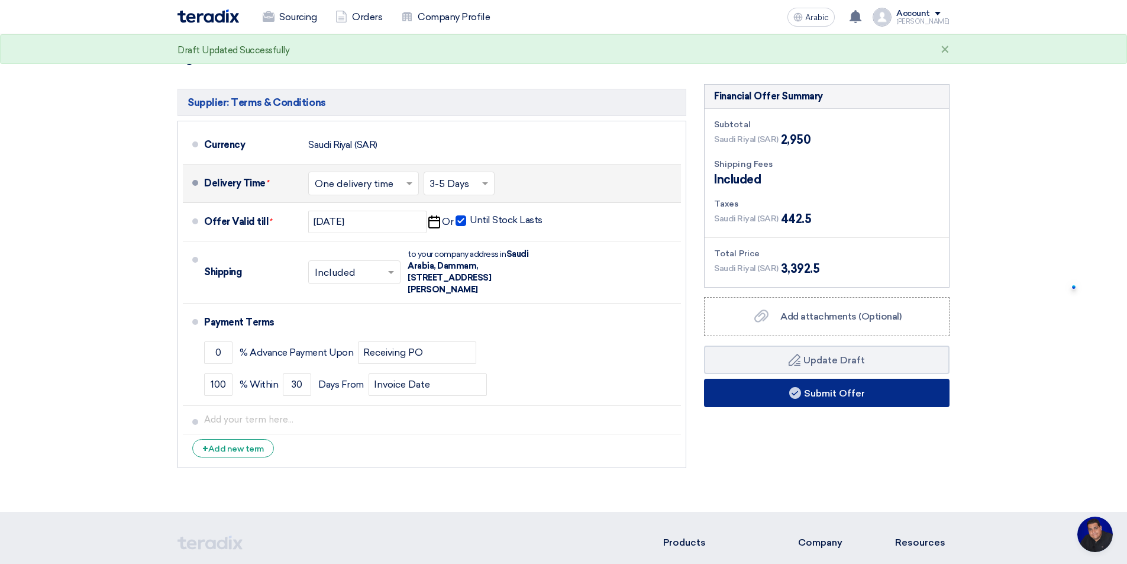
click at [870, 379] on button "Submit Offer" at bounding box center [827, 393] width 246 height 28
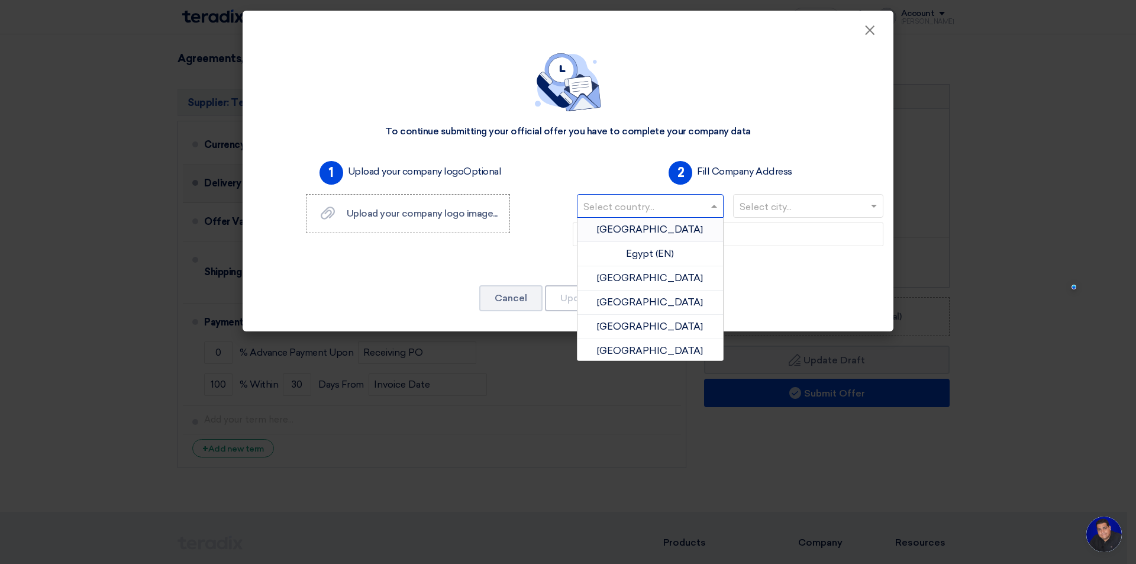
click at [709, 208] on span at bounding box center [715, 206] width 15 height 14
type input "sa"
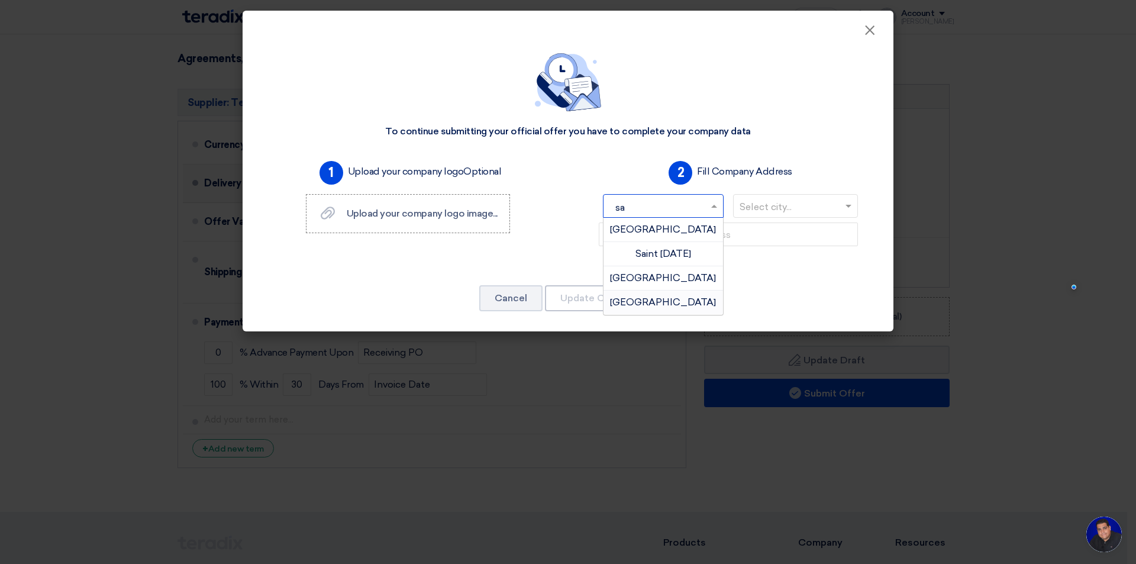
click at [689, 305] on font "[GEOGRAPHIC_DATA]" at bounding box center [663, 301] width 106 height 11
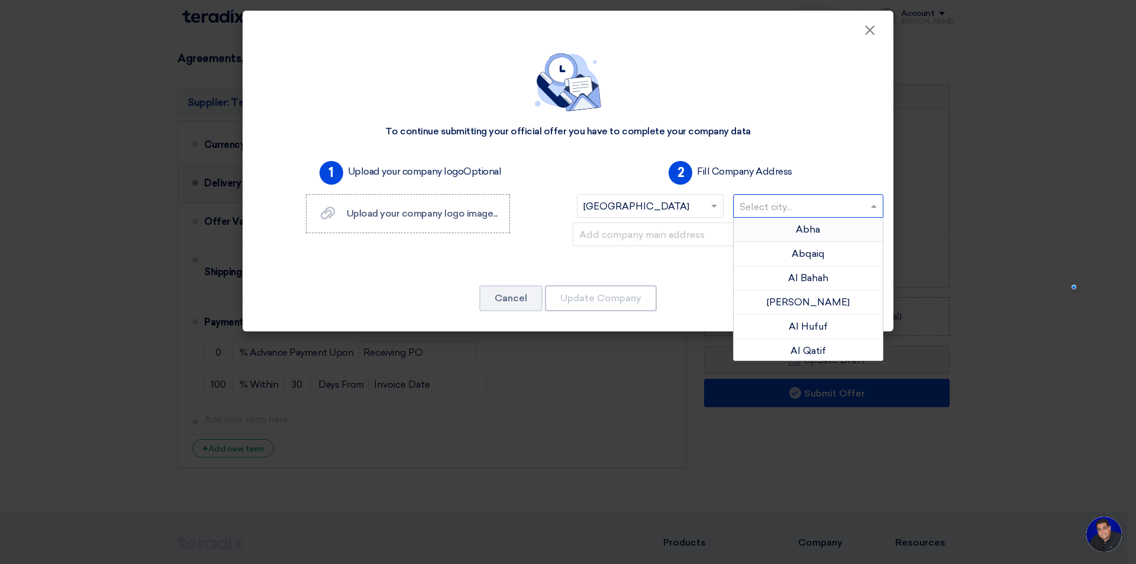
click at [781, 206] on input "text" at bounding box center [802, 208] width 126 height 20
type input "d"
click at [787, 256] on font "Dammam" at bounding box center [808, 253] width 42 height 11
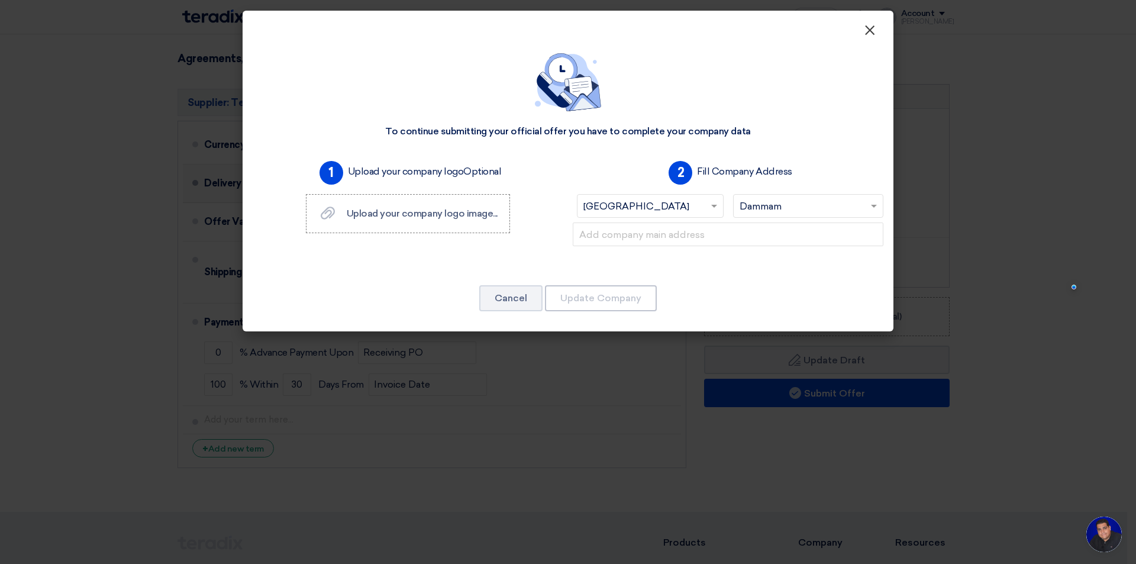
click at [871, 37] on font "×" at bounding box center [870, 33] width 12 height 24
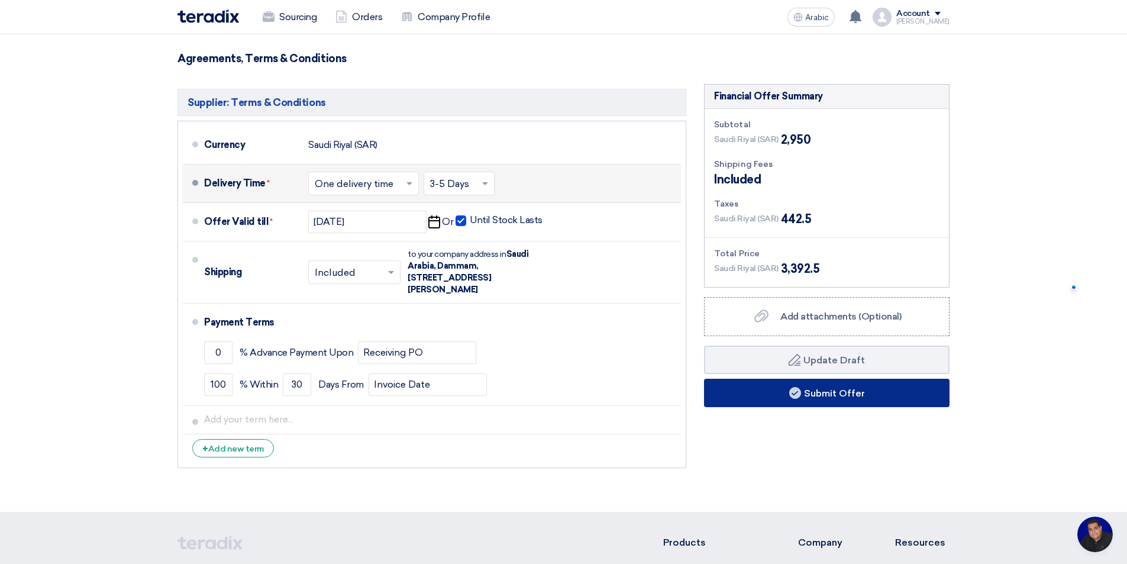
click at [886, 379] on button "Submit Offer" at bounding box center [827, 393] width 246 height 28
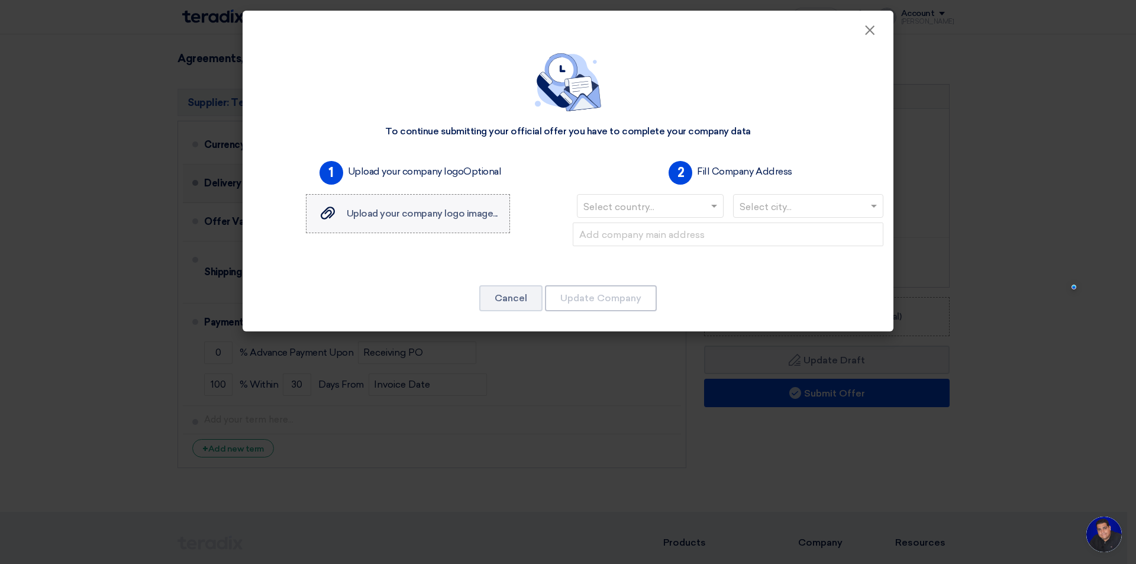
click at [435, 221] on label "Upload your company logo image... Upload your company logo image..." at bounding box center [408, 213] width 204 height 39
click at [0, 0] on input "Upload your company logo image... Upload your company logo image..." at bounding box center [0, 0] width 0 height 0
click at [414, 212] on font "Upload your company logo image..." at bounding box center [422, 213] width 151 height 11
click at [0, 0] on input "Upload your company logo image... Upload your company logo image..." at bounding box center [0, 0] width 0 height 0
click at [714, 205] on span at bounding box center [714, 207] width 6 height 4
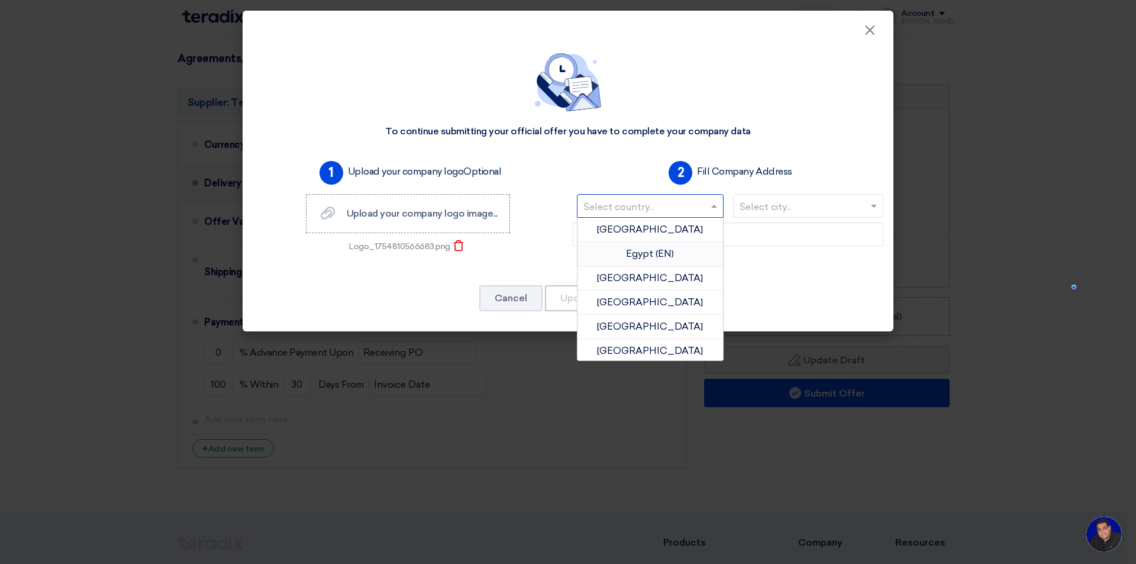
type input "s"
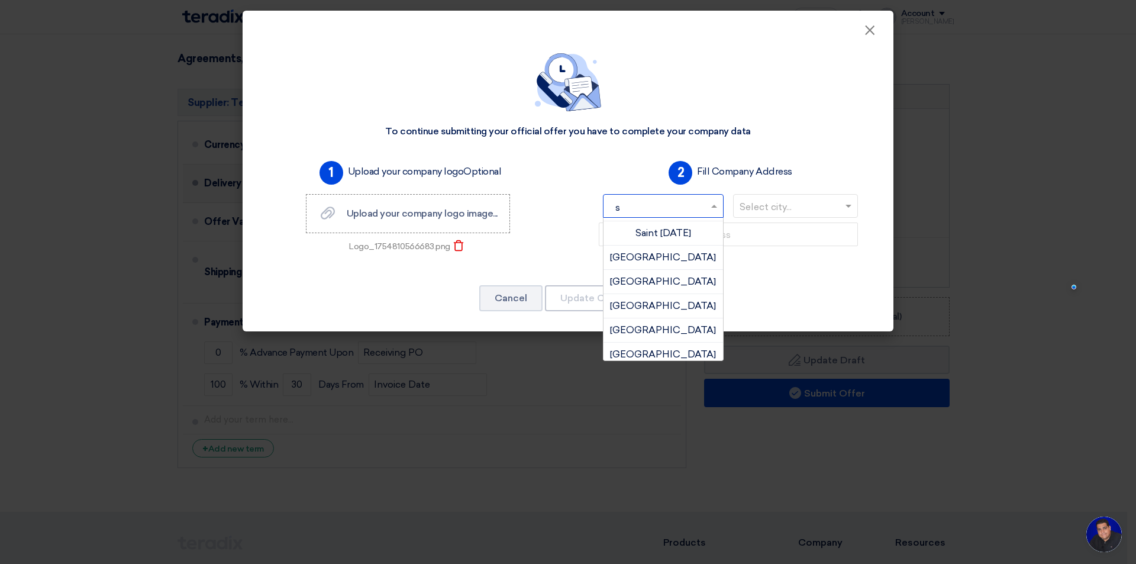
scroll to position [779, 0]
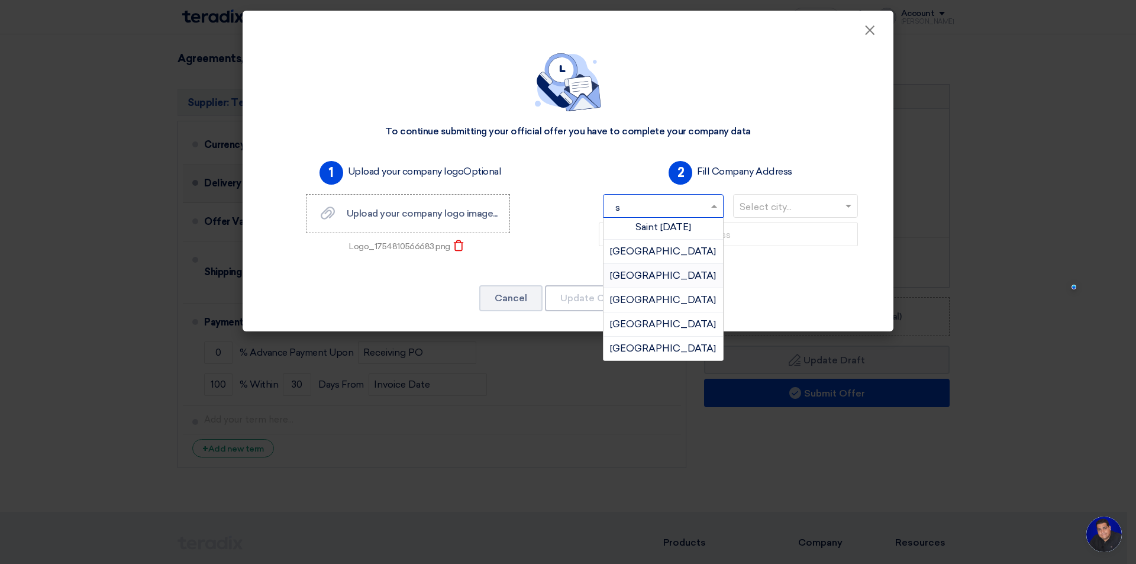
click at [677, 270] on font "[GEOGRAPHIC_DATA]" at bounding box center [663, 275] width 106 height 11
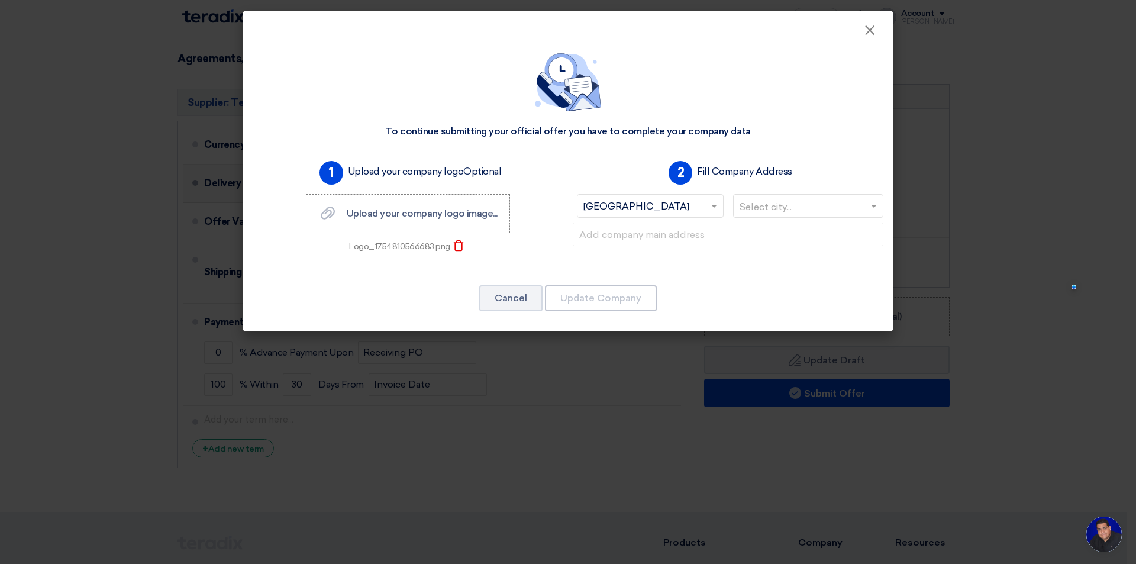
click at [810, 211] on input "text" at bounding box center [802, 208] width 126 height 20
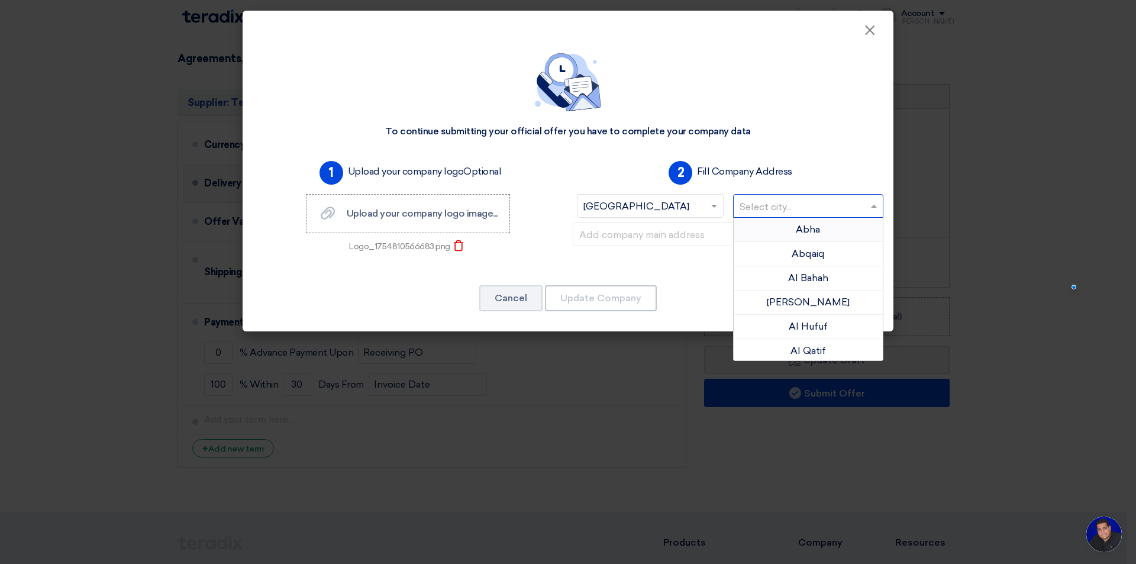
type input "d"
click at [802, 251] on font "Dammam" at bounding box center [808, 253] width 42 height 11
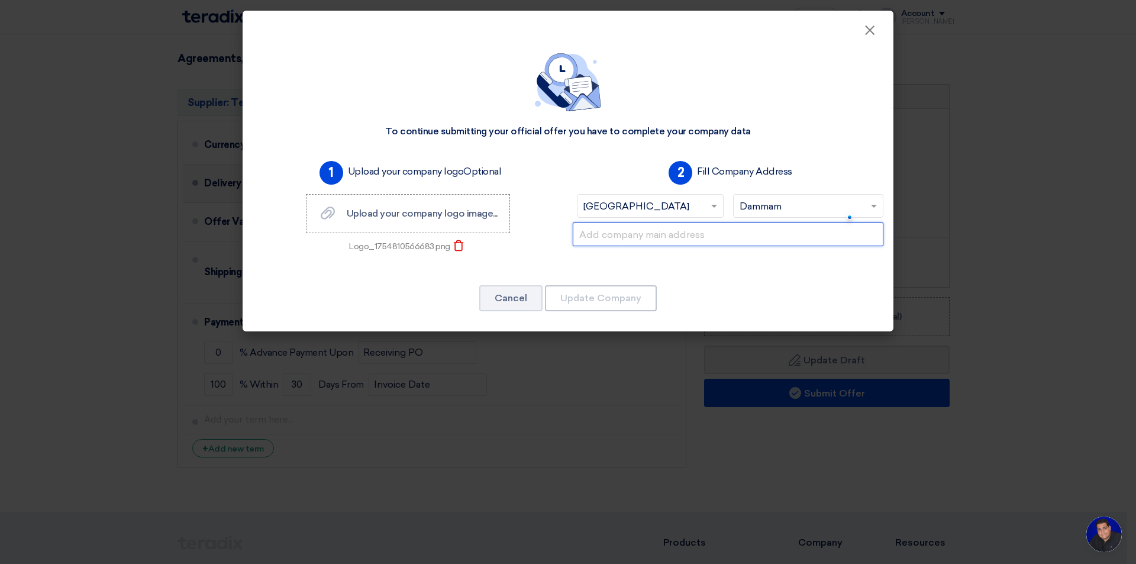
click at [665, 240] on input "text" at bounding box center [728, 234] width 311 height 24
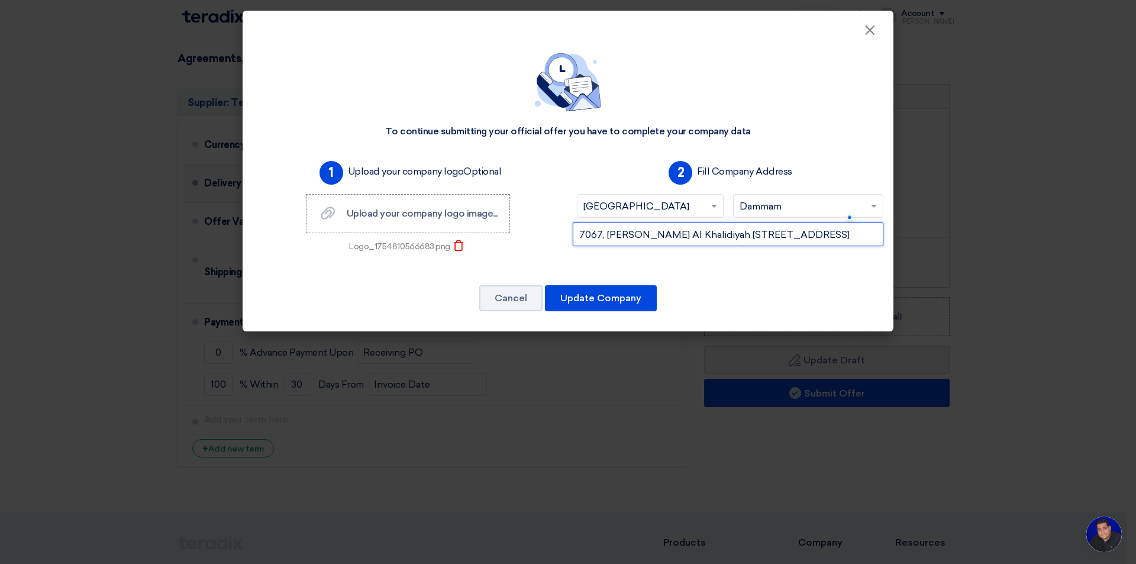
scroll to position [0, 148]
type input "7067, [PERSON_NAME] Al Khalidiyah [STREET_ADDRESS]"
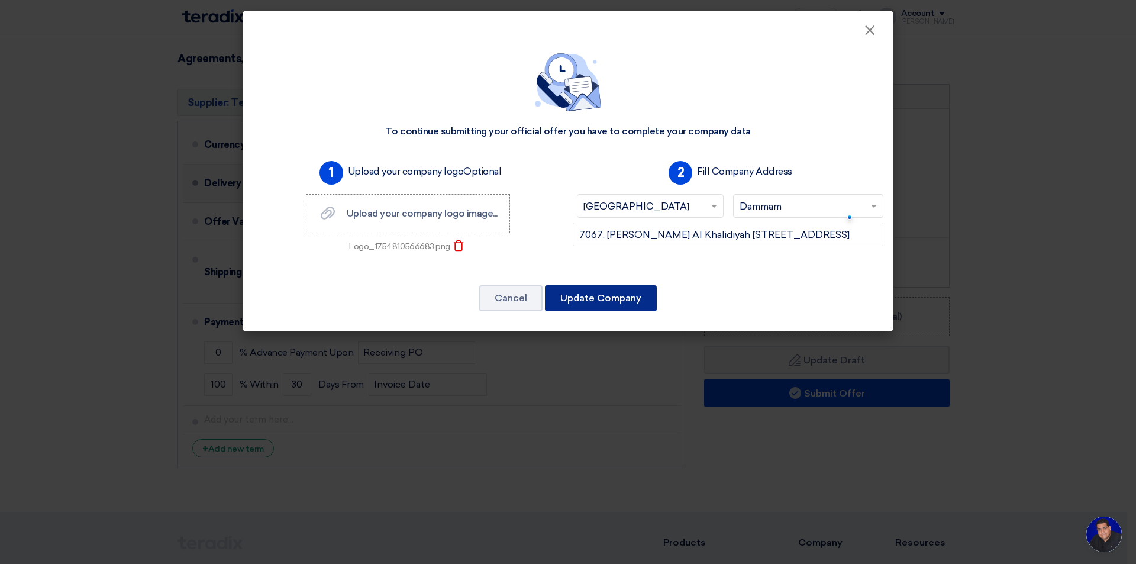
scroll to position [0, 0]
click at [612, 296] on font "Update Company" at bounding box center [600, 297] width 81 height 11
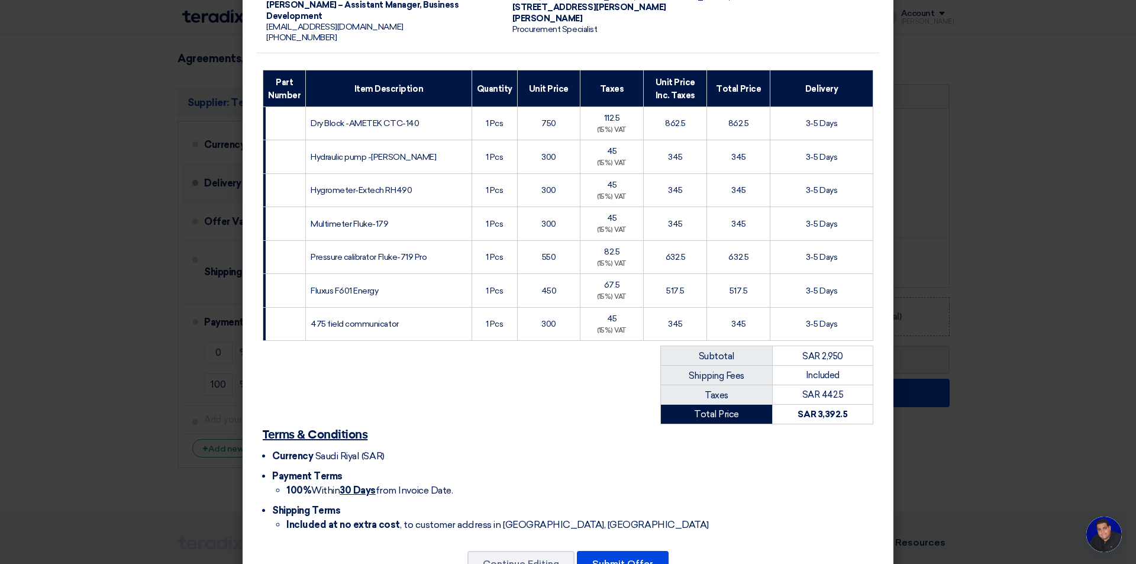
scroll to position [175, 0]
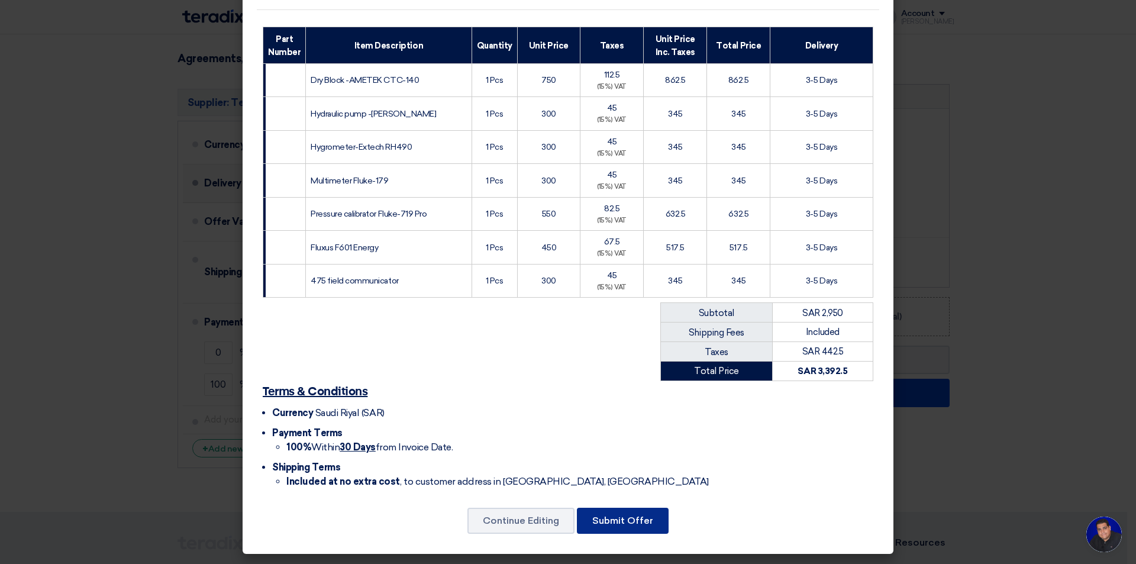
click at [626, 517] on font "Submit Offer" at bounding box center [622, 520] width 61 height 11
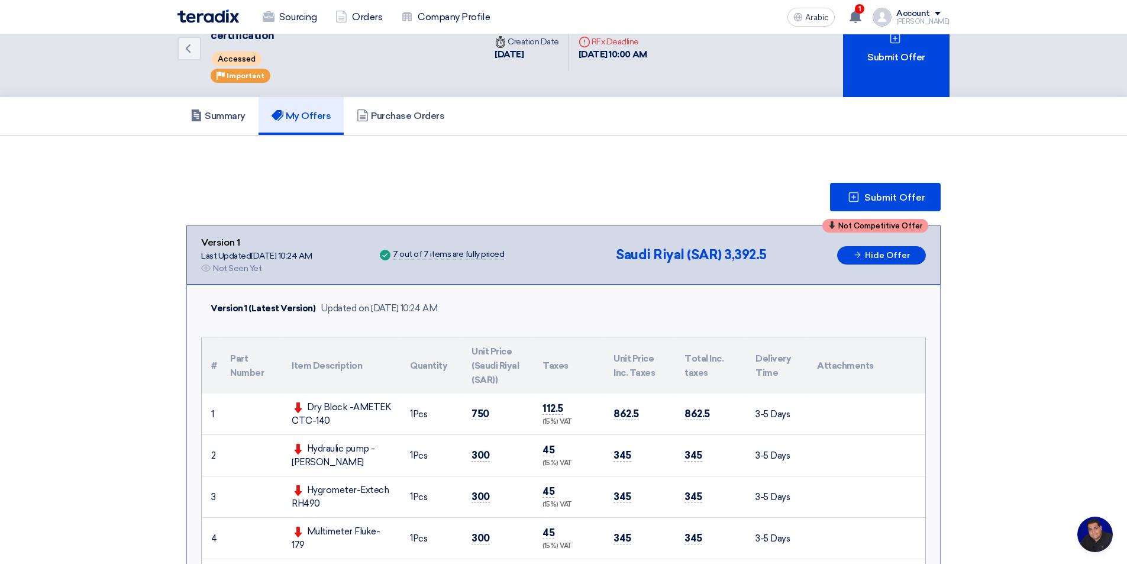
scroll to position [0, 0]
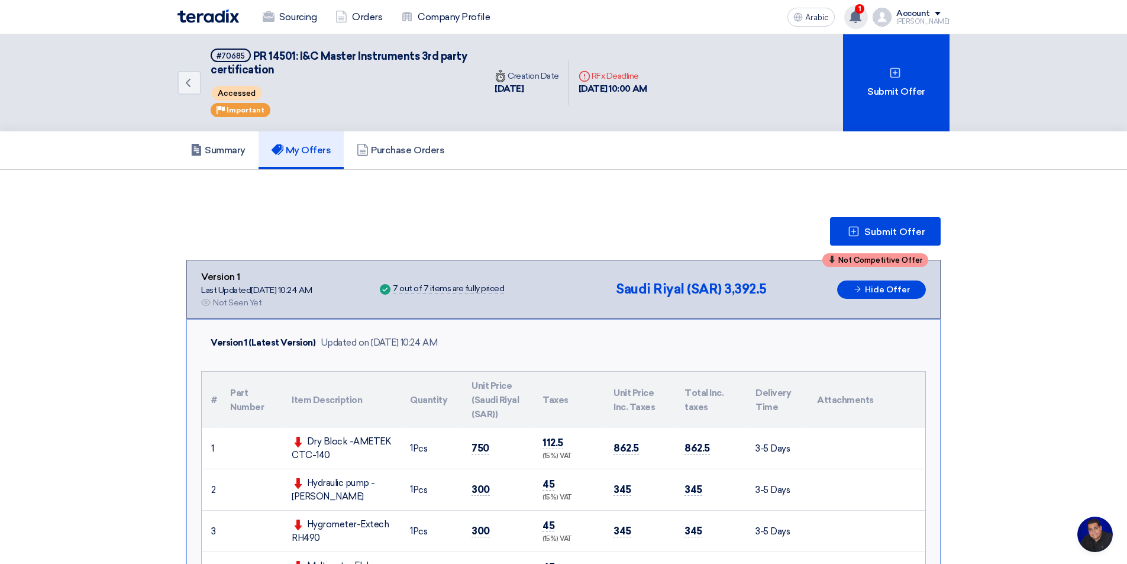
click at [857, 13] on span "1" at bounding box center [859, 8] width 9 height 9
